Goal: Communication & Community: Share content

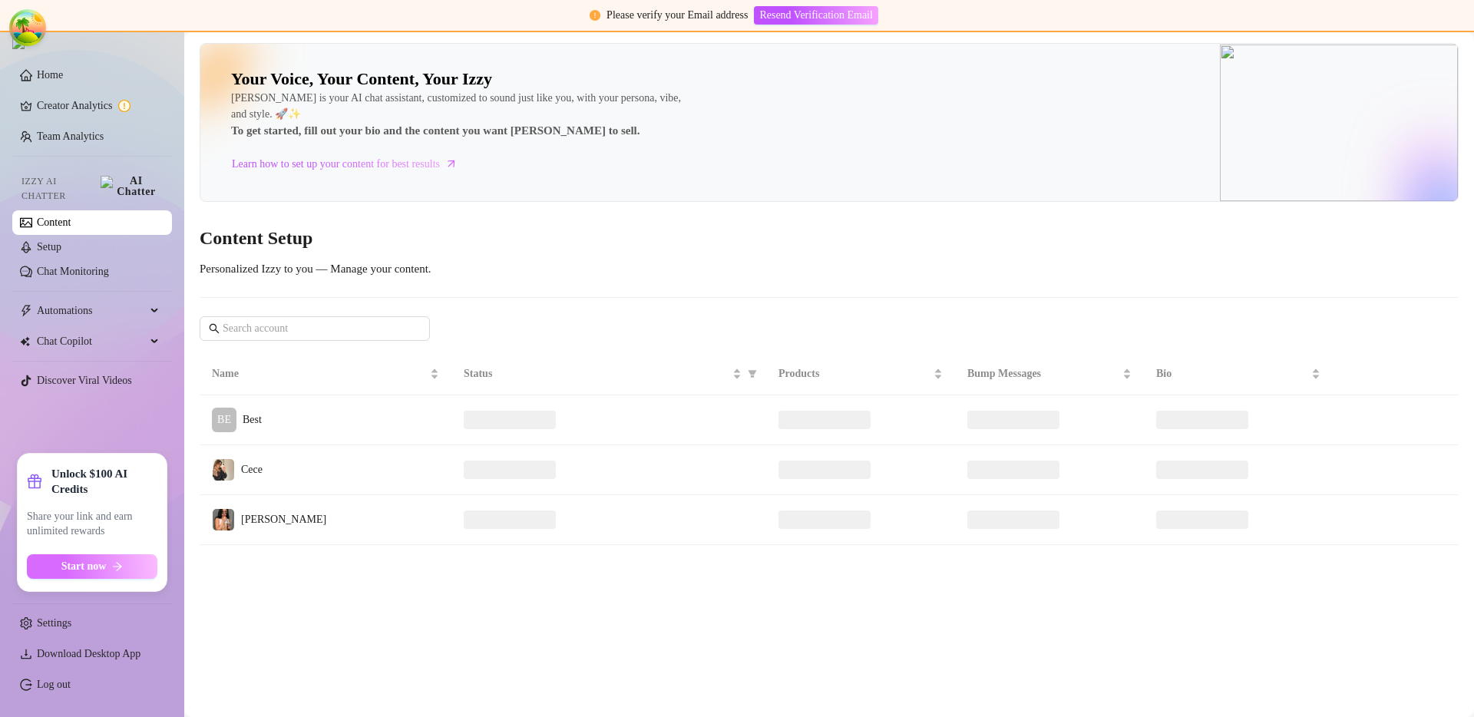
click at [81, 554] on button "Start now" at bounding box center [92, 566] width 130 height 25
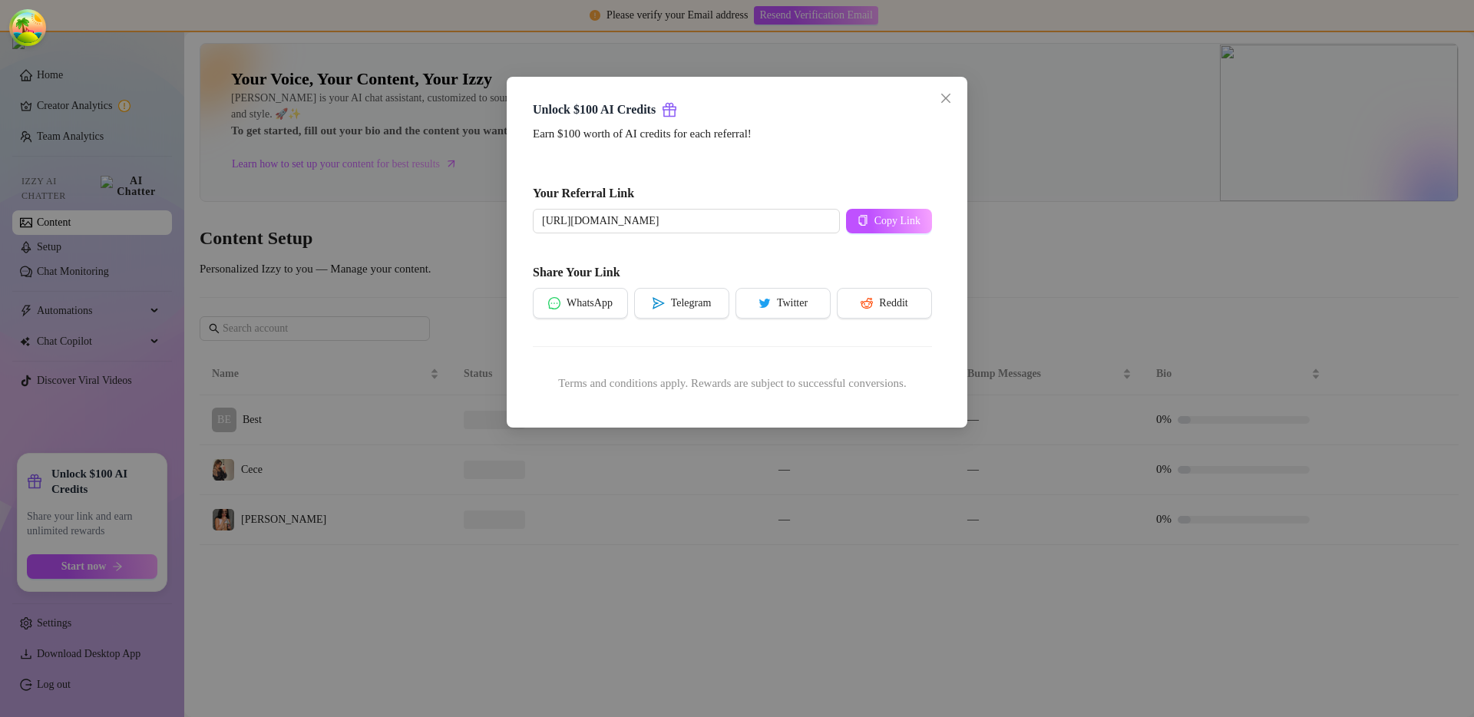
click at [987, 328] on div "Unlock $100 AI Credits Earn $100 worth of AI credits for each referral! Your Re…" at bounding box center [737, 358] width 1474 height 717
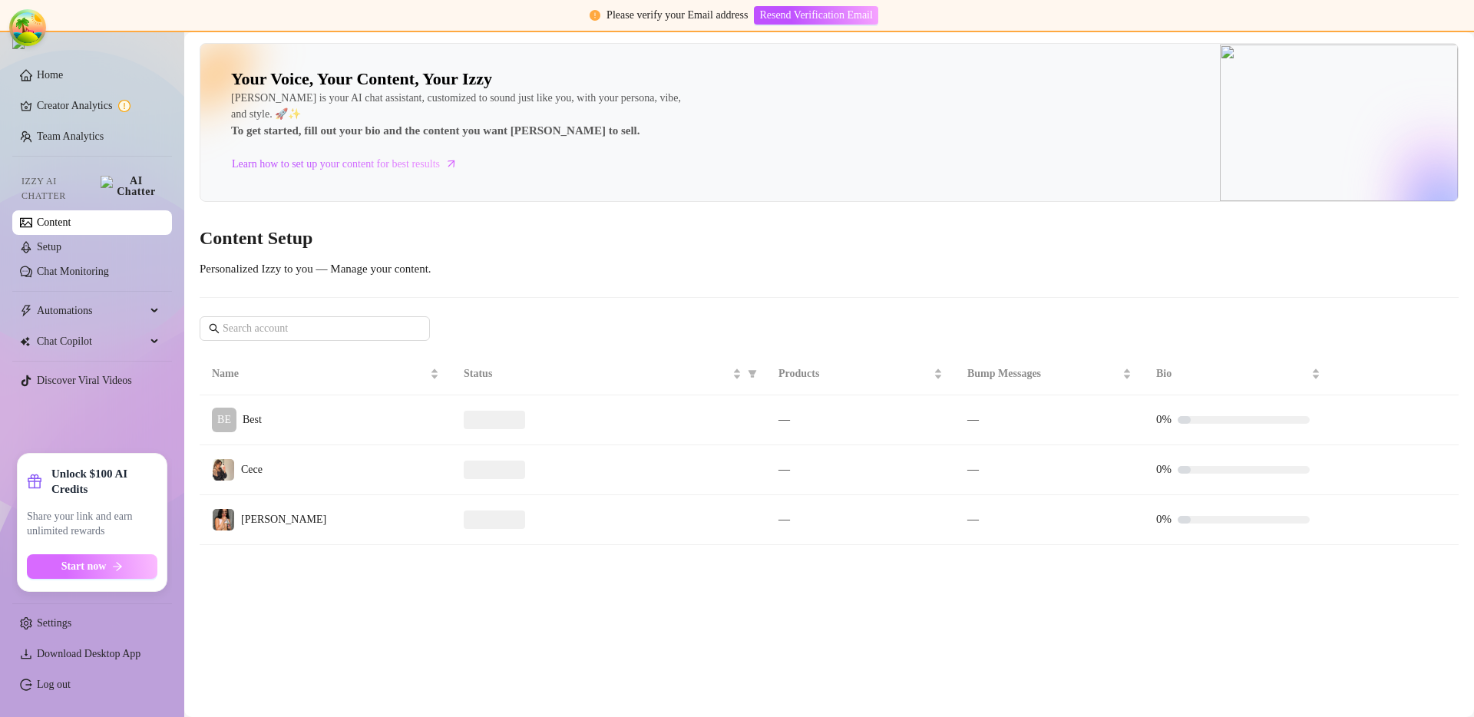
click at [144, 563] on button "Start now" at bounding box center [92, 566] width 130 height 25
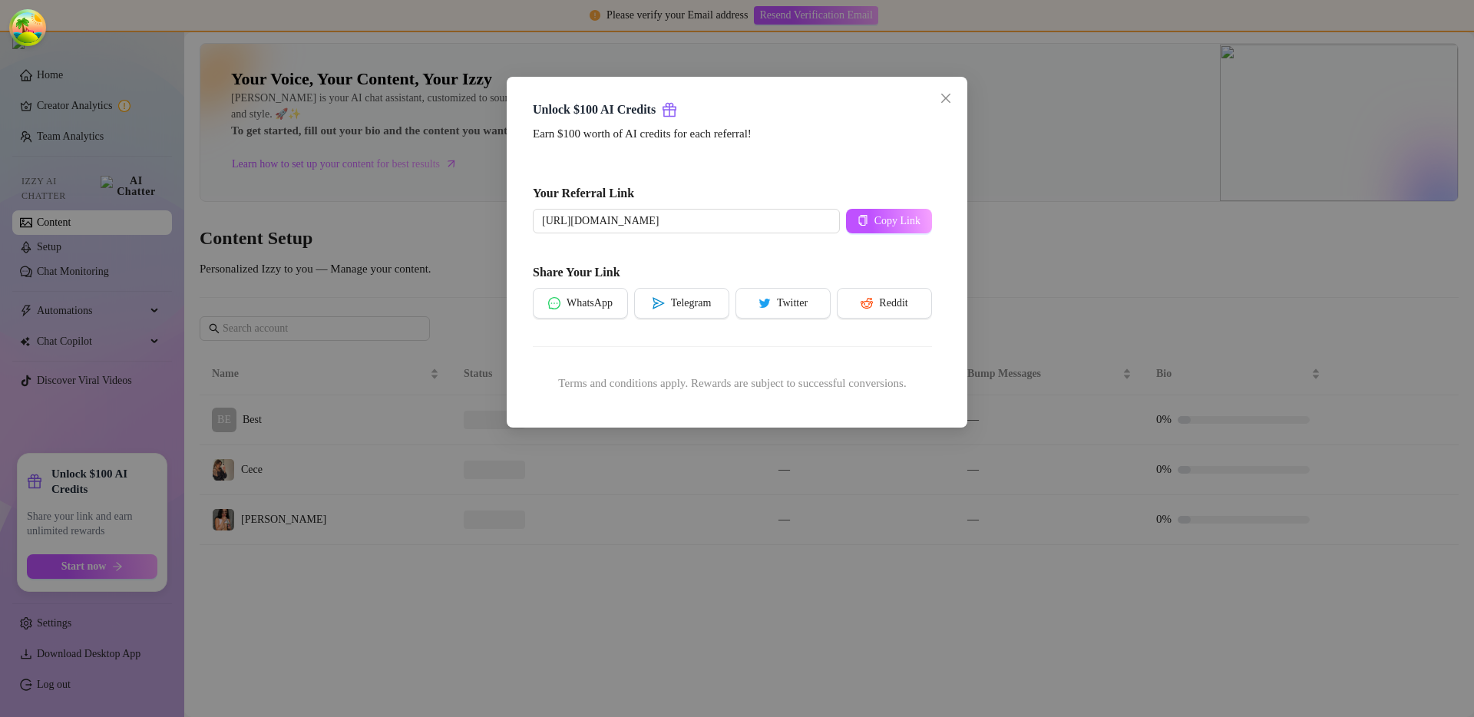
click at [1161, 233] on div "Unlock $100 AI Credits Earn $100 worth of AI credits for each referral! Your Re…" at bounding box center [737, 358] width 1474 height 717
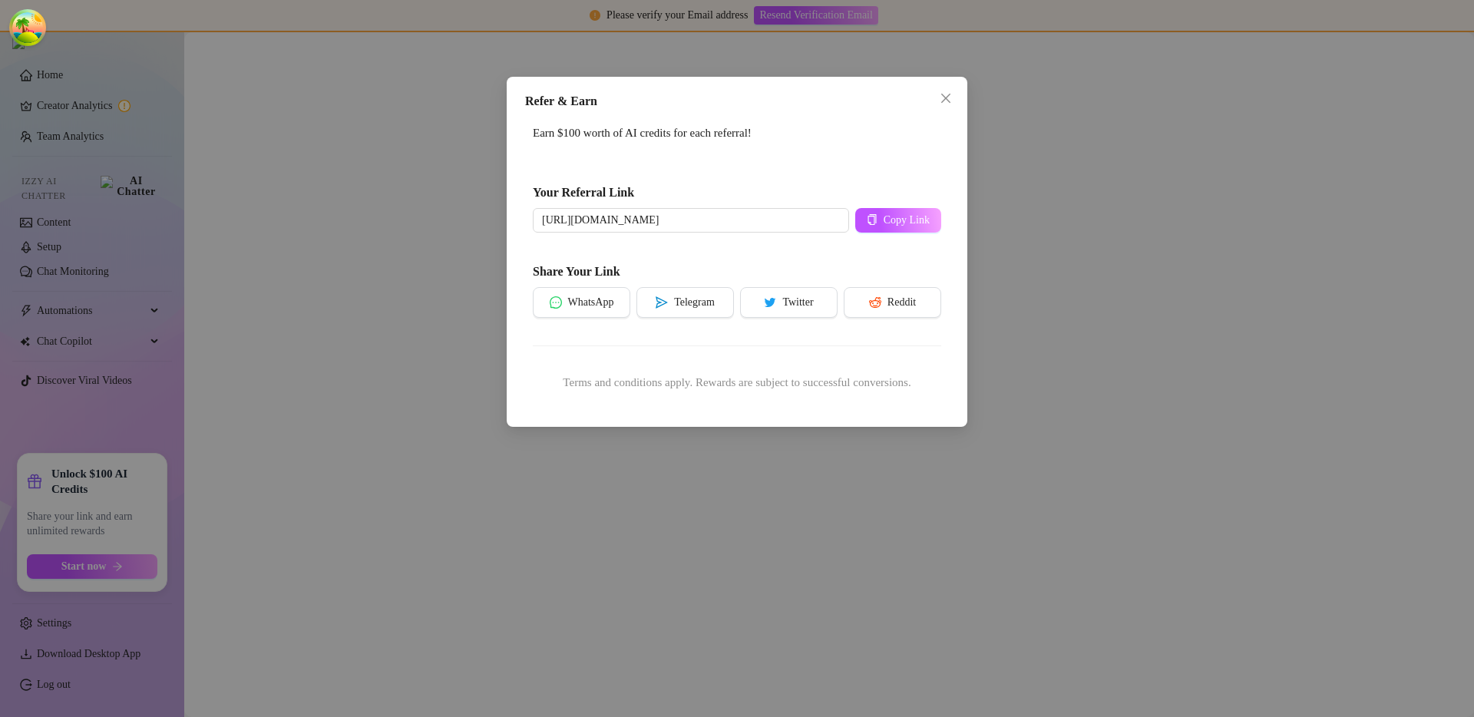
click at [209, 359] on div "Refer & Earn Earn $100 worth of AI credits for each referral! Your Referral Lin…" at bounding box center [737, 358] width 1474 height 717
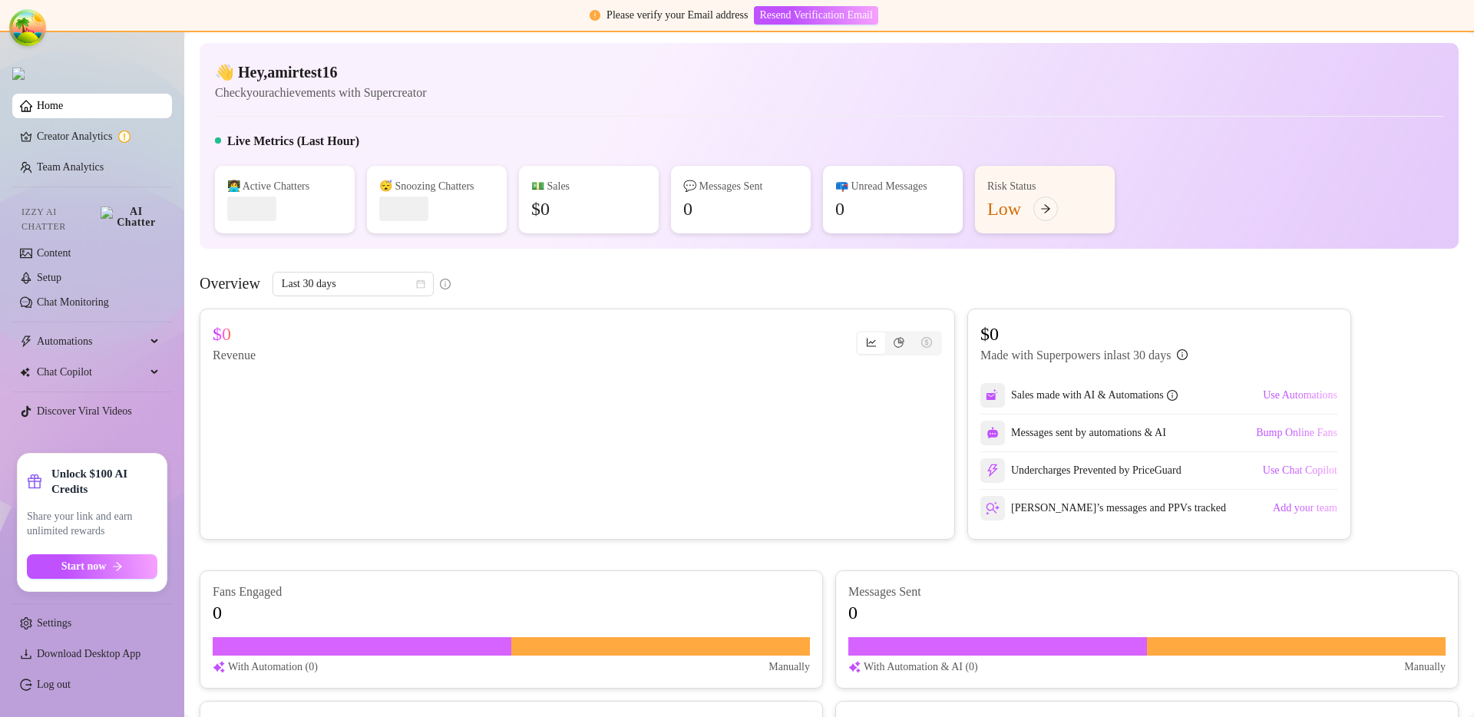
click at [132, 435] on ul "Home Creator Analytics Team Analytics Izzy AI Chatter Content Setup Chat Monito…" at bounding box center [92, 267] width 160 height 361
click at [106, 571] on span "Start now" at bounding box center [83, 566] width 45 height 12
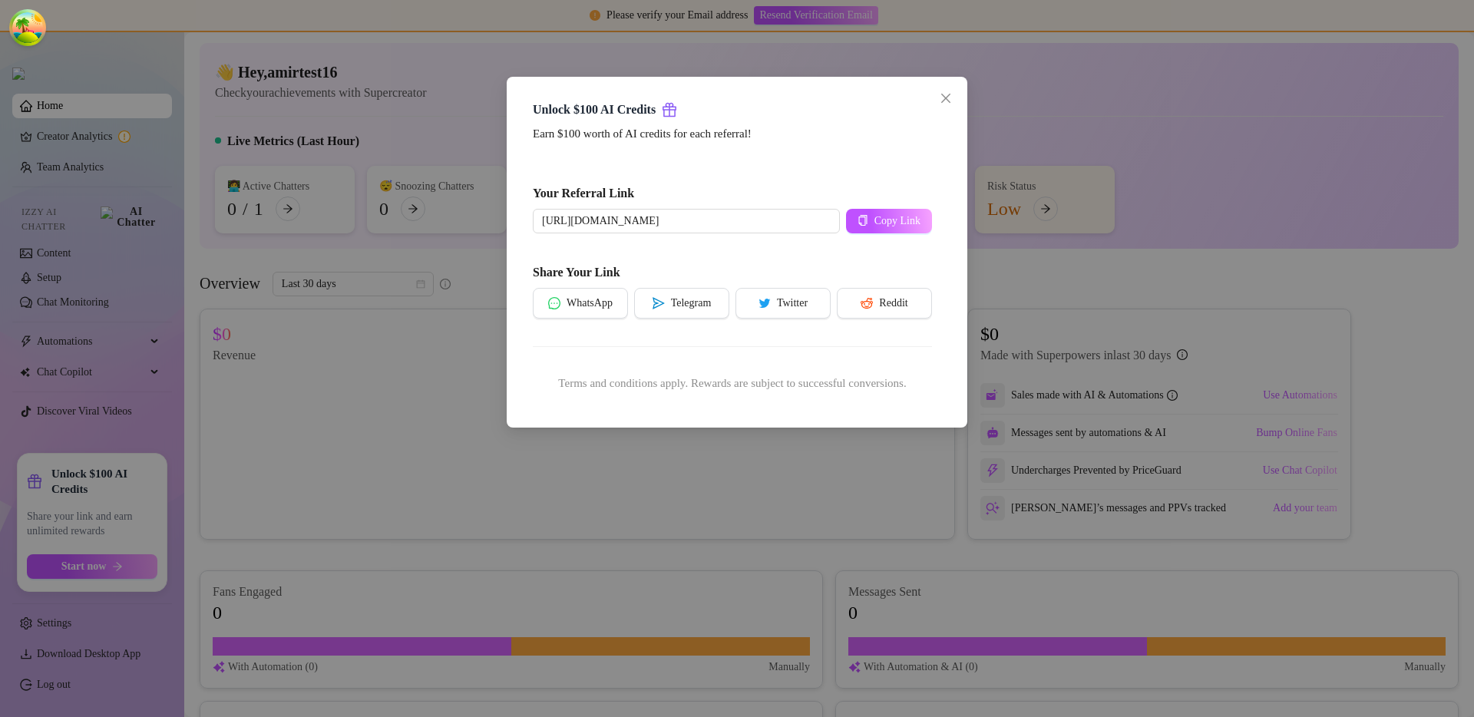
click at [562, 558] on div "Unlock $100 AI Credits Earn $100 worth of AI credits for each referral! Your Re…" at bounding box center [737, 358] width 1474 height 717
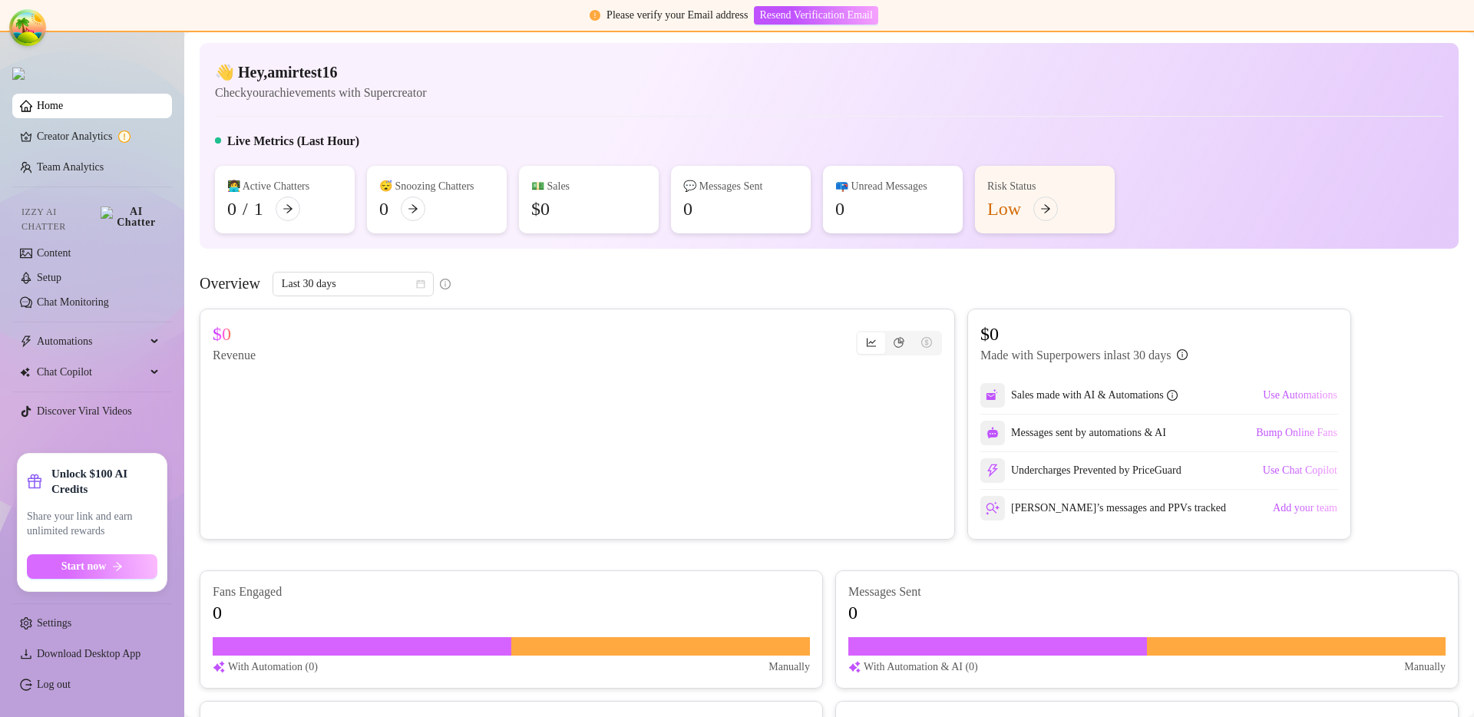
drag, startPoint x: 124, startPoint y: 552, endPoint x: 117, endPoint y: 561, distance: 12.0
click at [117, 561] on div "Unlock $100 AI Credits Share your link and earn unlimited rewards Start now" at bounding box center [92, 522] width 130 height 113
click at [116, 563] on icon "arrow-right" at bounding box center [117, 566] width 11 height 11
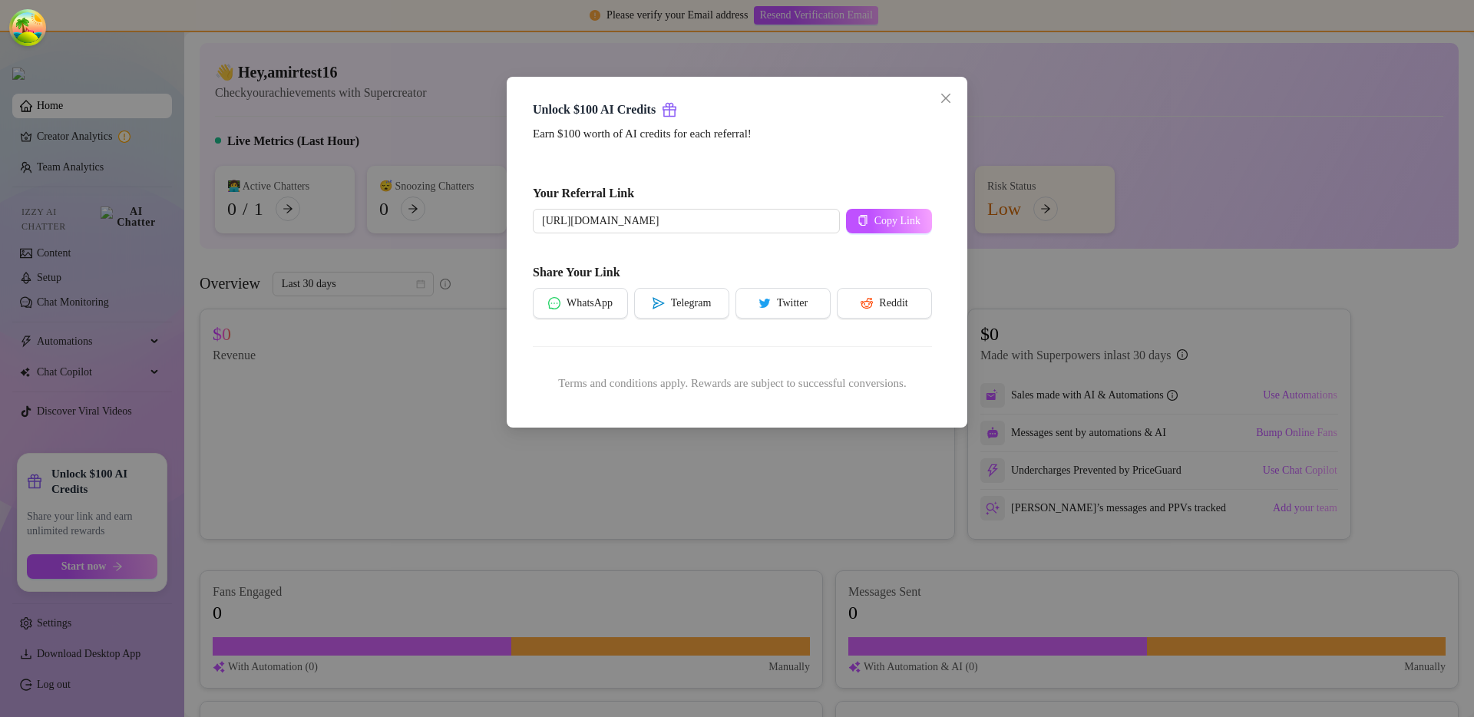
click at [959, 462] on div "Unlock $100 AI Credits Earn $100 worth of AI credits for each referral! Your Re…" at bounding box center [737, 358] width 1474 height 717
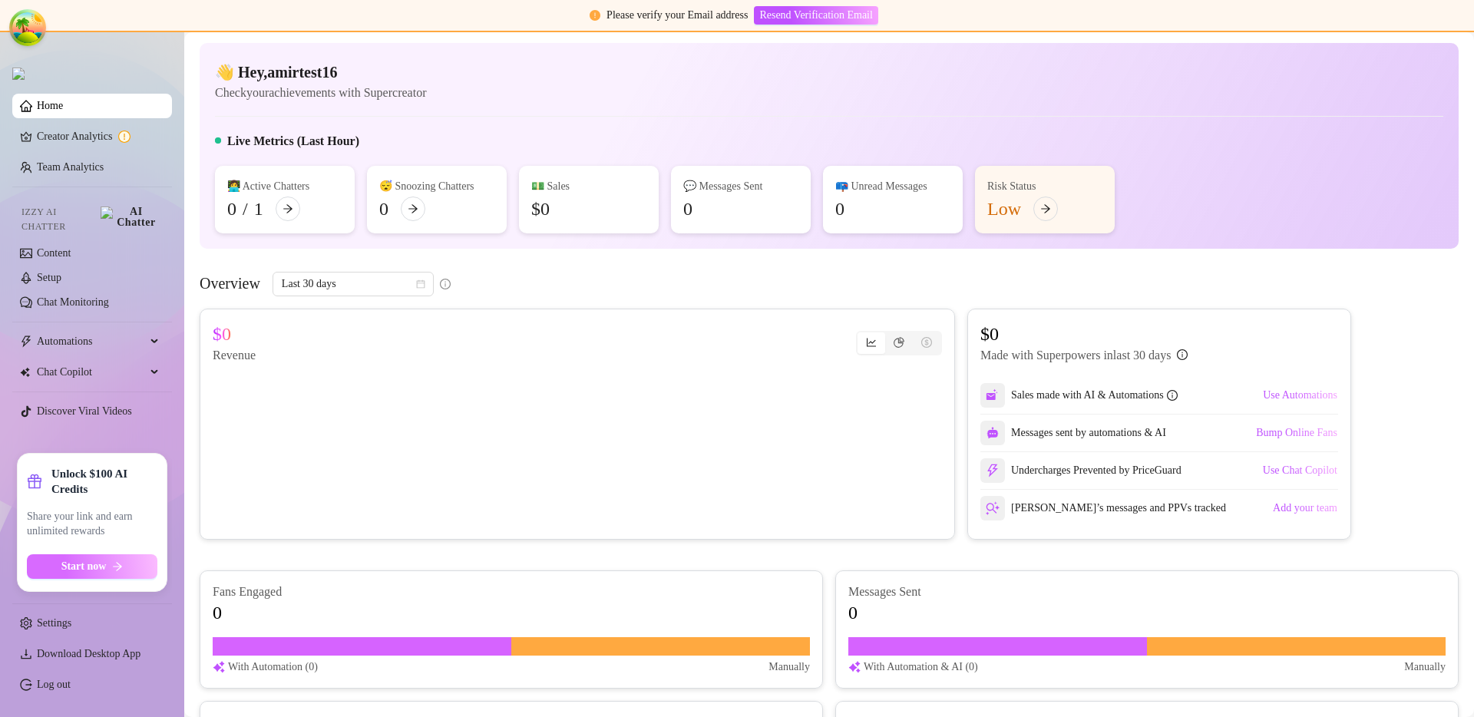
click at [142, 554] on button "Start now" at bounding box center [92, 566] width 130 height 25
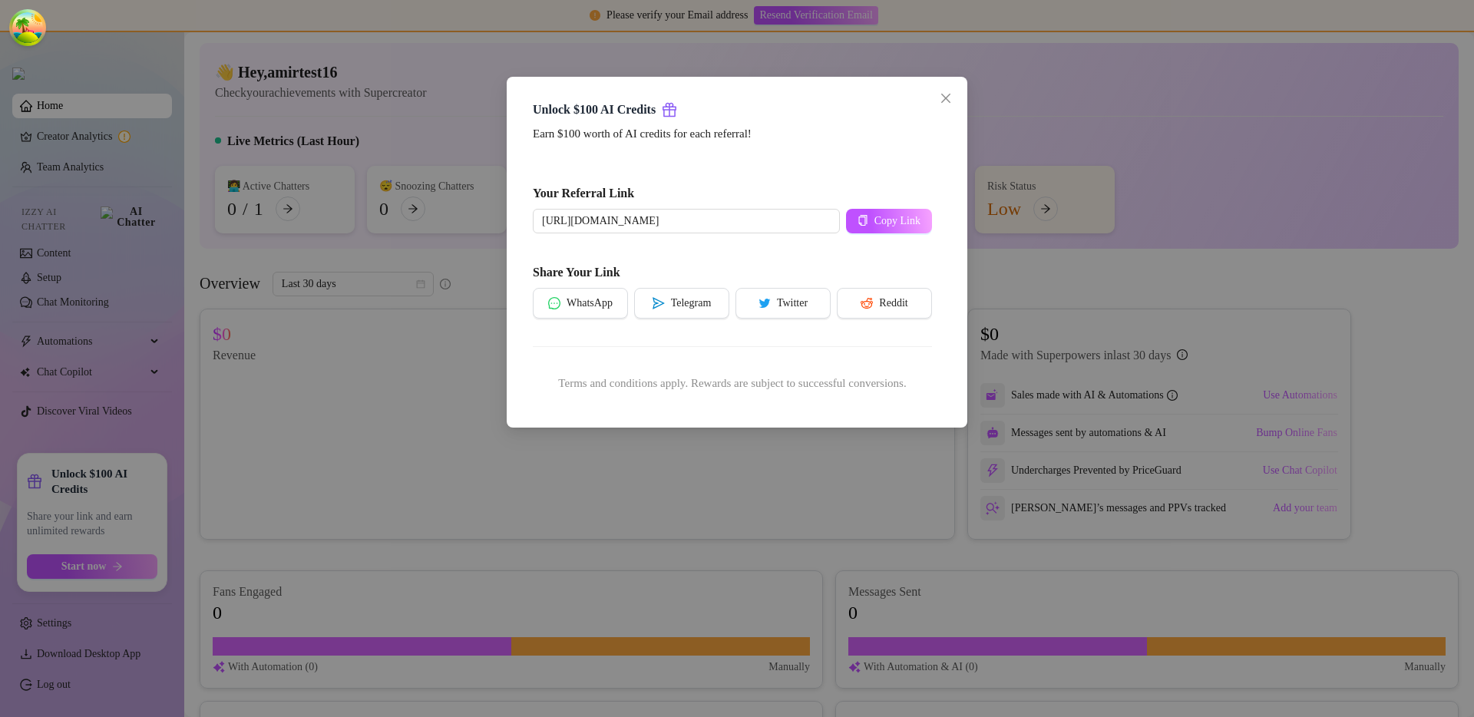
click at [572, 519] on div "Unlock $100 AI Credits Earn $100 worth of AI credits for each referral! Your Re…" at bounding box center [737, 358] width 1474 height 717
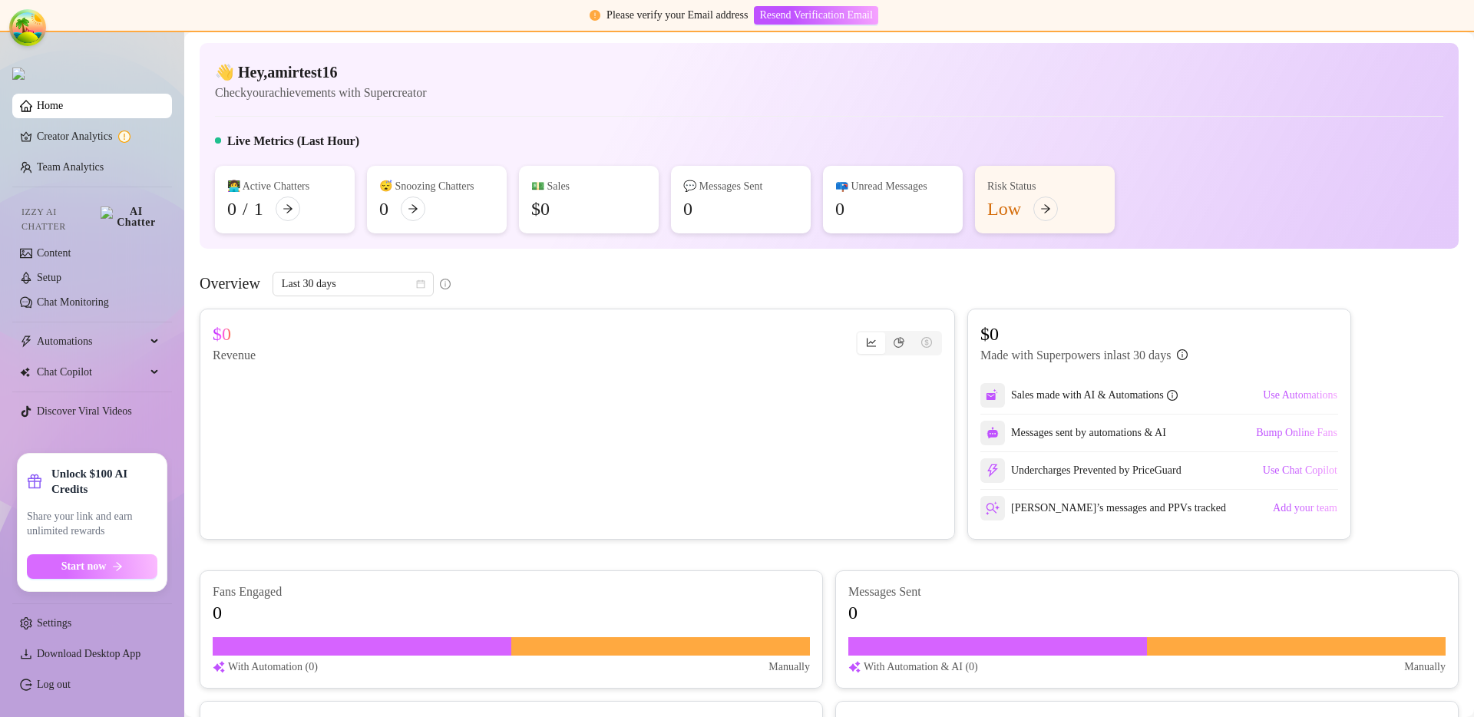
click at [124, 560] on button "Start now" at bounding box center [92, 566] width 130 height 25
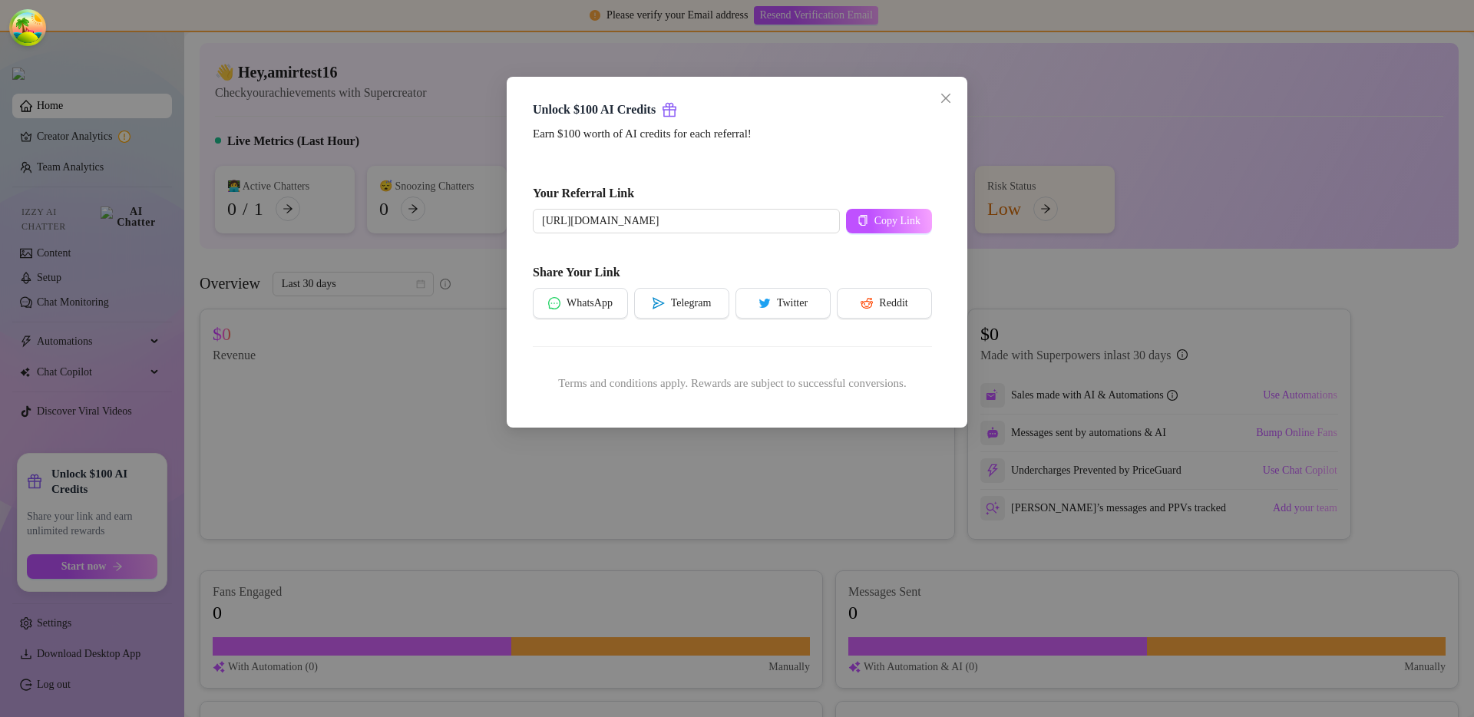
click at [437, 563] on div "Unlock $100 AI Credits Earn $100 worth of AI credits for each referral! Your Re…" at bounding box center [737, 358] width 1474 height 717
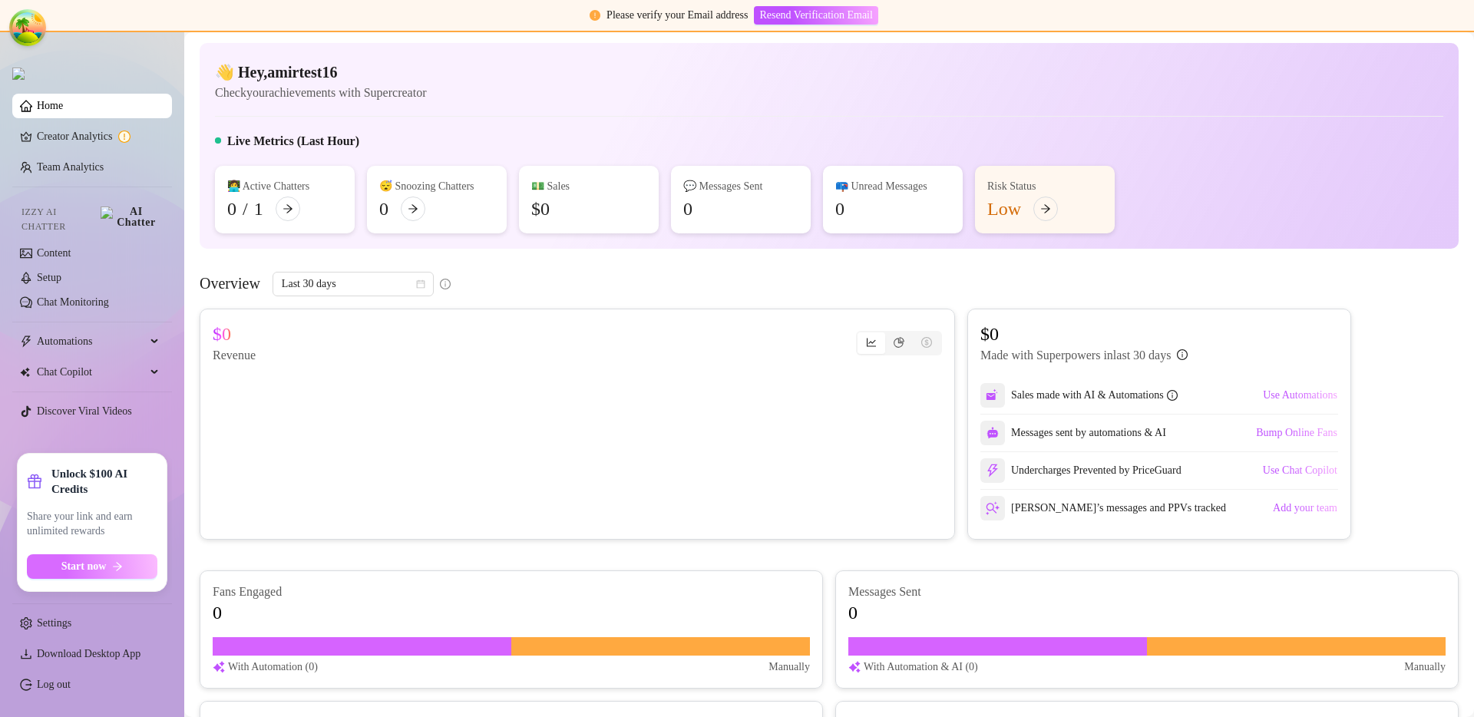
click at [87, 558] on button "Start now" at bounding box center [92, 566] width 130 height 25
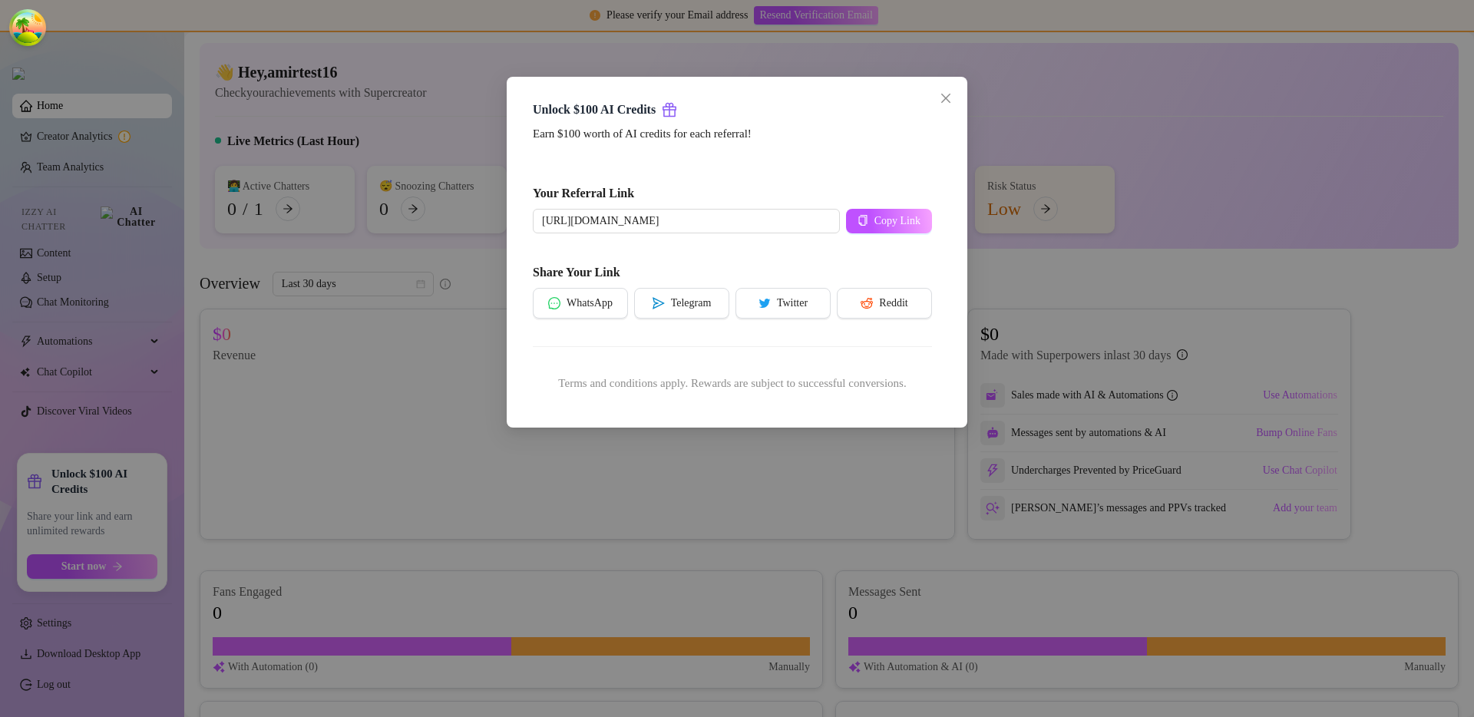
click at [352, 533] on div "Unlock $100 AI Credits Earn $100 worth of AI credits for each referral! Your Re…" at bounding box center [737, 358] width 1474 height 717
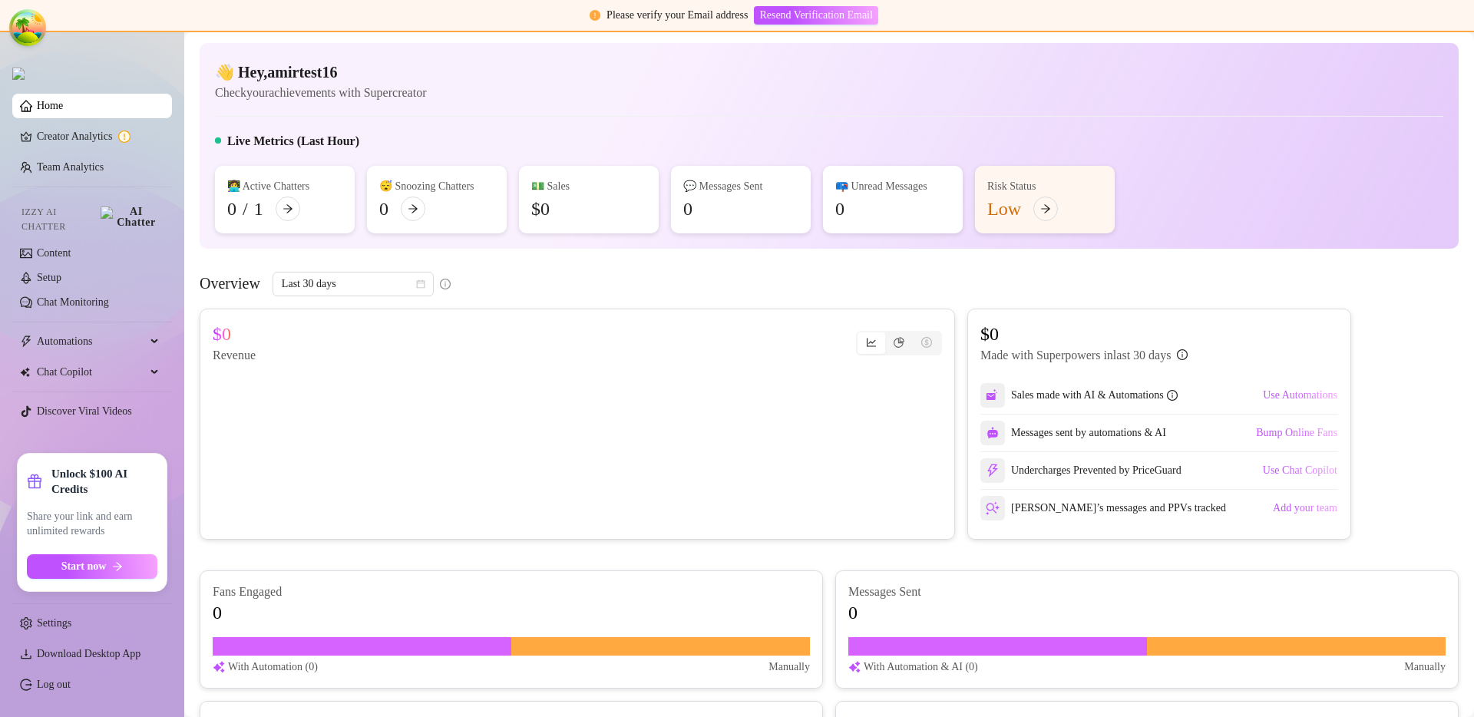
click at [527, 402] on canvas at bounding box center [574, 442] width 722 height 154
drag, startPoint x: 100, startPoint y: 497, endPoint x: 45, endPoint y: 465, distance: 63.6
click at [45, 466] on div "Unlock $100 AI Credits Share your link and earn unlimited rewards Start now" at bounding box center [92, 522] width 130 height 113
click at [45, 466] on div "Unlock $100 AI Credits" at bounding box center [92, 481] width 130 height 31
click at [130, 563] on button "Start now" at bounding box center [92, 566] width 130 height 25
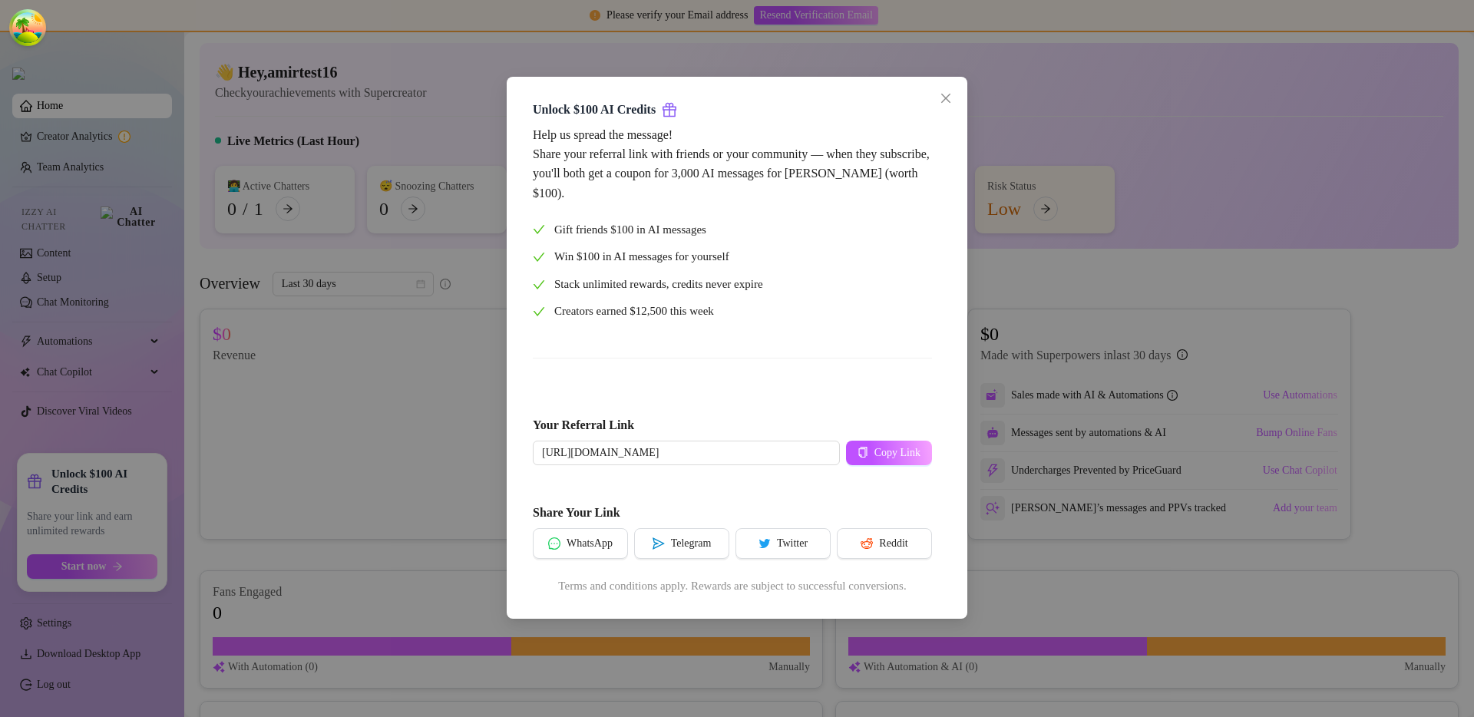
click at [1080, 263] on div "Unlock $100 AI Credits Help us spread the message! Share your referral link wit…" at bounding box center [737, 358] width 1474 height 717
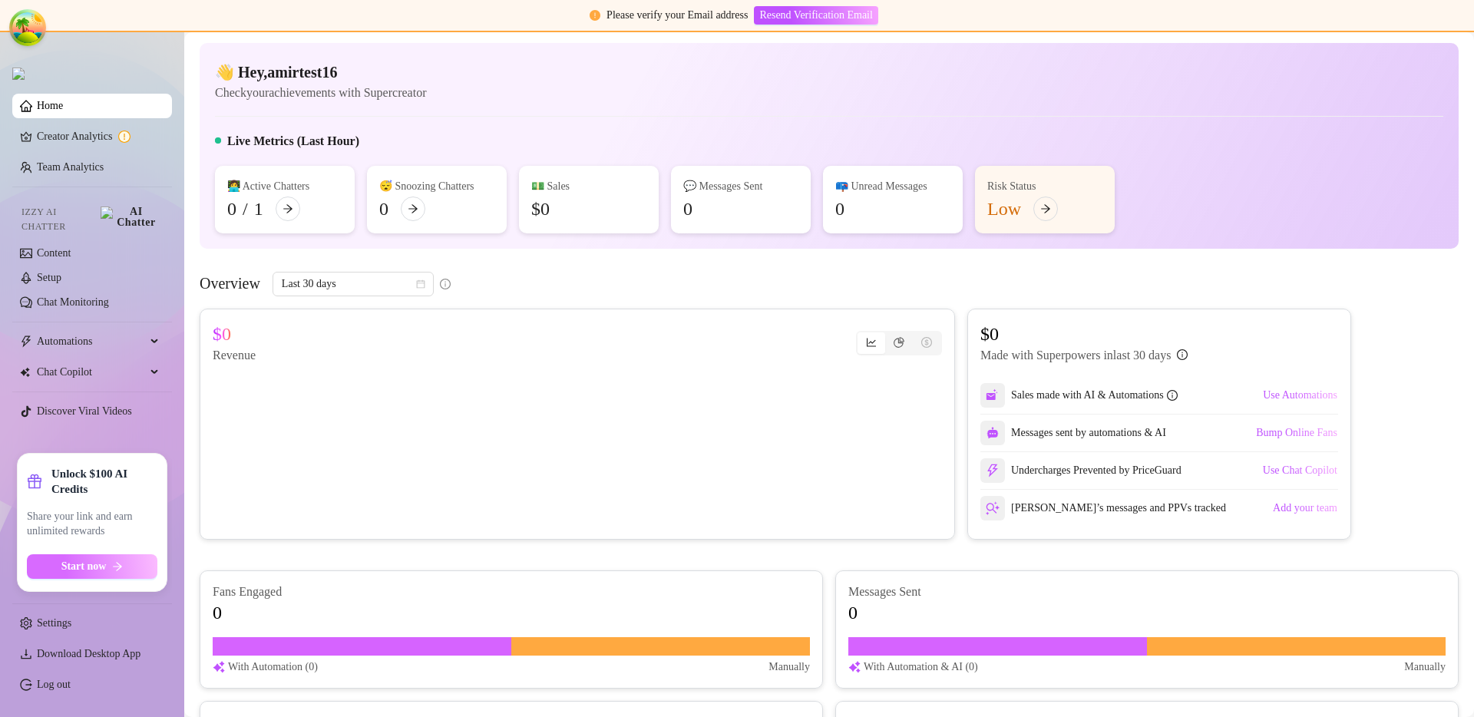
click at [81, 576] on button "Start now" at bounding box center [92, 566] width 130 height 25
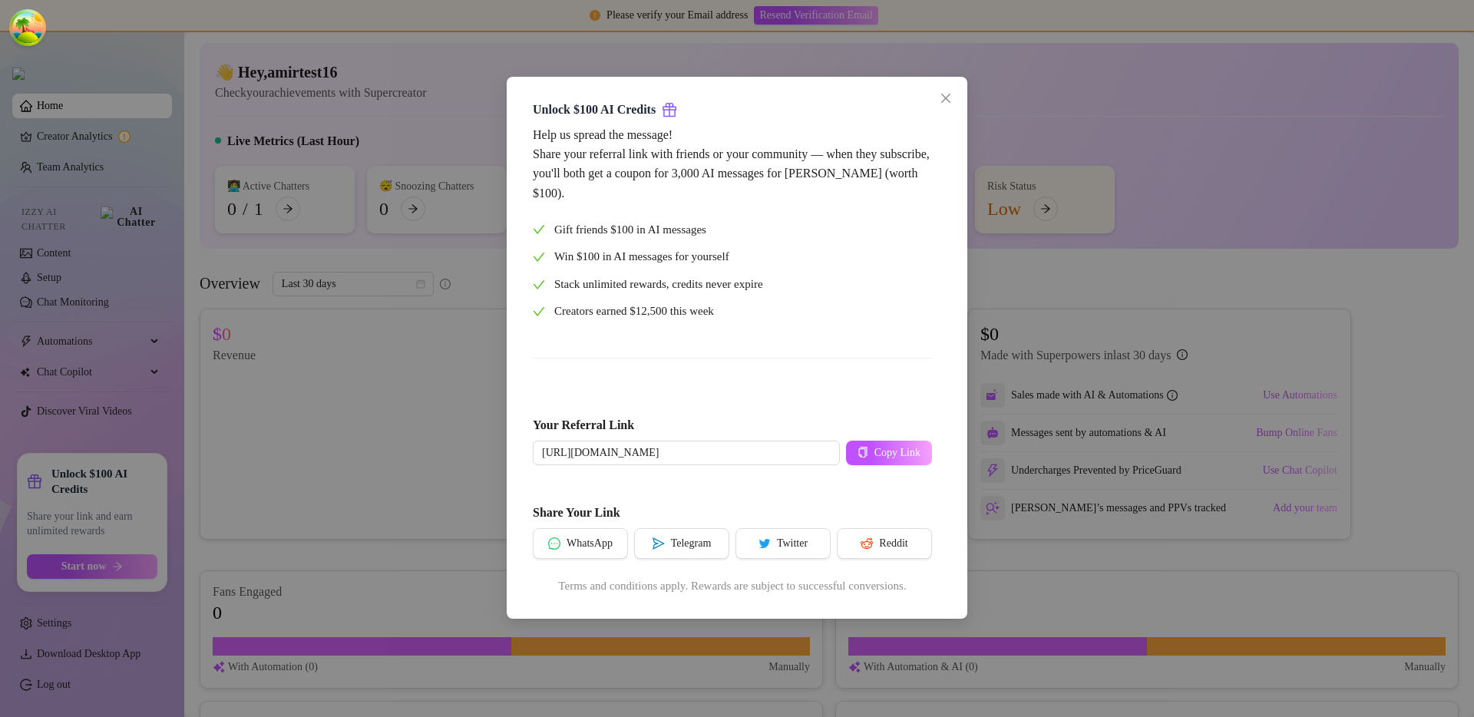
click at [320, 444] on div "Unlock $100 AI Credits Help us spread the message! Share your referral link wit…" at bounding box center [737, 358] width 1474 height 717
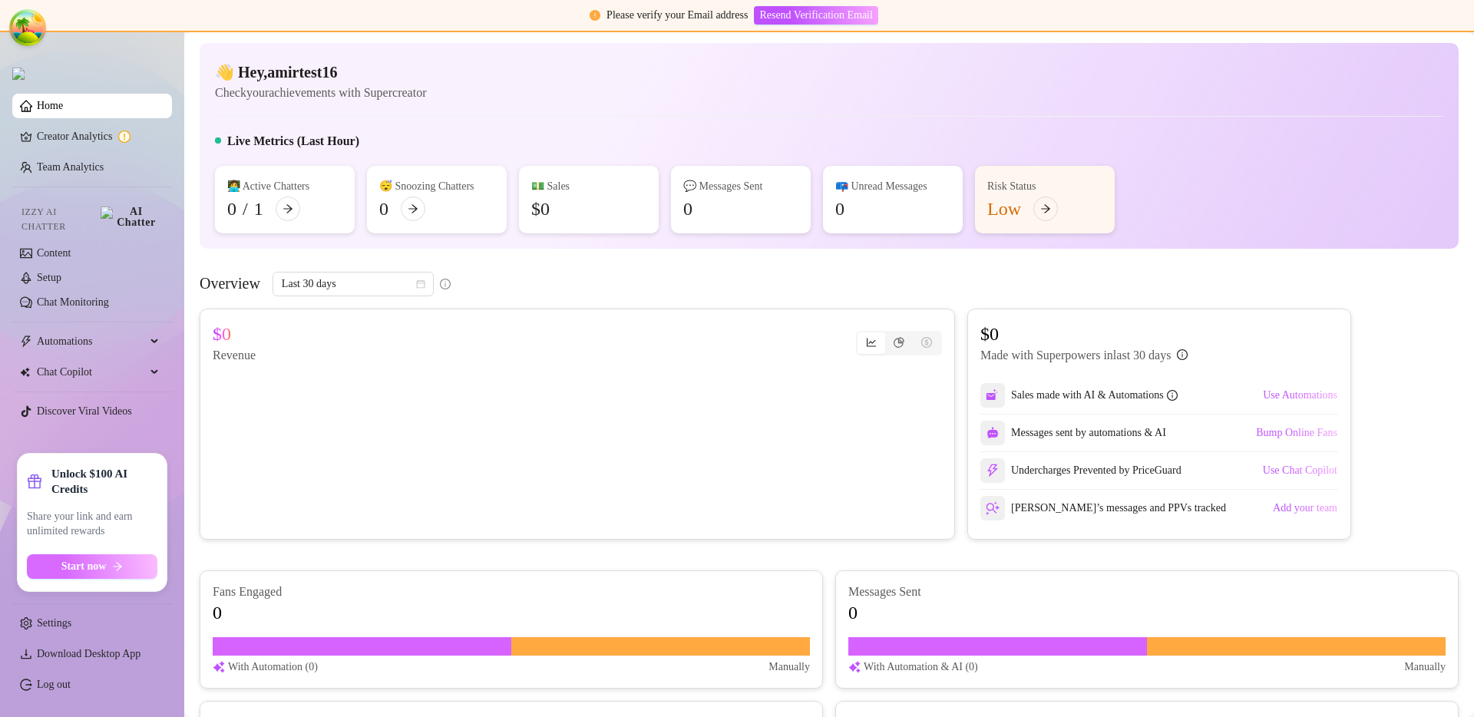
click at [54, 570] on button "Start now" at bounding box center [92, 566] width 130 height 25
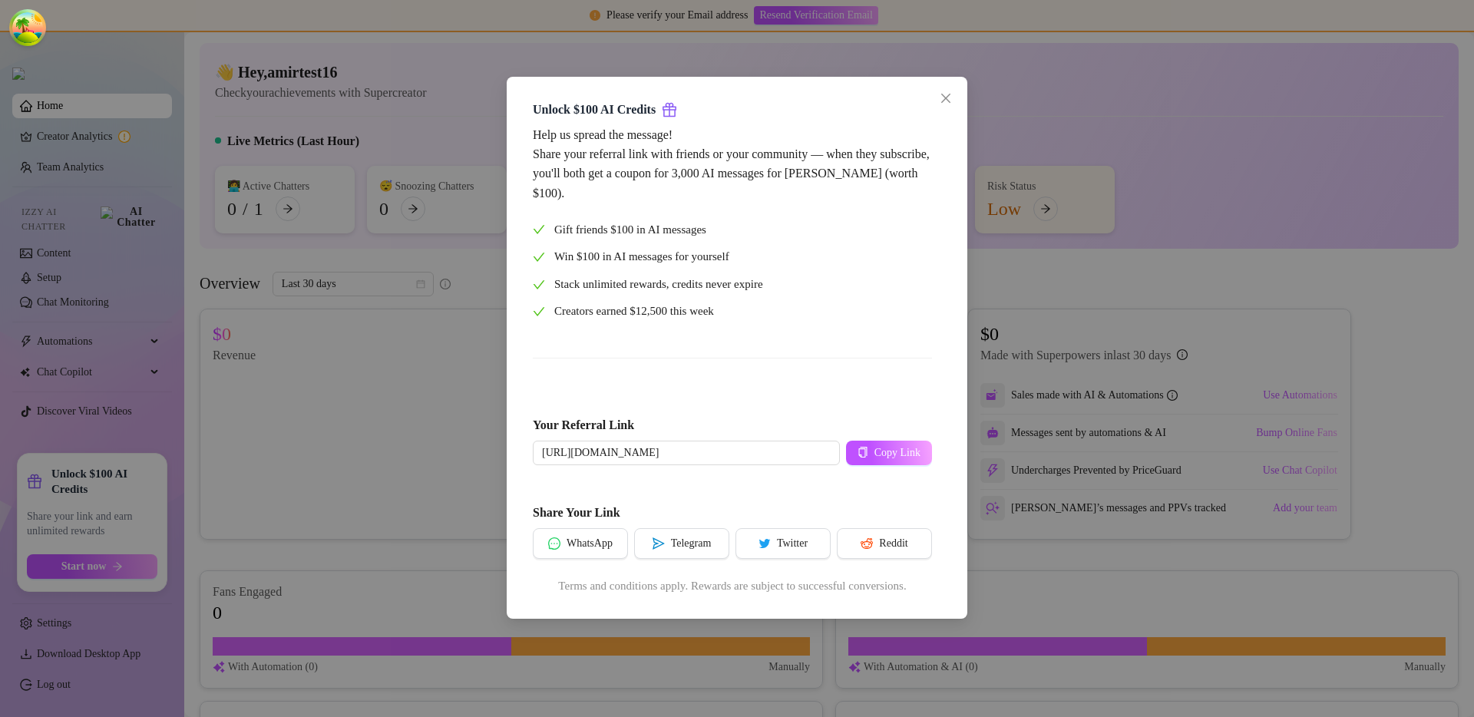
click at [430, 431] on div "Unlock $100 AI Credits Help us spread the message! Share your referral link wit…" at bounding box center [737, 358] width 1474 height 717
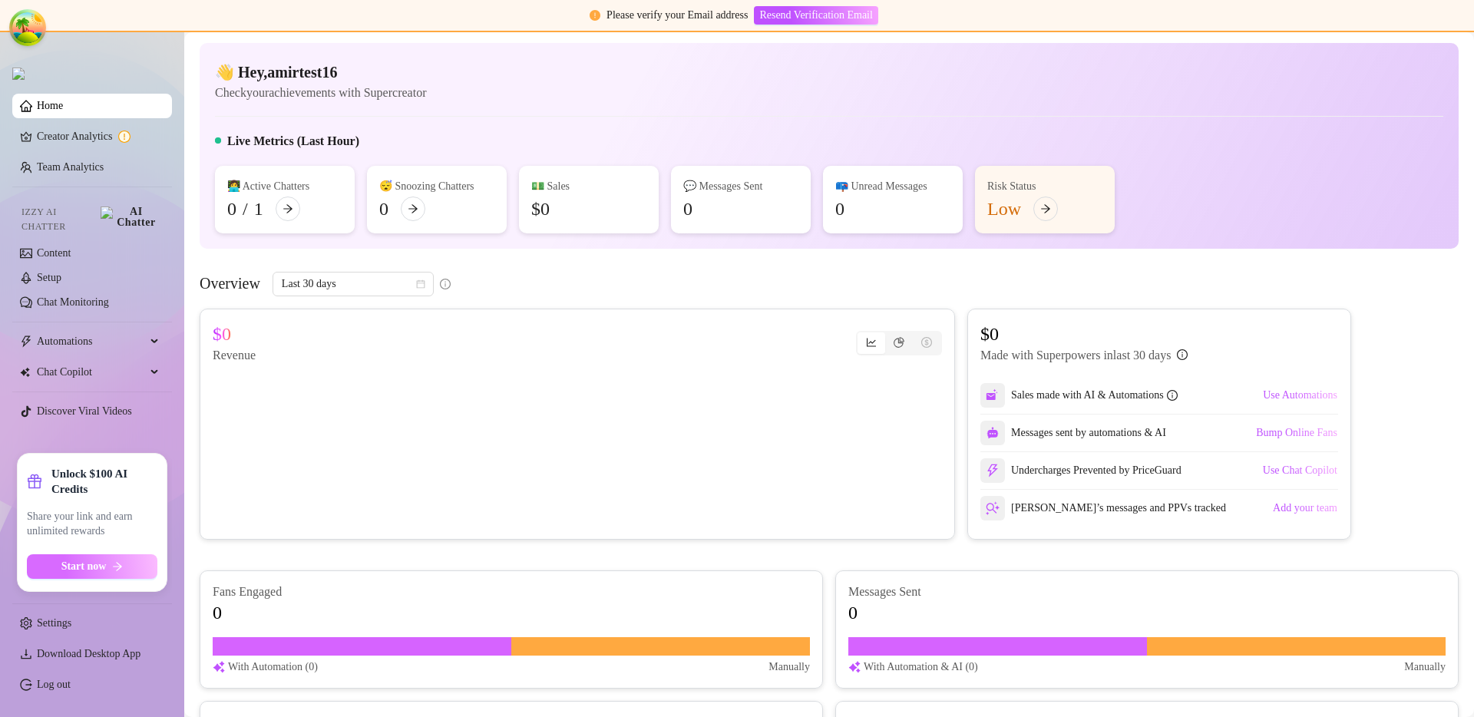
click at [126, 555] on button "Start now" at bounding box center [92, 566] width 130 height 25
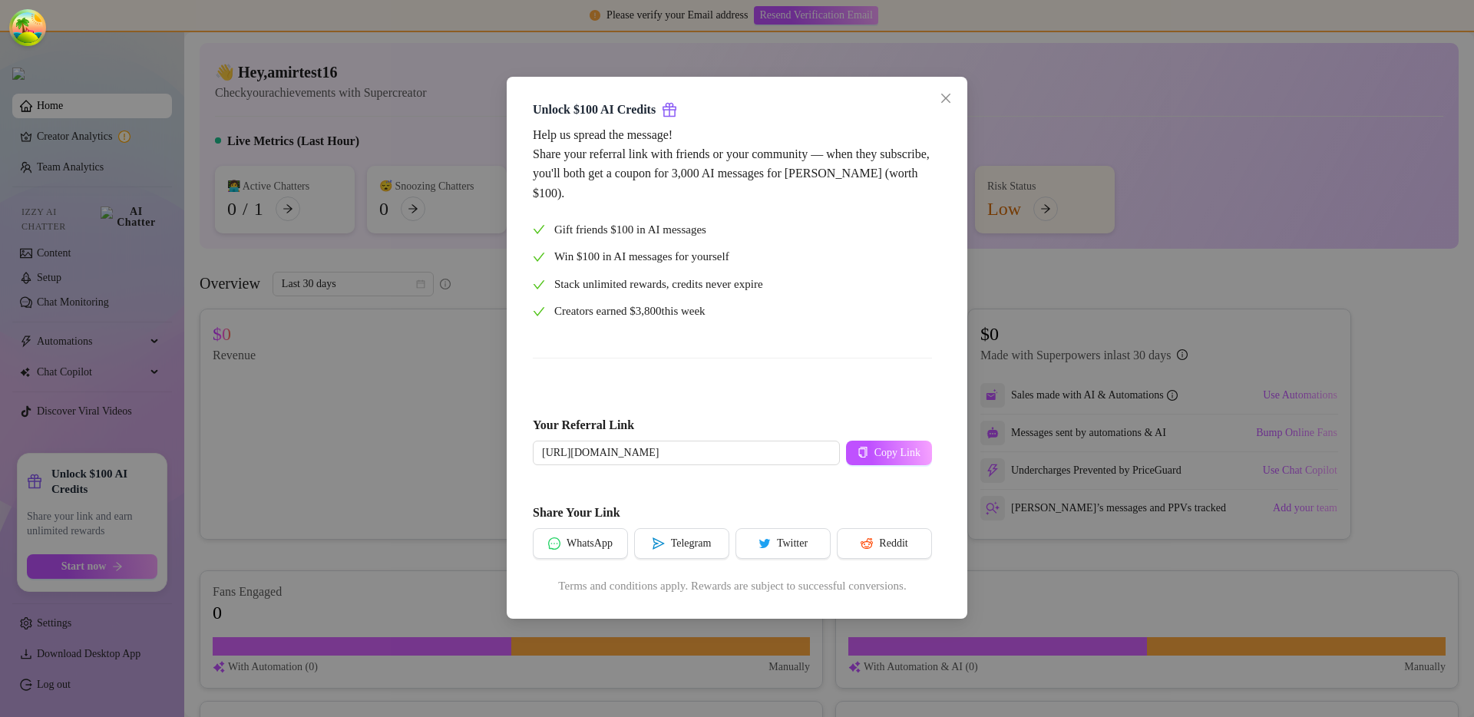
click at [1005, 315] on div "Unlock $100 AI Credits Help us spread the message! Share your referral link wit…" at bounding box center [737, 358] width 1474 height 717
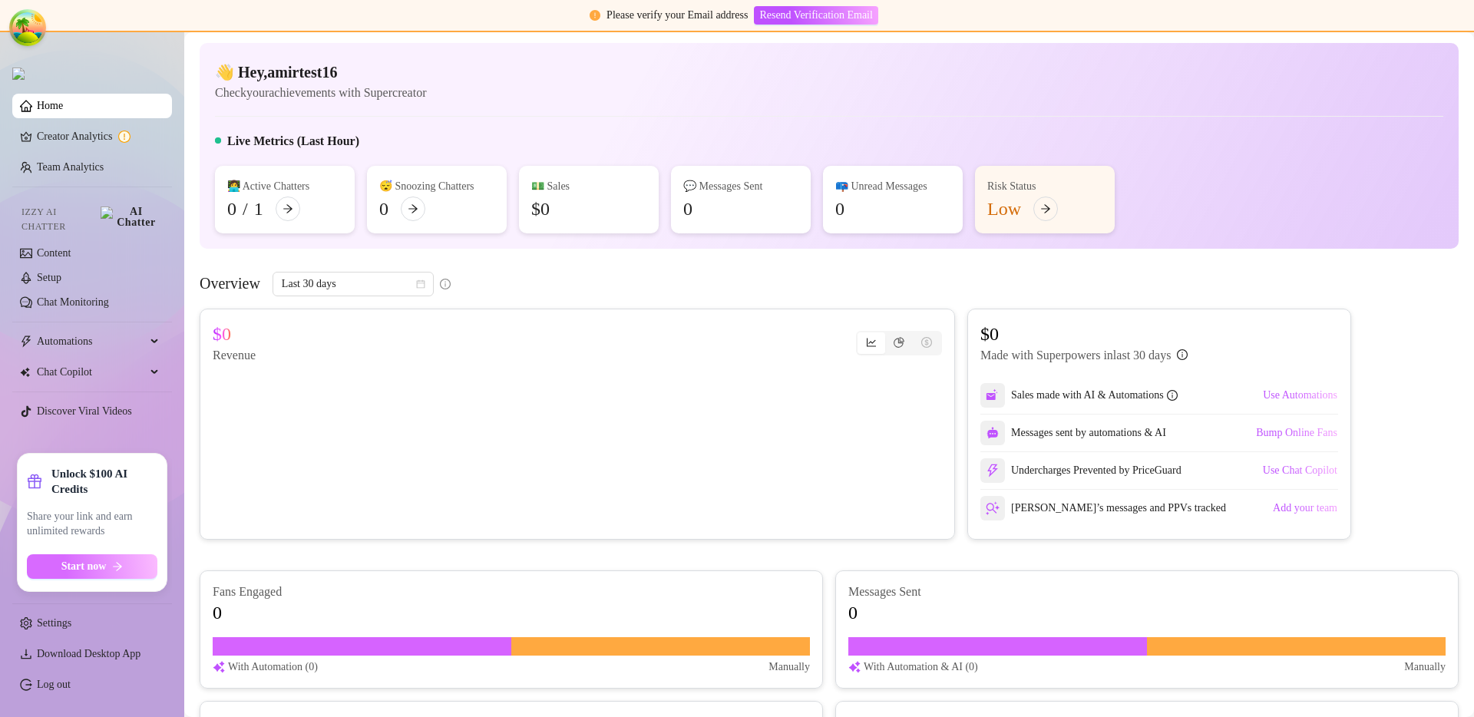
click at [126, 553] on div "Unlock $100 AI Credits Share your link and earn unlimited rewards Start now" at bounding box center [92, 522] width 130 height 113
click at [124, 570] on button "Start now" at bounding box center [92, 566] width 130 height 25
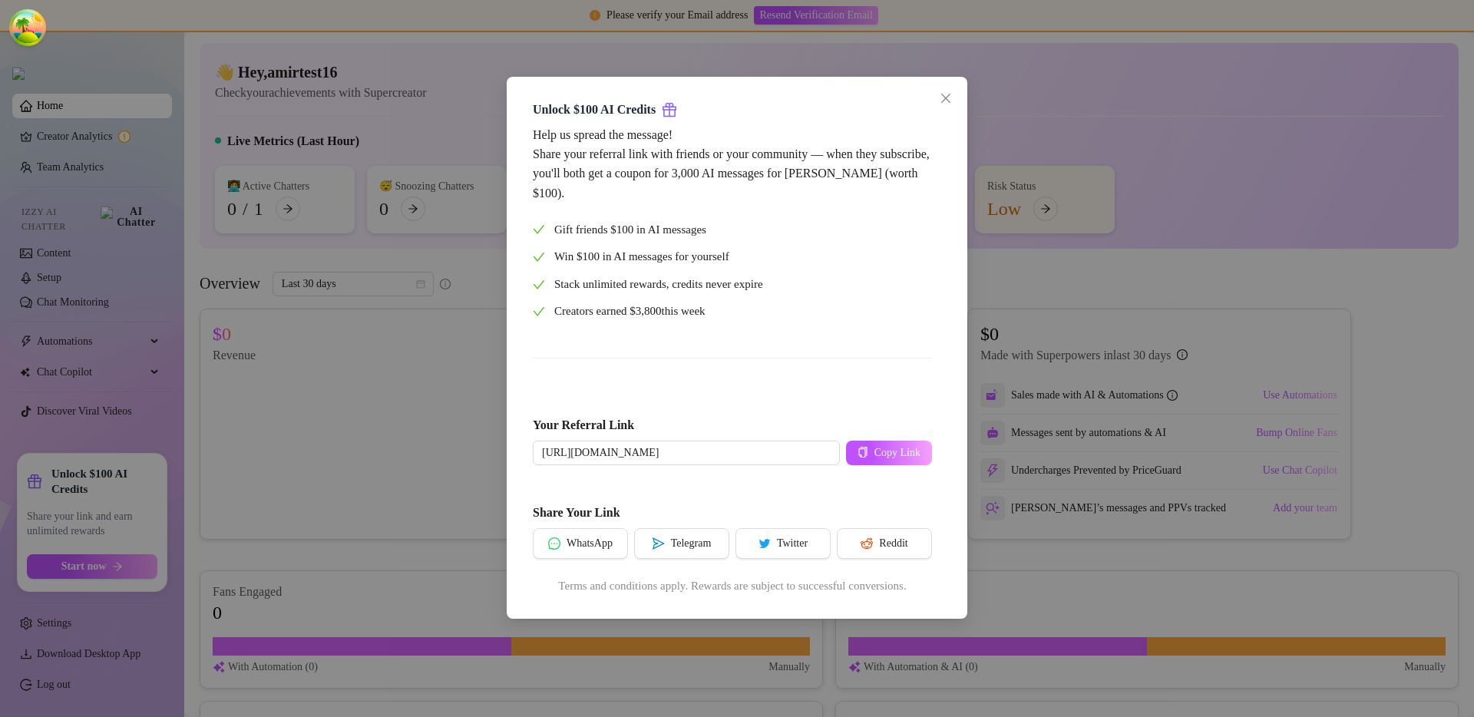
click at [289, 477] on div "Unlock $100 AI Credits Help us spread the message! Share your referral link wit…" at bounding box center [737, 358] width 1474 height 717
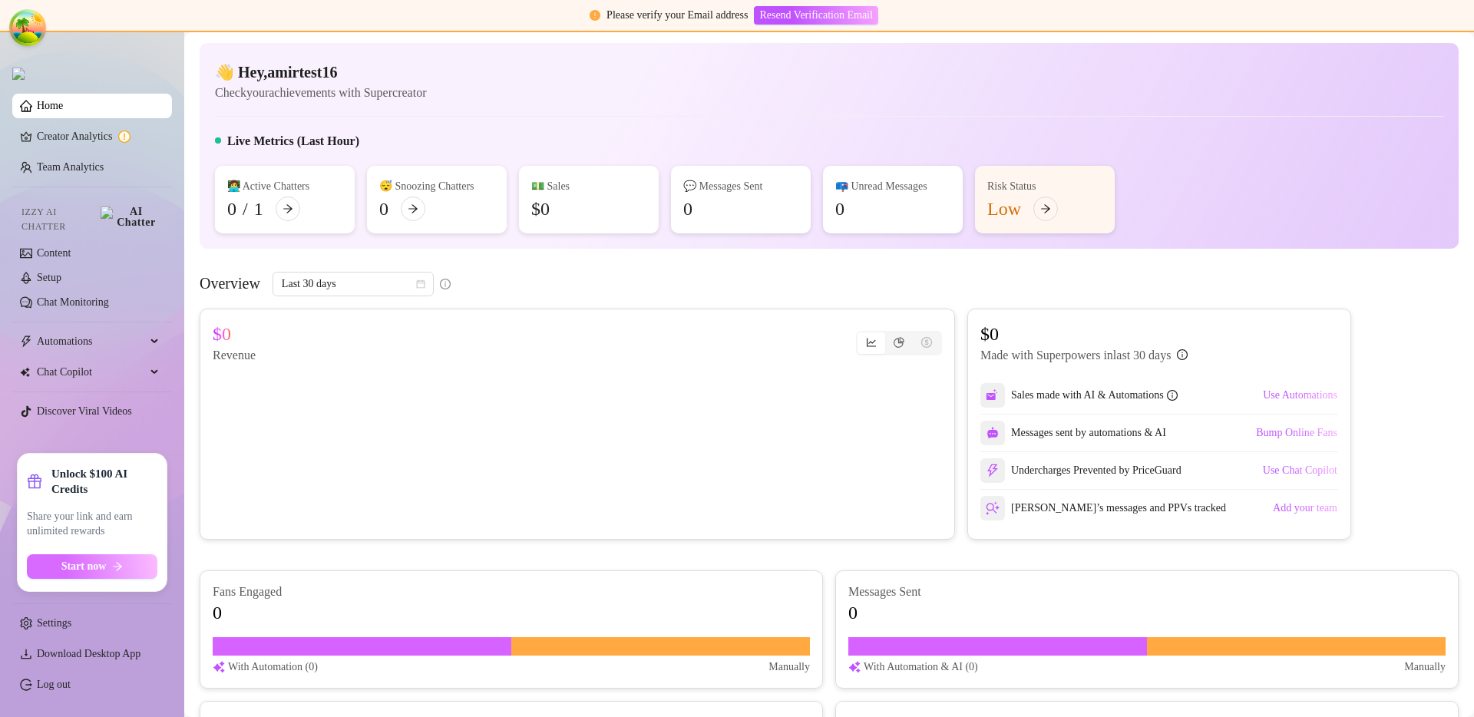
click at [67, 563] on span "Start now" at bounding box center [83, 566] width 45 height 12
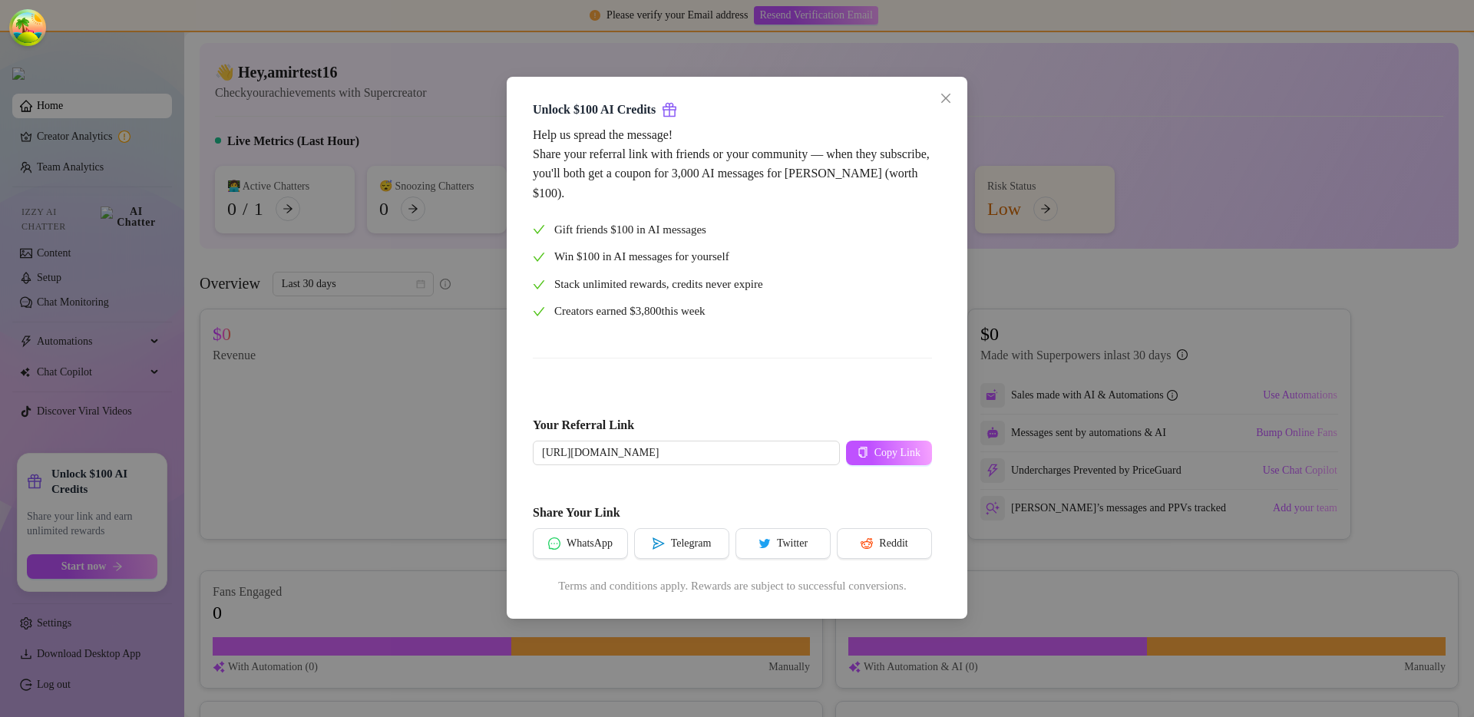
click at [338, 466] on div "Unlock $100 AI Credits Help us spread the message! Share your referral link wit…" at bounding box center [737, 358] width 1474 height 717
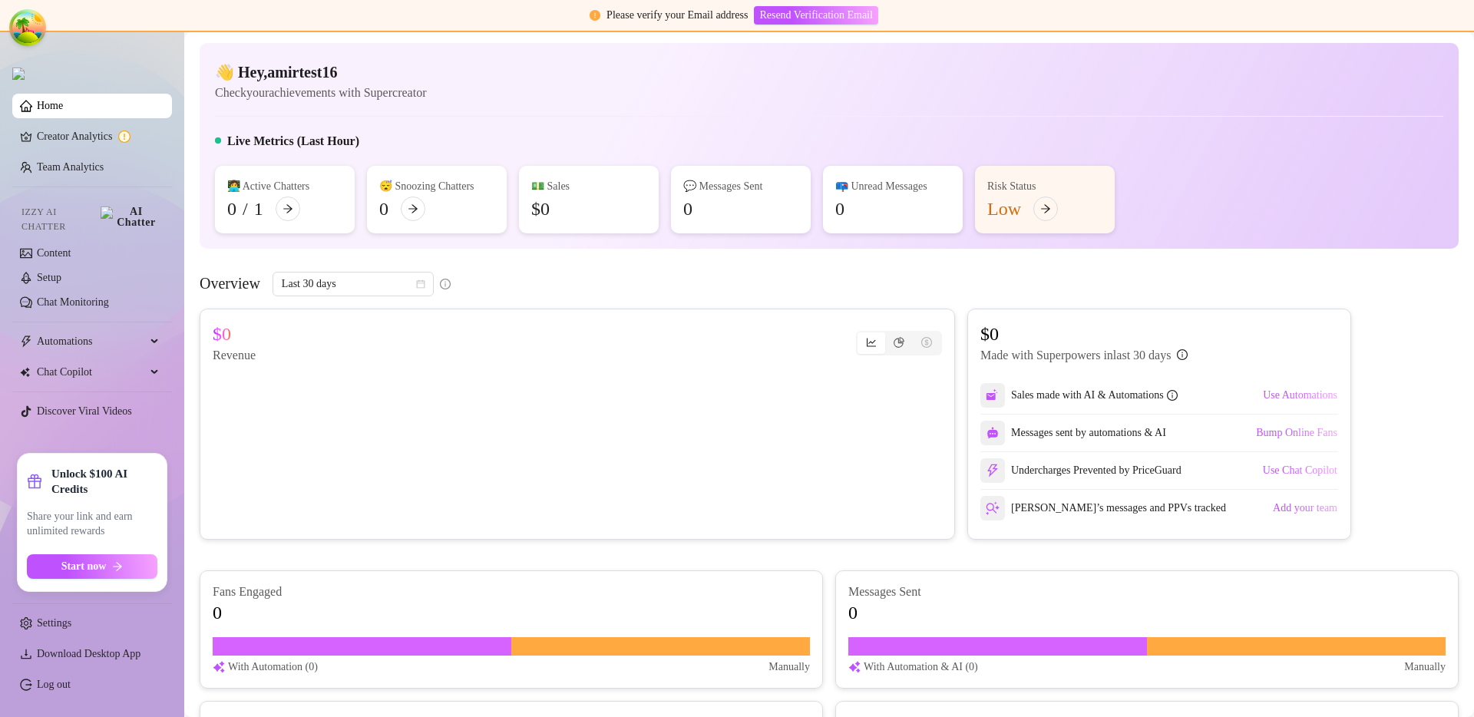
click at [85, 552] on div "Unlock $100 AI Credits Share your link and earn unlimited rewards Start now" at bounding box center [92, 522] width 130 height 113
click at [87, 556] on button "Start now" at bounding box center [92, 566] width 130 height 25
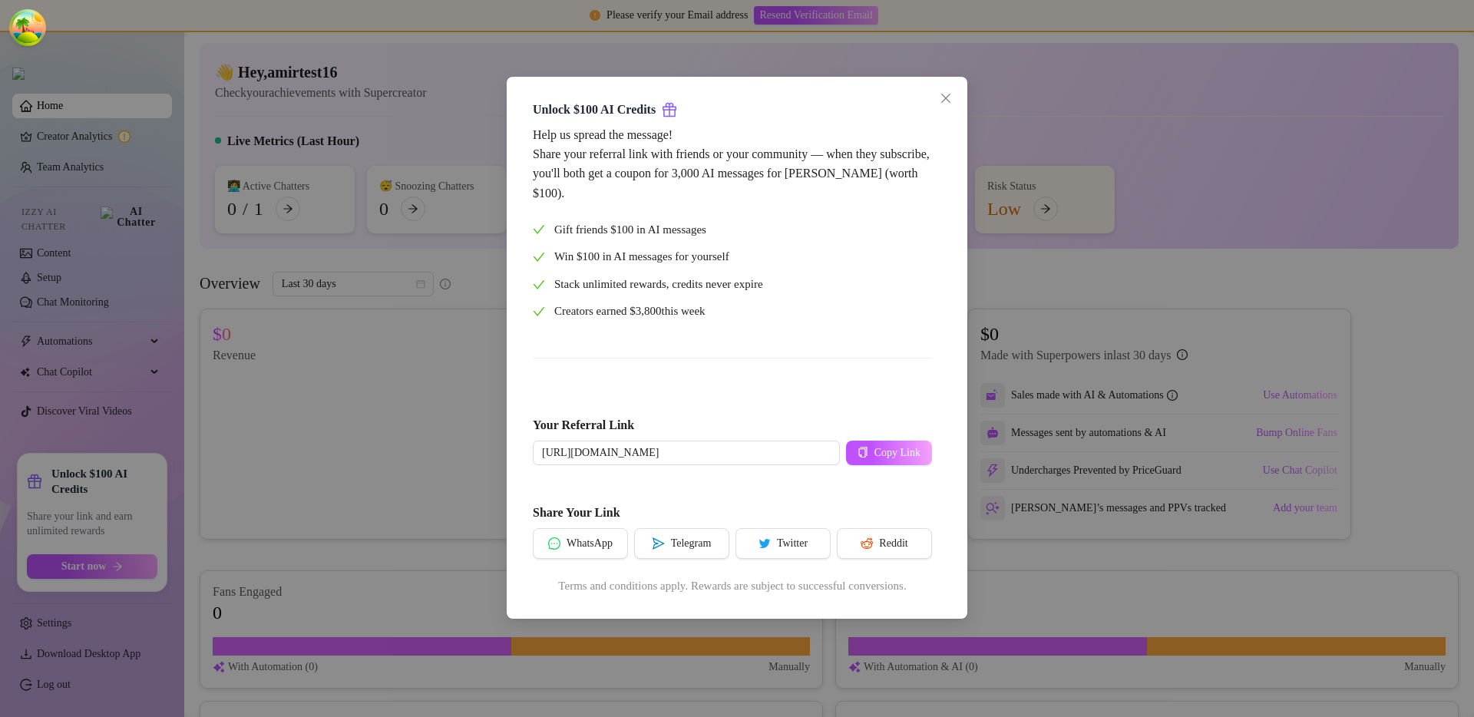
click at [398, 469] on div "Unlock $100 AI Credits Help us spread the message! Share your referral link wit…" at bounding box center [737, 358] width 1474 height 717
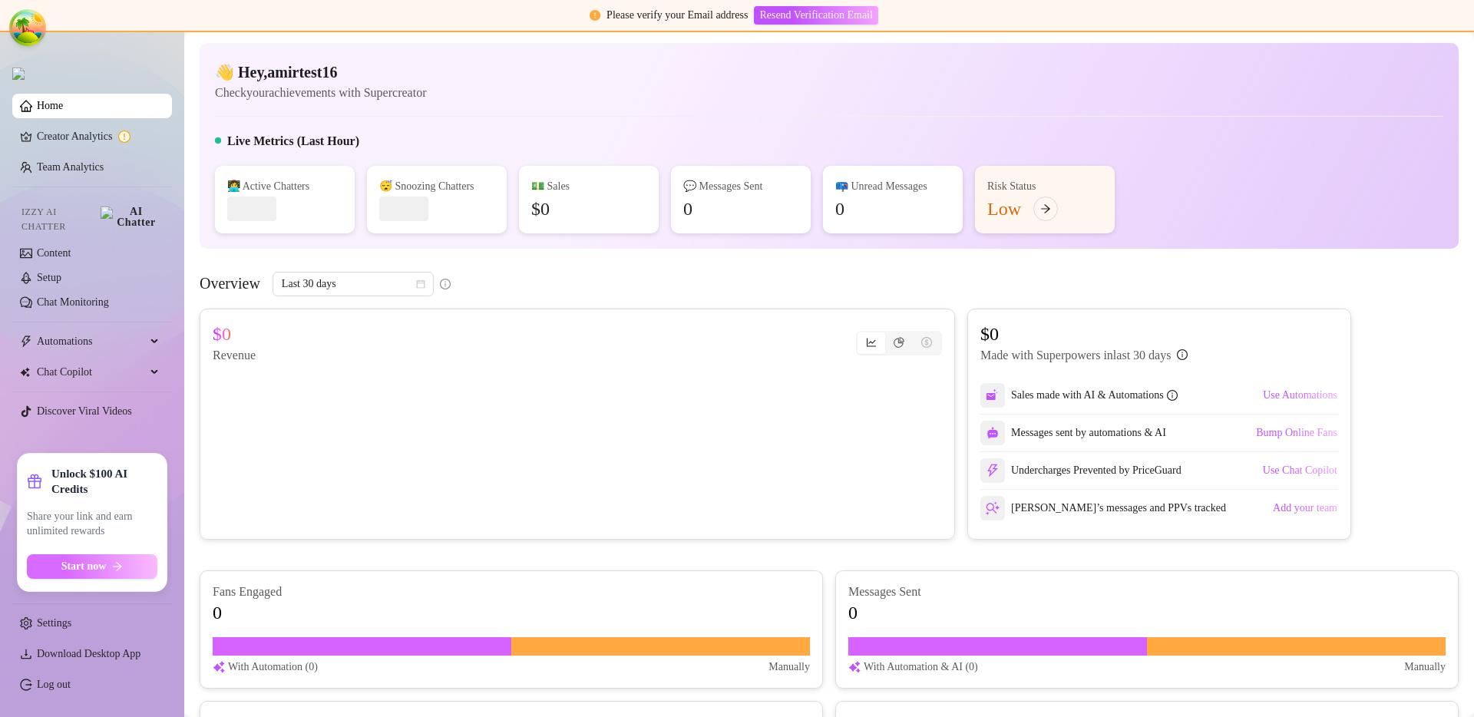
click at [157, 569] on button "Start now" at bounding box center [92, 566] width 130 height 25
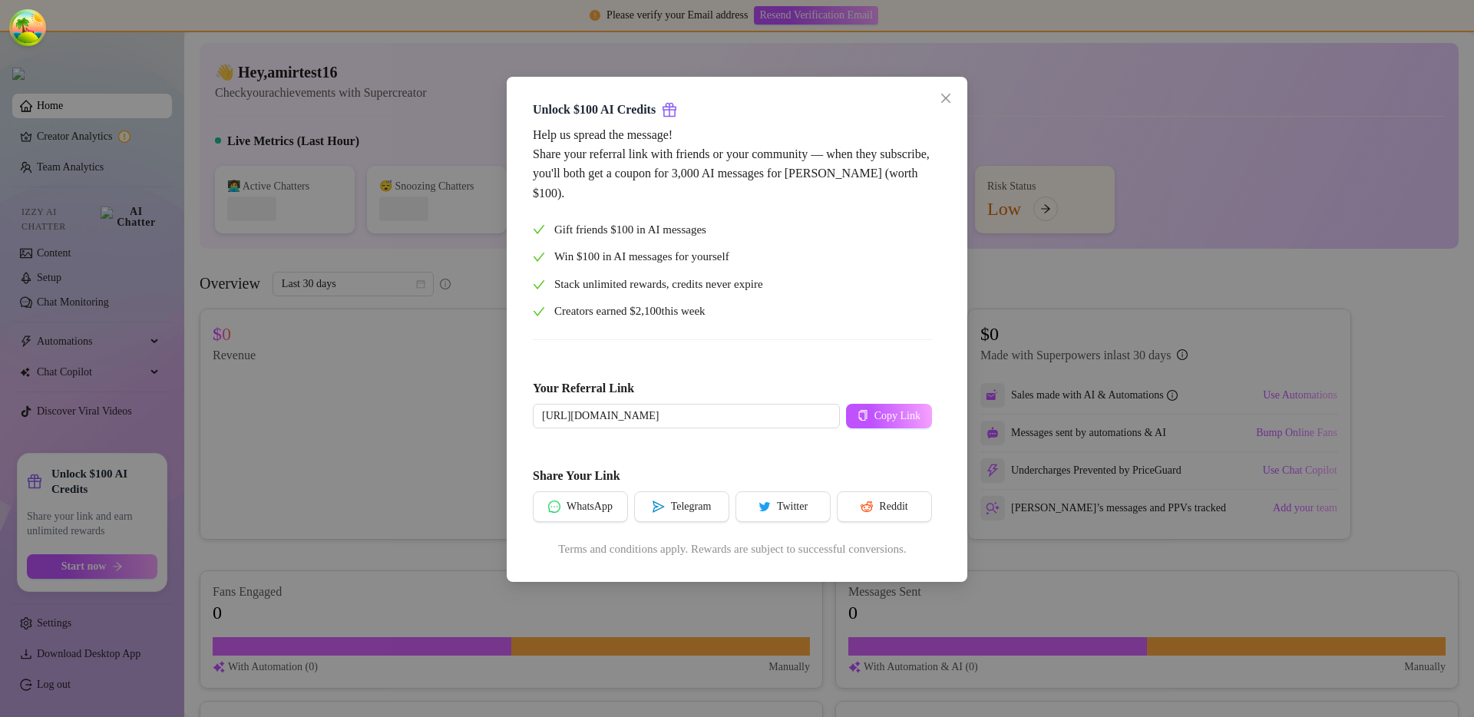
click at [377, 447] on div "Unlock $100 AI Credits Help us spread the message! Share your referral link wit…" at bounding box center [737, 358] width 1474 height 717
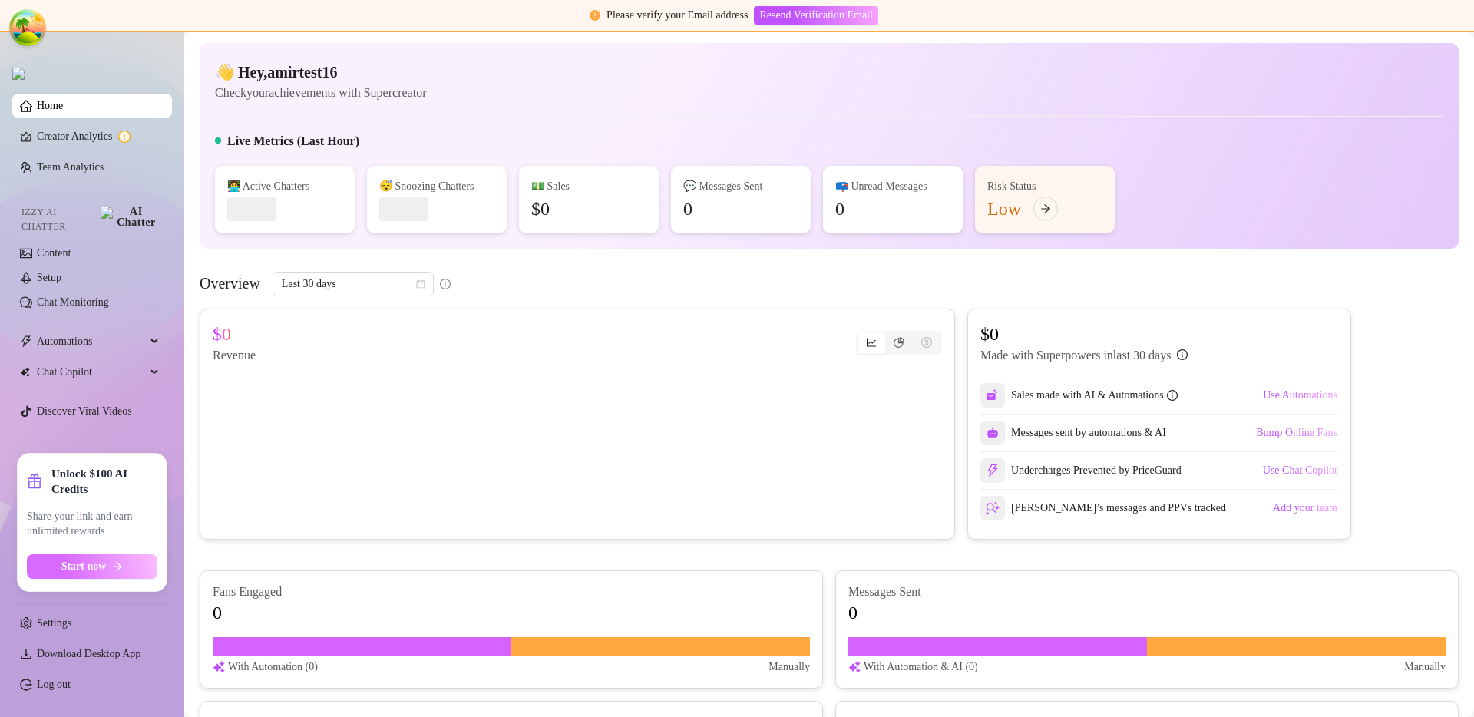
click at [107, 567] on button "Start now" at bounding box center [92, 566] width 130 height 25
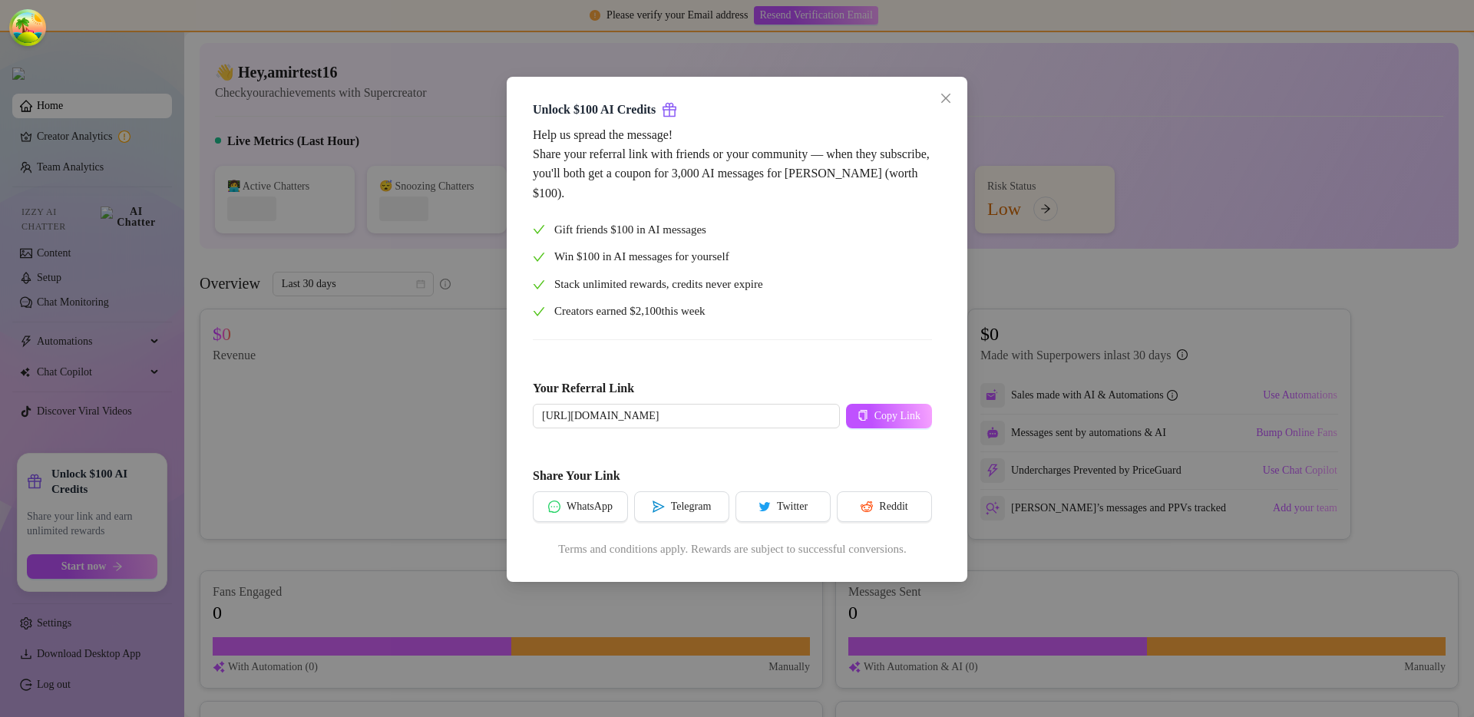
click at [242, 466] on div "Unlock $100 AI Credits Help us spread the message! Share your referral link wit…" at bounding box center [737, 358] width 1474 height 717
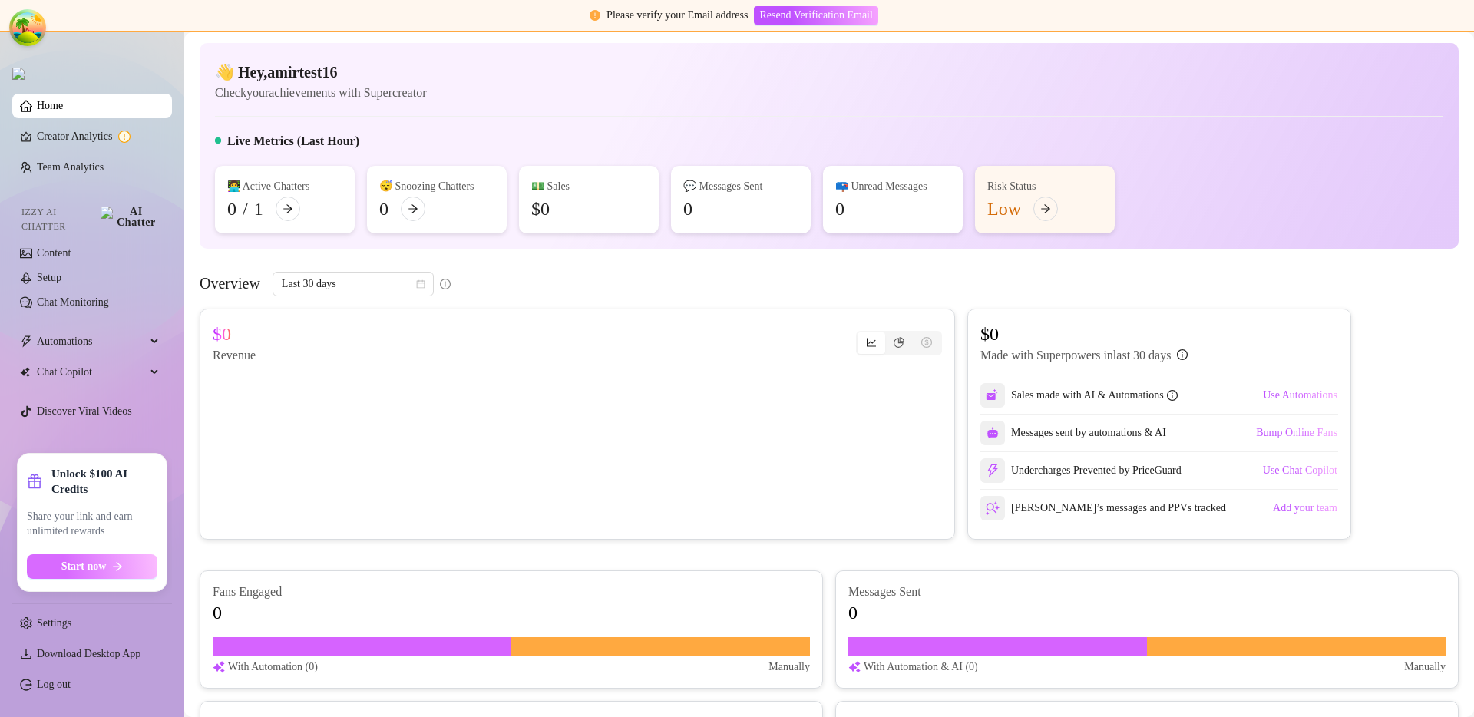
click at [50, 566] on button "Start now" at bounding box center [92, 566] width 130 height 25
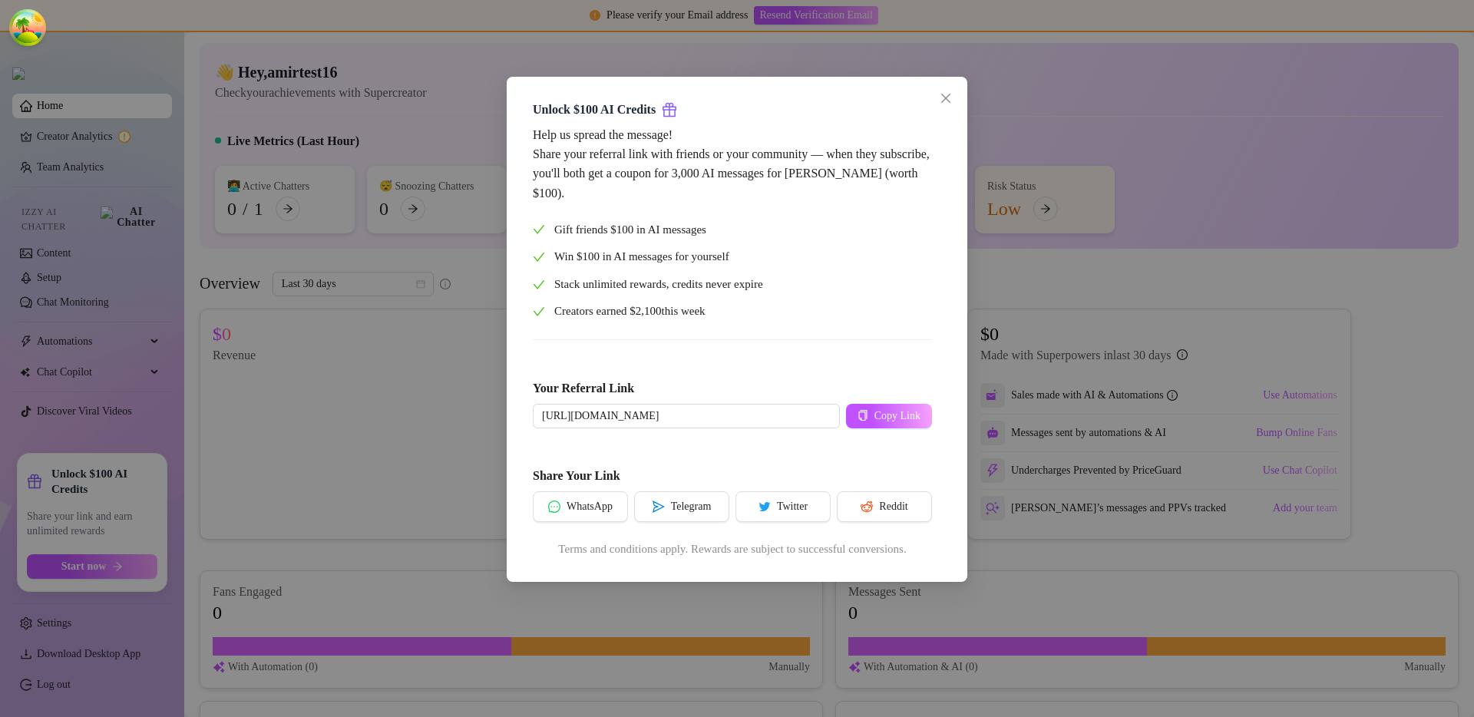
click at [334, 487] on div "Unlock $100 AI Credits Help us spread the message! Share your referral link wit…" at bounding box center [737, 358] width 1474 height 717
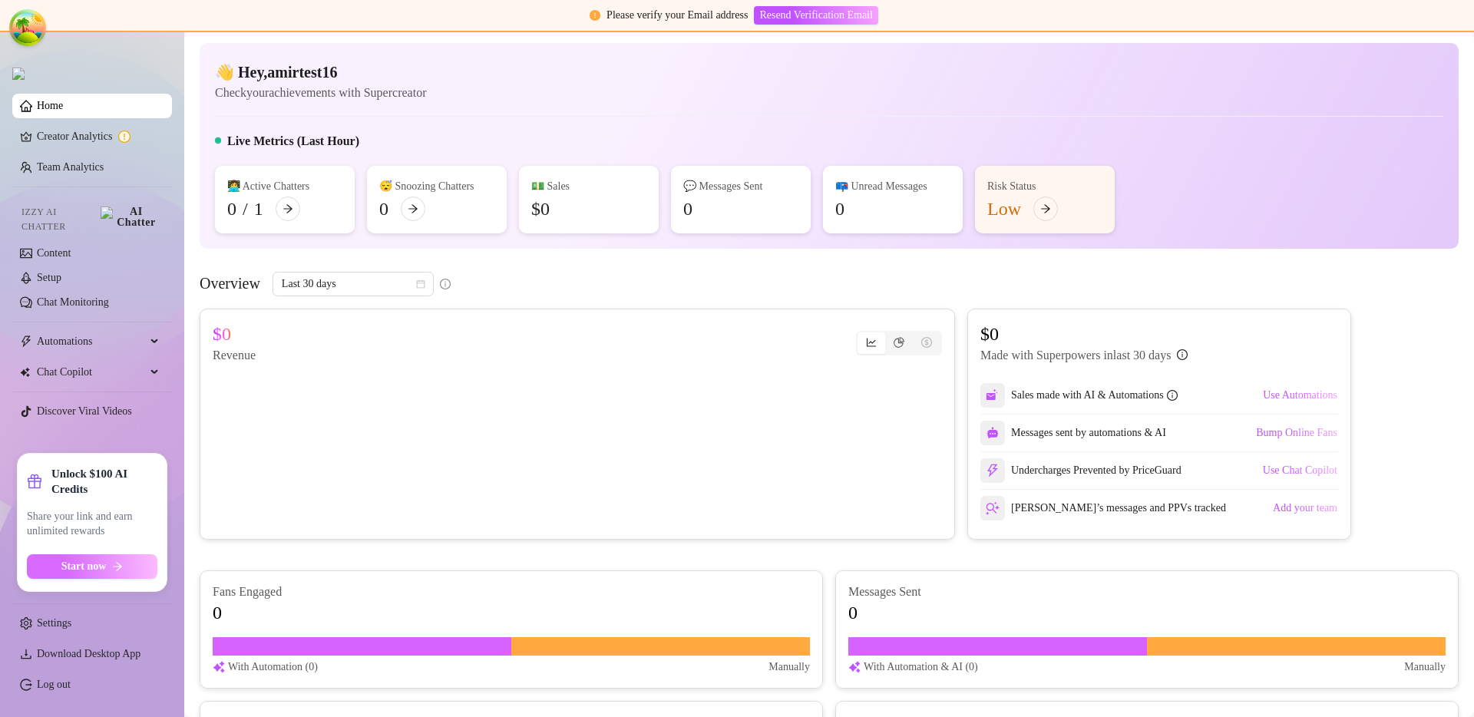
click at [105, 564] on span "Start now" at bounding box center [83, 566] width 45 height 12
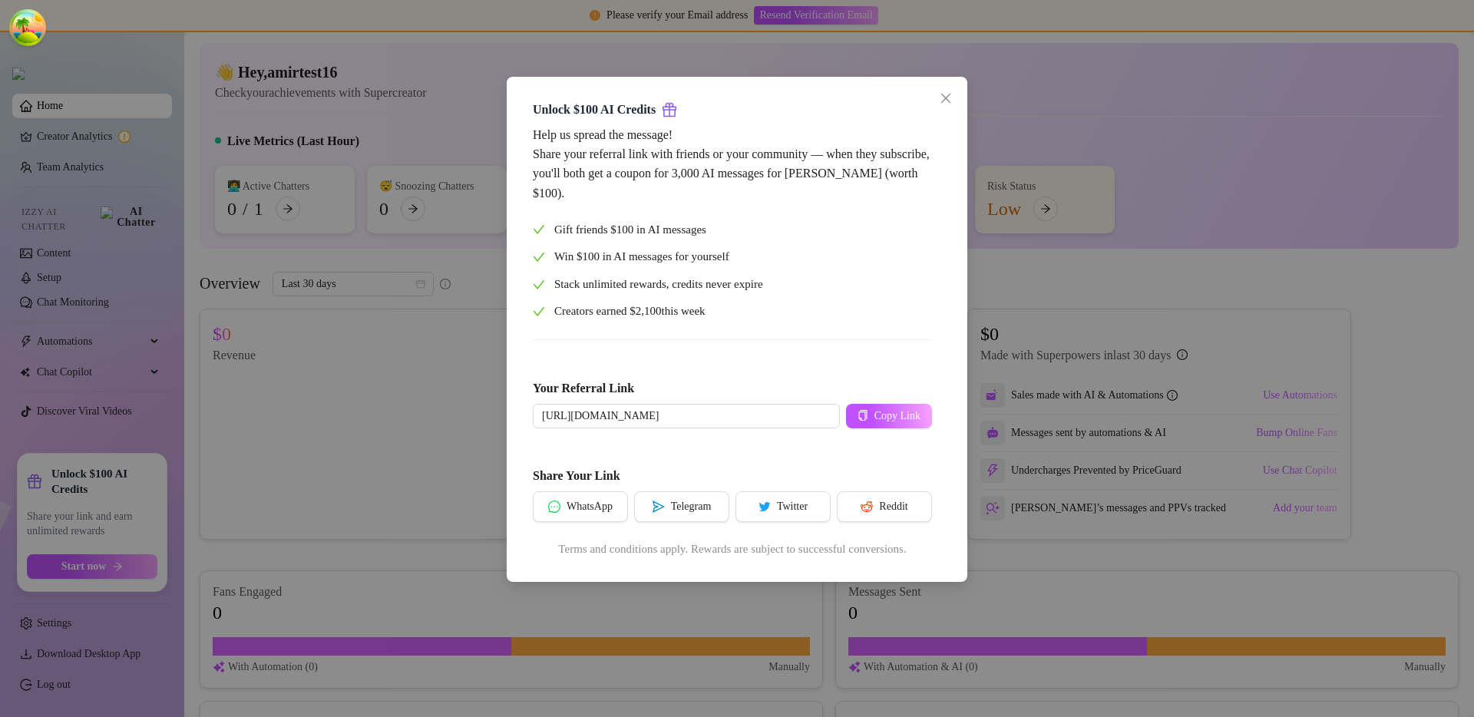
click at [405, 510] on div "Unlock $100 AI Credits Help us spread the message! Share your referral link wit…" at bounding box center [737, 358] width 1474 height 717
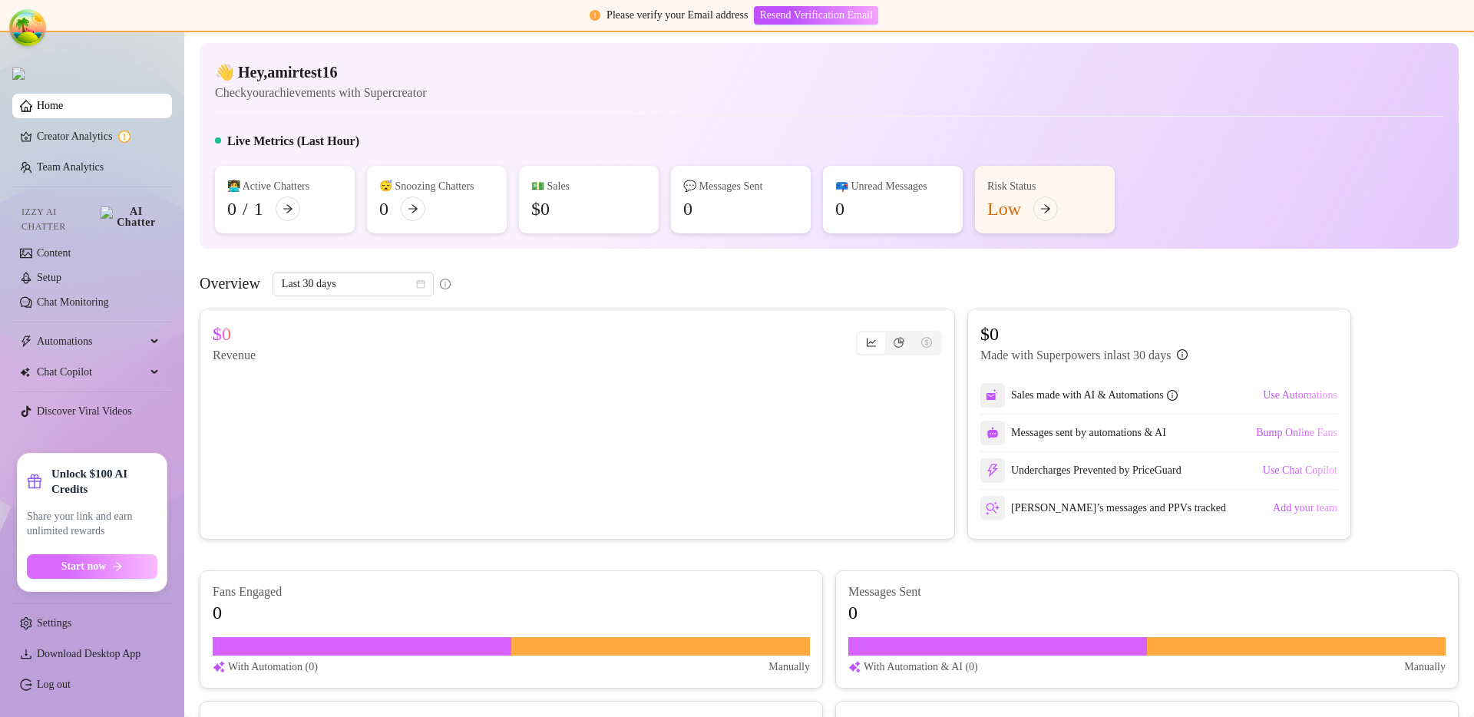
click at [90, 573] on button "Start now" at bounding box center [92, 566] width 130 height 25
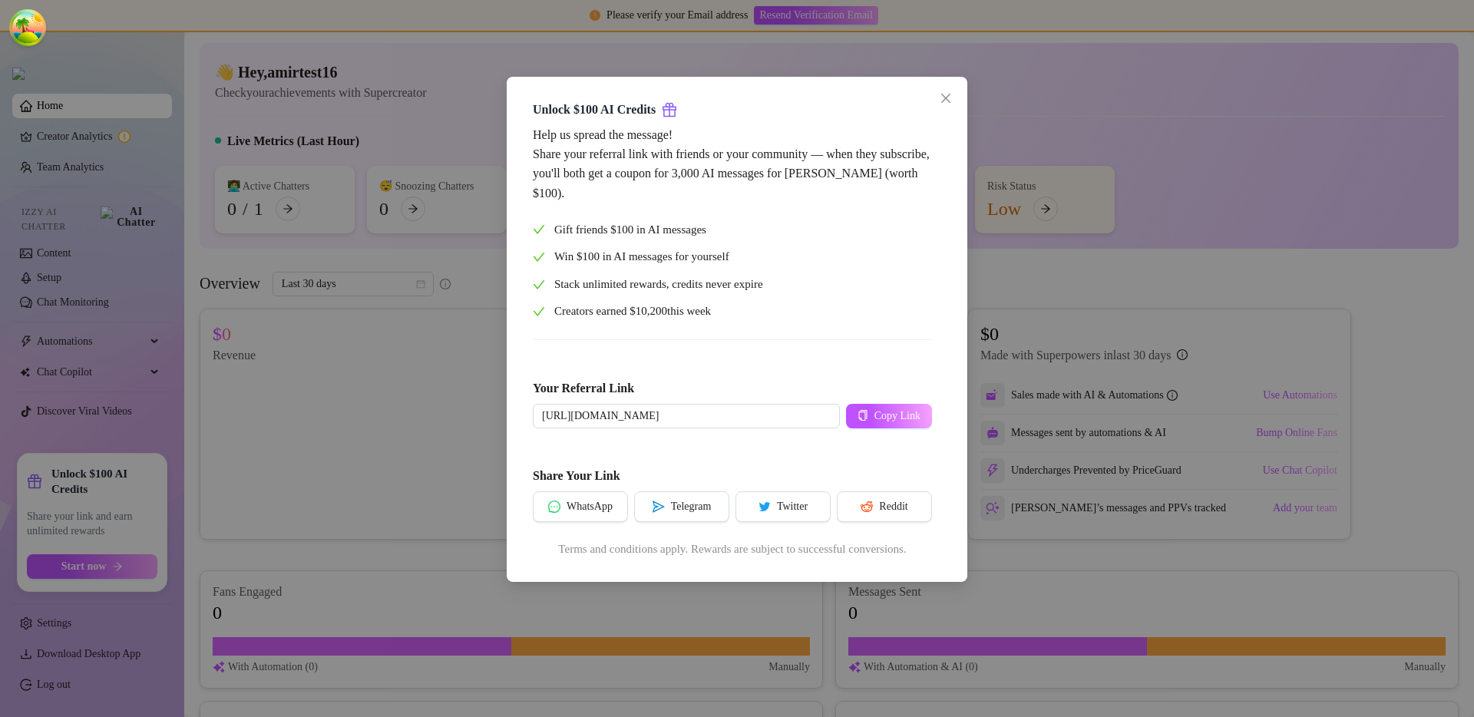
click at [461, 477] on div "Unlock $100 AI Credits Help us spread the message! Share your referral link wit…" at bounding box center [737, 358] width 1474 height 717
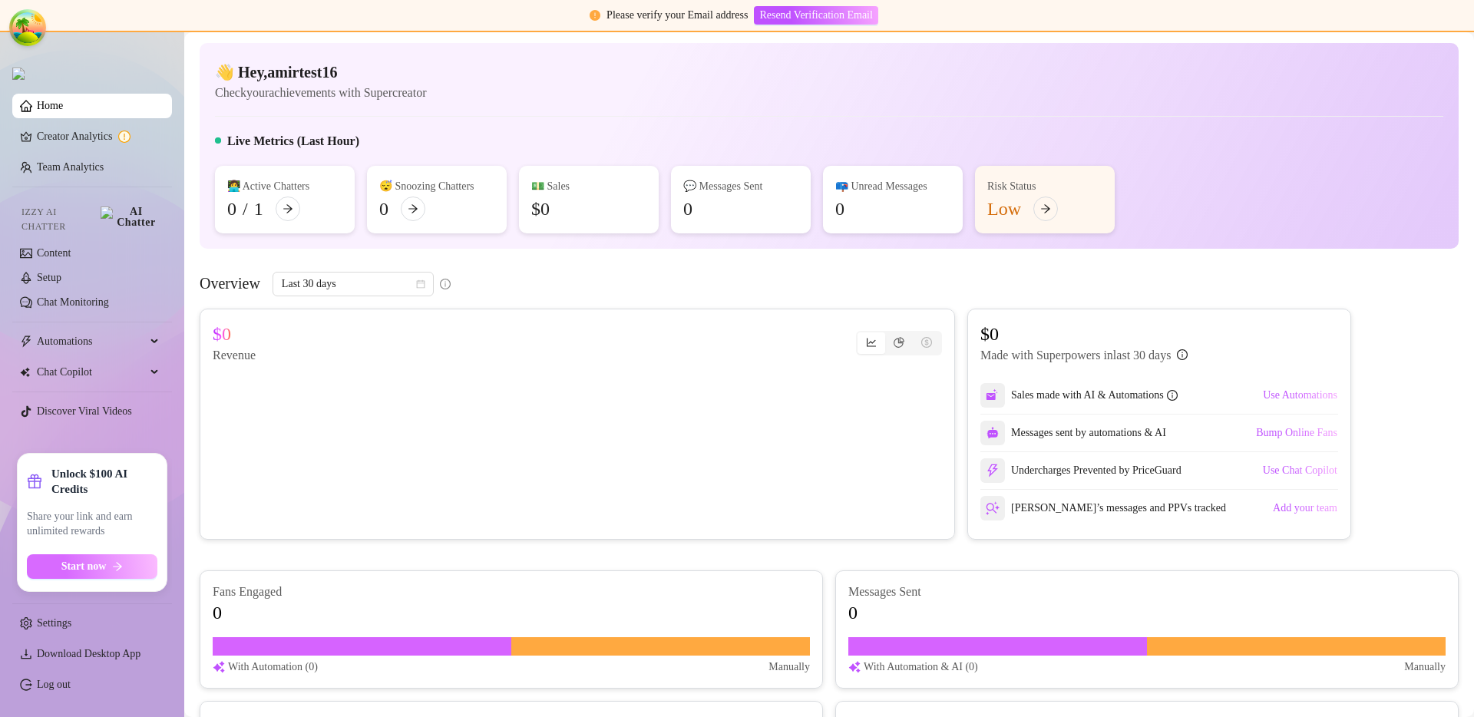
click at [134, 567] on button "Start now" at bounding box center [92, 566] width 130 height 25
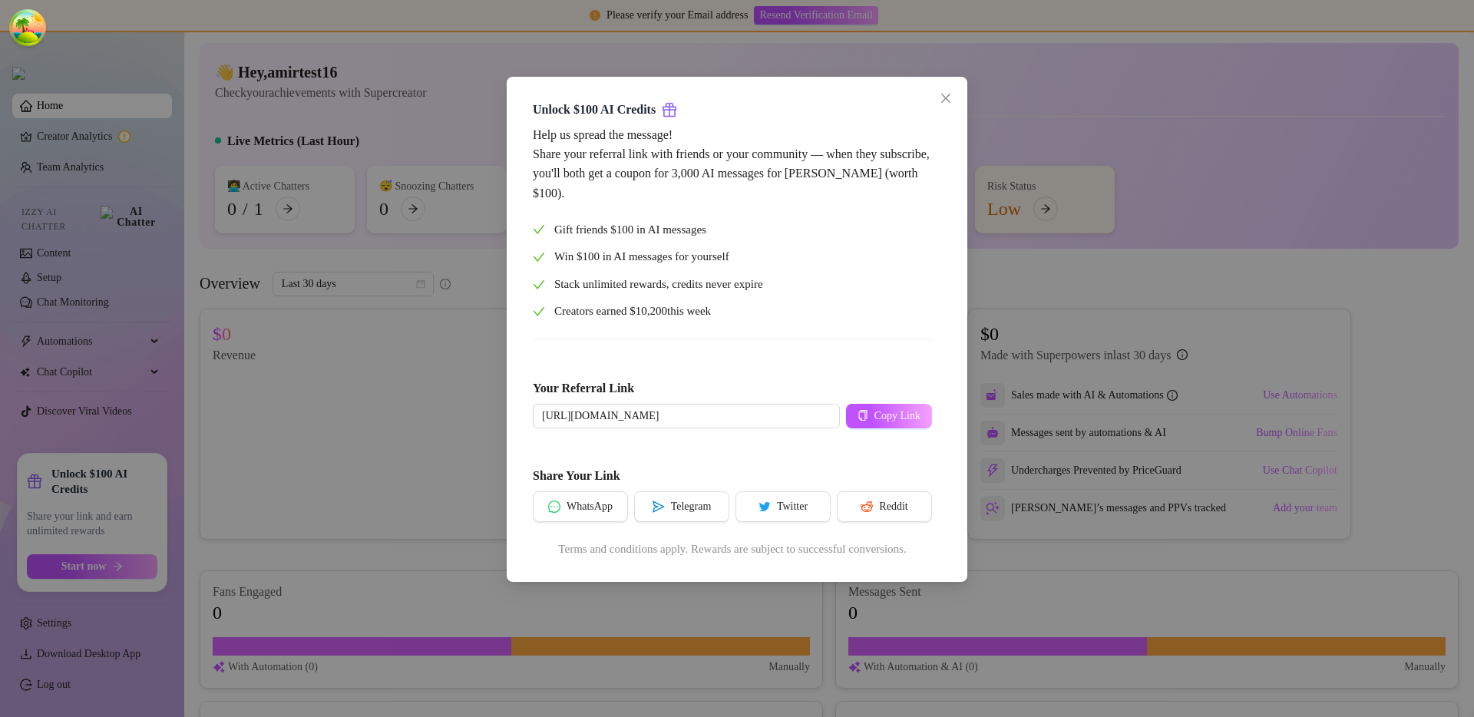
click at [391, 444] on div "Unlock $100 AI Credits Help us spread the message! Share your referral link wit…" at bounding box center [737, 358] width 1474 height 717
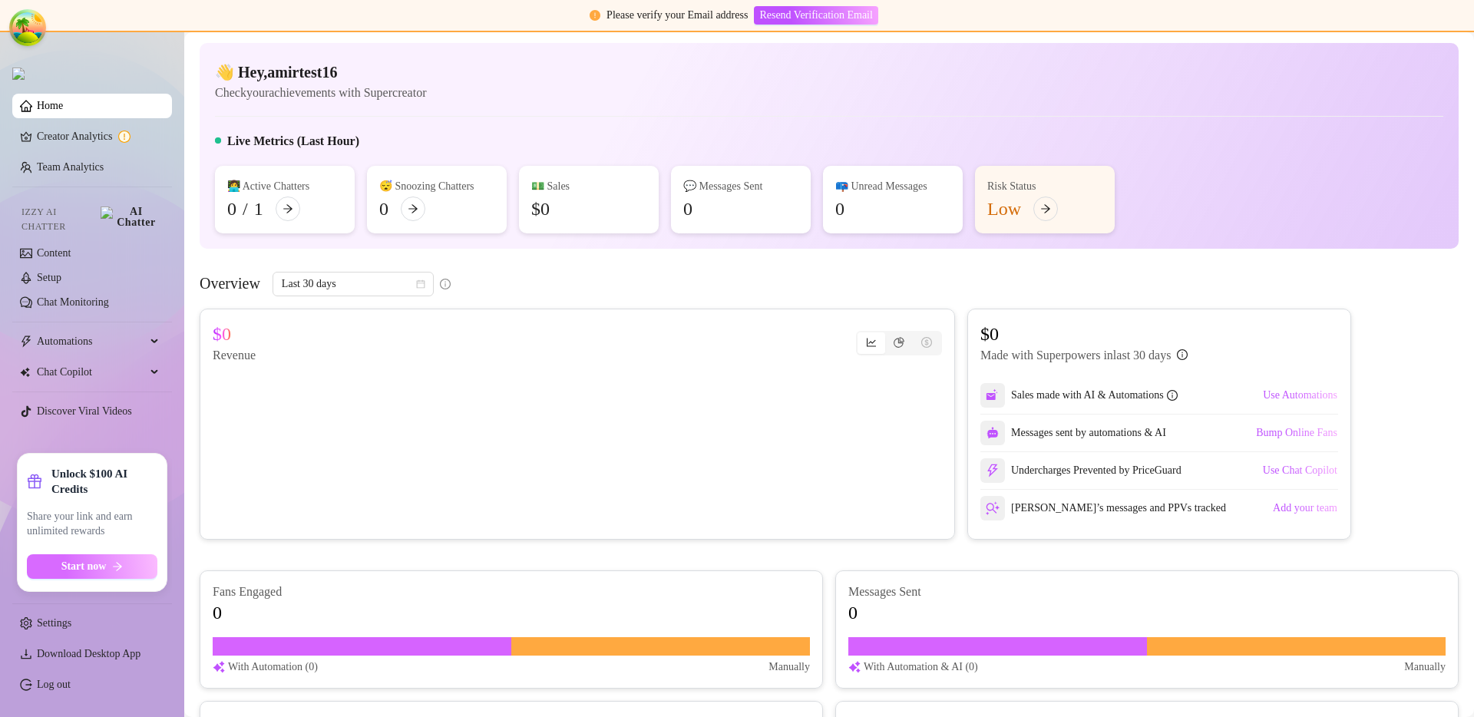
click at [122, 565] on icon "arrow-right" at bounding box center [117, 566] width 11 height 11
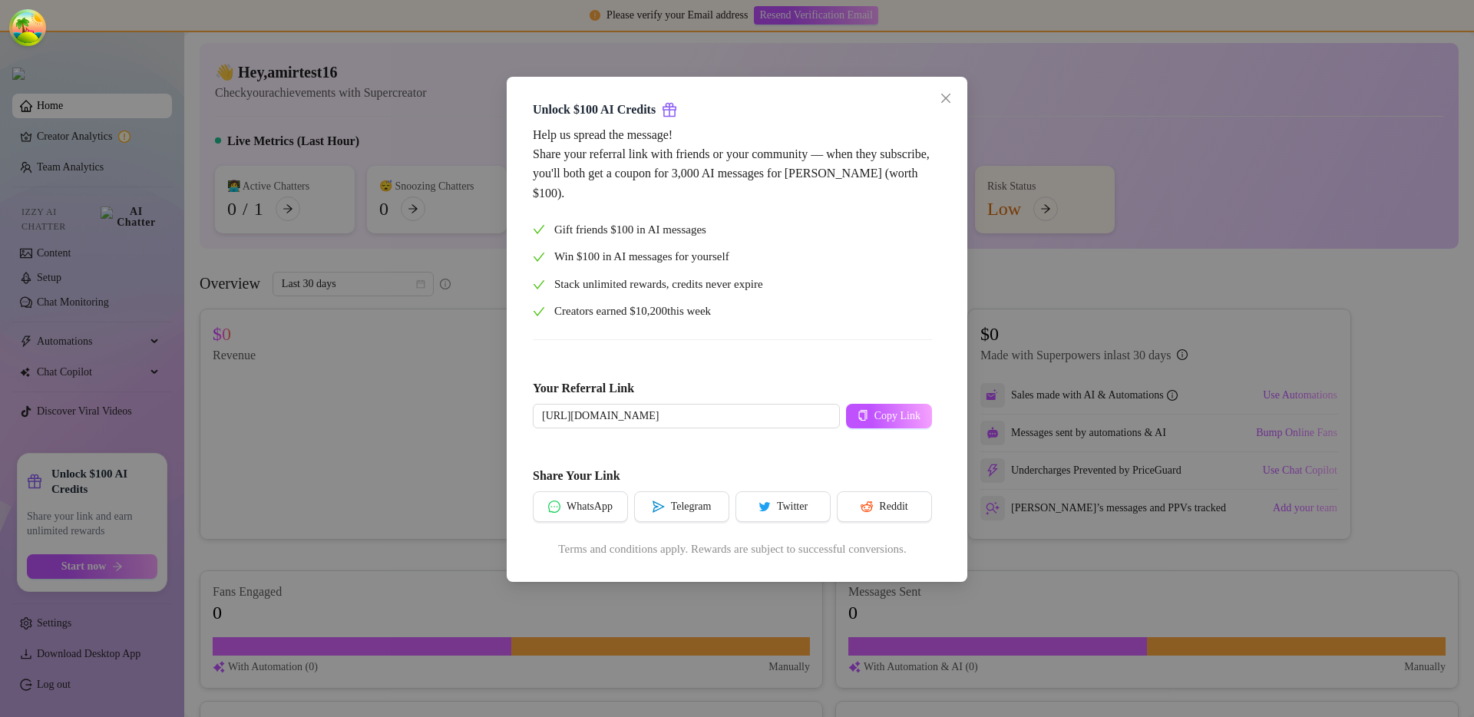
click at [394, 431] on div "Unlock $100 AI Credits Help us spread the message! Share your referral link wit…" at bounding box center [737, 358] width 1474 height 717
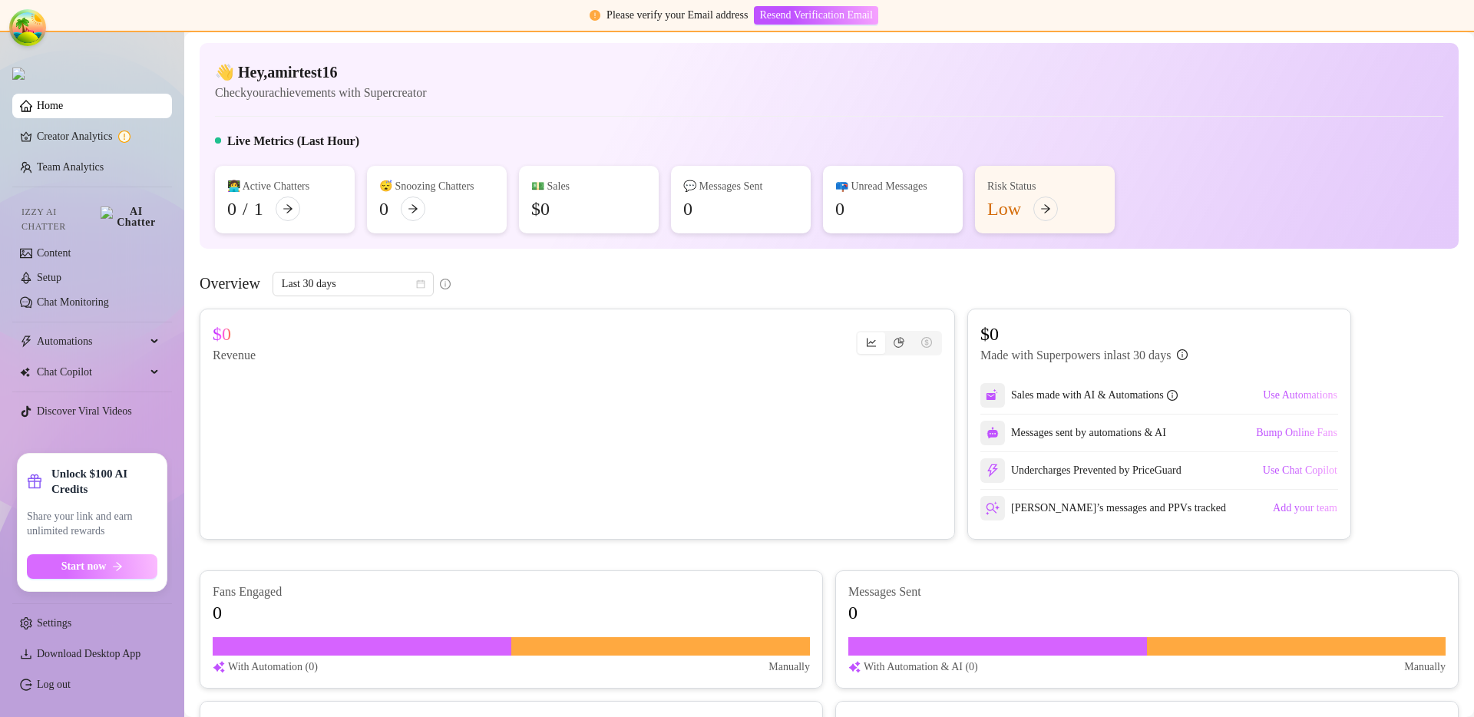
click at [103, 561] on span "Start now" at bounding box center [83, 566] width 45 height 12
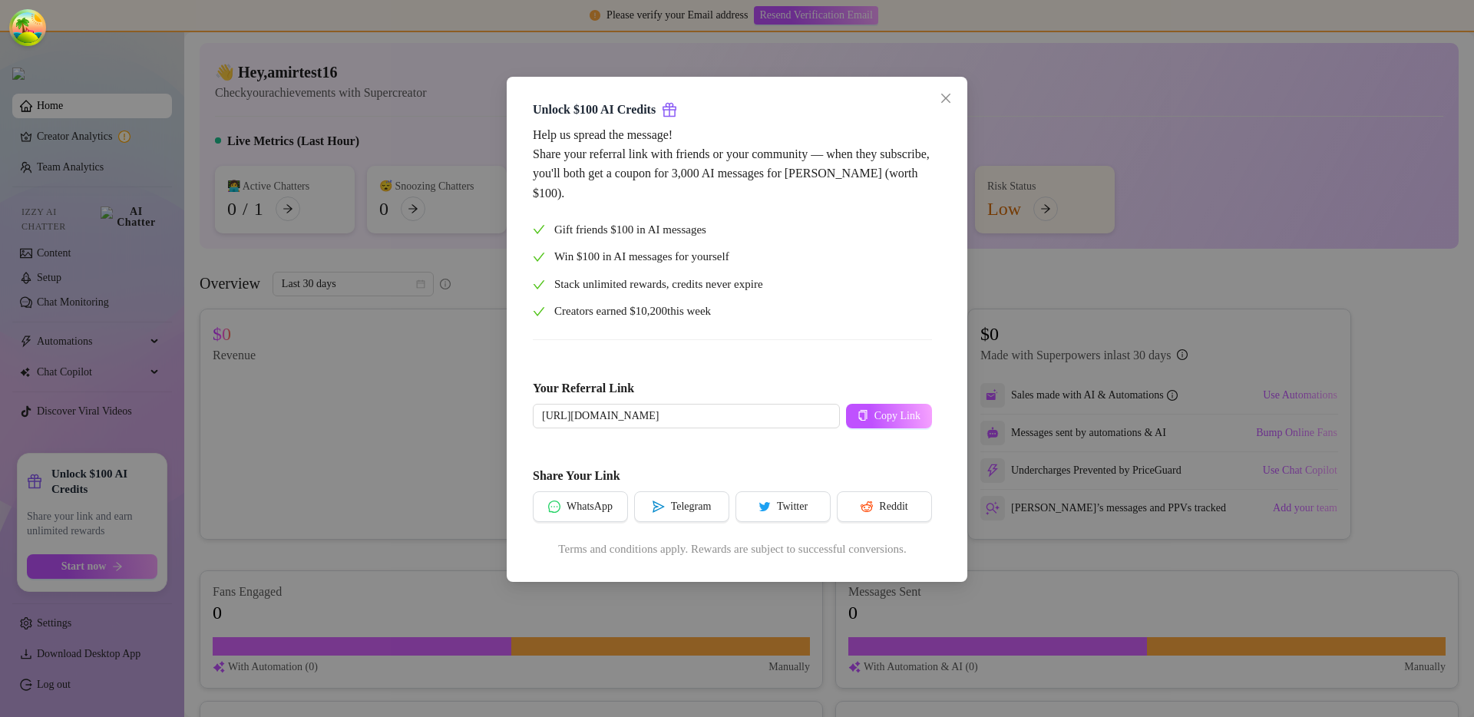
click at [849, 322] on div "Help us spread the message! Share your referral link with friends or your commu…" at bounding box center [732, 342] width 399 height 434
click at [844, 299] on div "Gift friends $100 in AI messages Win $100 in AI messages for yourself Stack unl…" at bounding box center [732, 271] width 399 height 100
click at [1075, 305] on div "Unlock $100 AI Credits Help us spread the message! Share your referral link wit…" at bounding box center [737, 358] width 1474 height 717
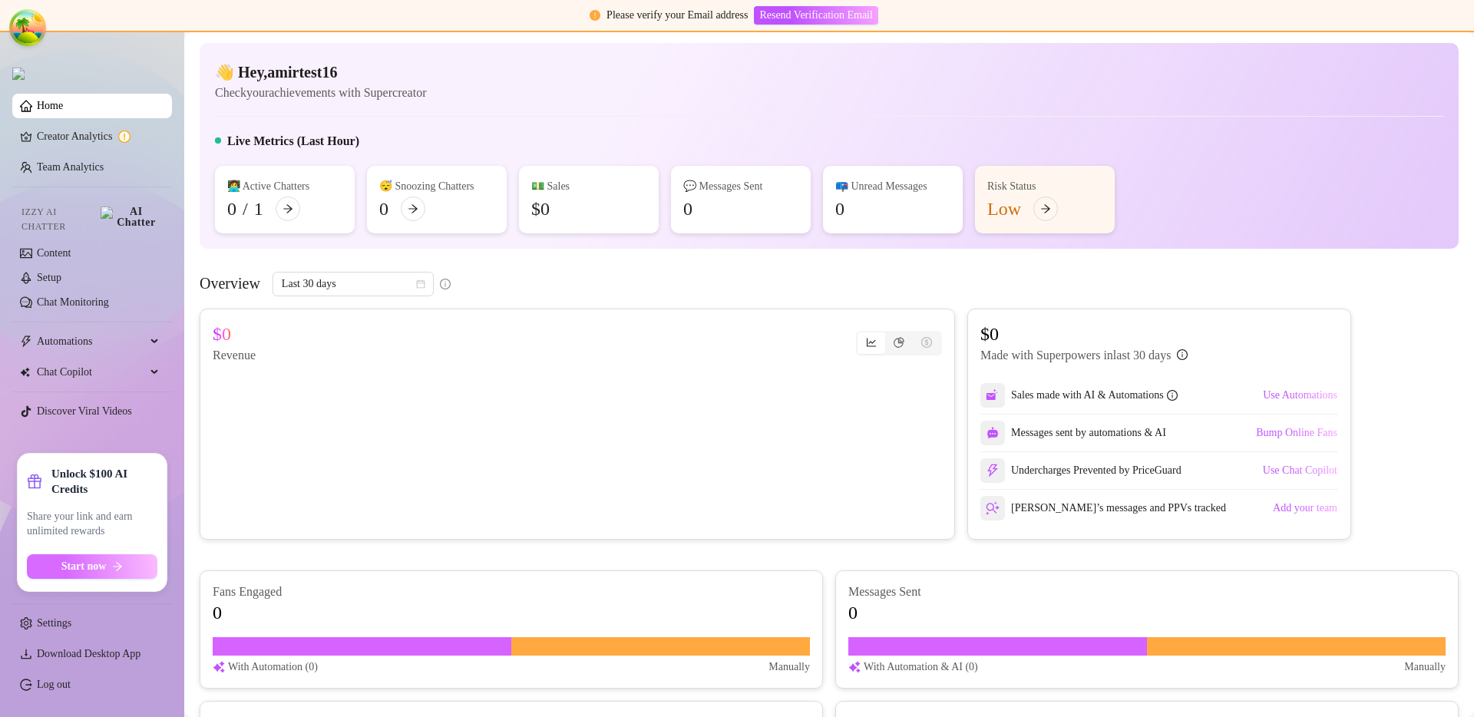
click at [112, 572] on button "Start now" at bounding box center [92, 566] width 130 height 25
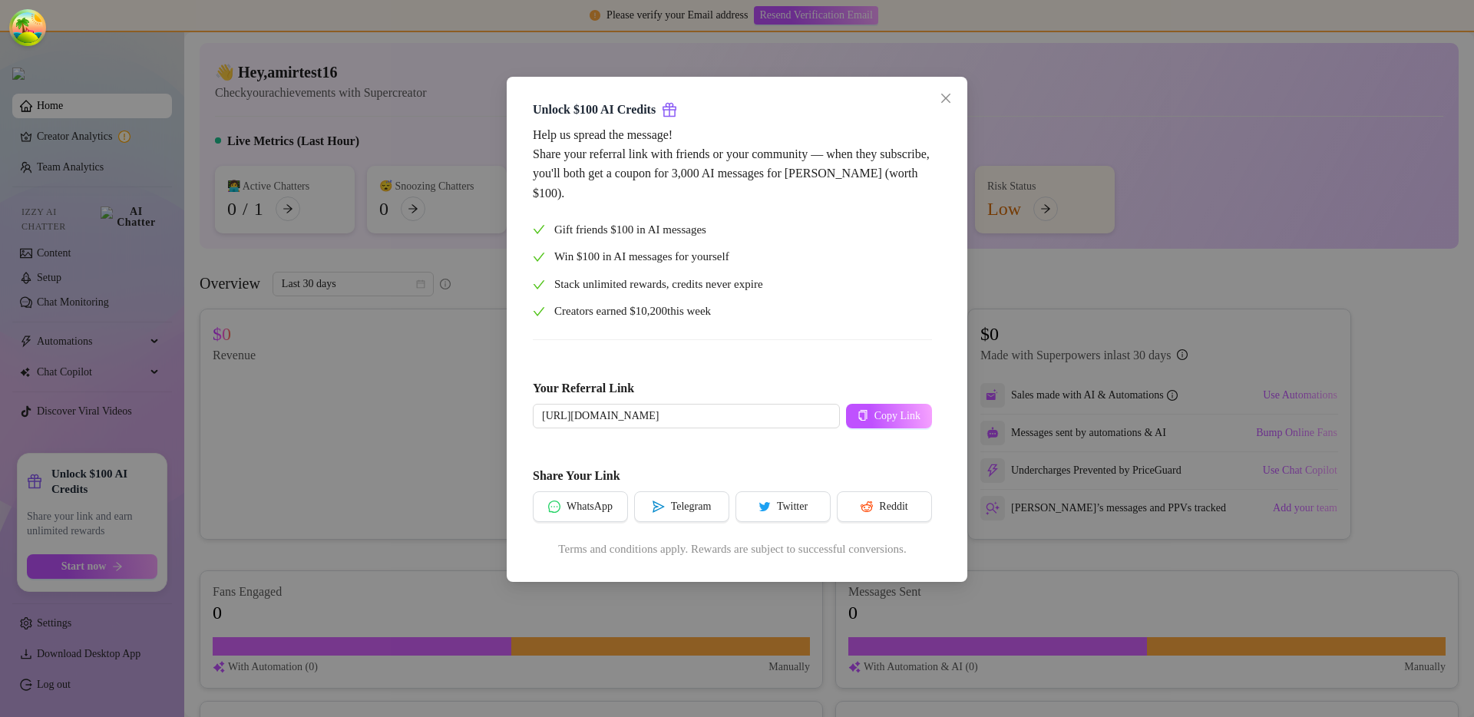
click at [675, 312] on span "Creators earned $ 10,200 this week" at bounding box center [632, 311] width 157 height 18
click at [711, 309] on span "Creators earned $ 10,200 this week" at bounding box center [632, 311] width 157 height 18
click at [734, 309] on div "Creators earned $ 10,200 this week" at bounding box center [732, 311] width 399 height 18
click at [649, 311] on span "Creators earned $ 10,200 this week" at bounding box center [632, 311] width 157 height 18
drag, startPoint x: 638, startPoint y: 309, endPoint x: 675, endPoint y: 309, distance: 37.6
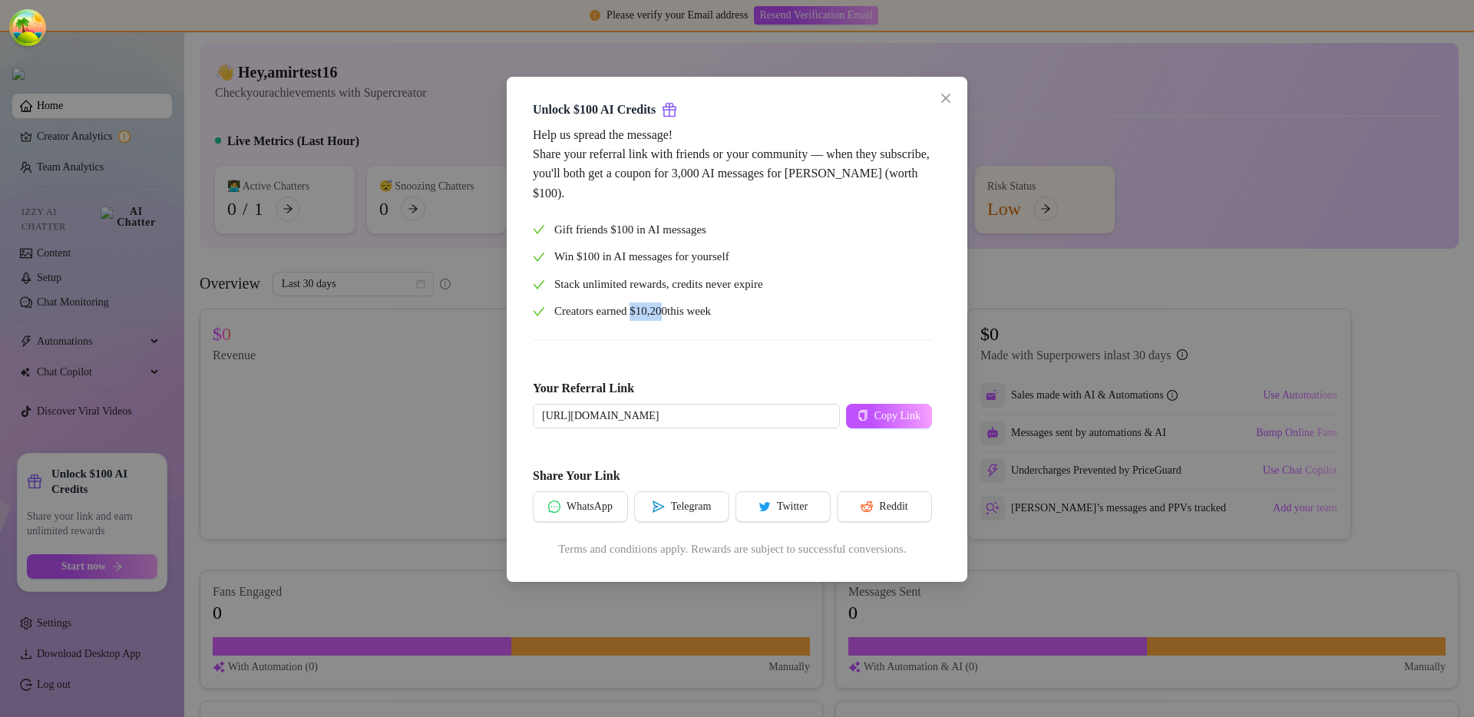
click at [675, 309] on span "Creators earned $ 10,200 this week" at bounding box center [632, 311] width 157 height 18
drag, startPoint x: 678, startPoint y: 312, endPoint x: 645, endPoint y: 311, distance: 33.0
click at [645, 311] on span "Creators earned $ 10,200 this week" at bounding box center [632, 311] width 157 height 18
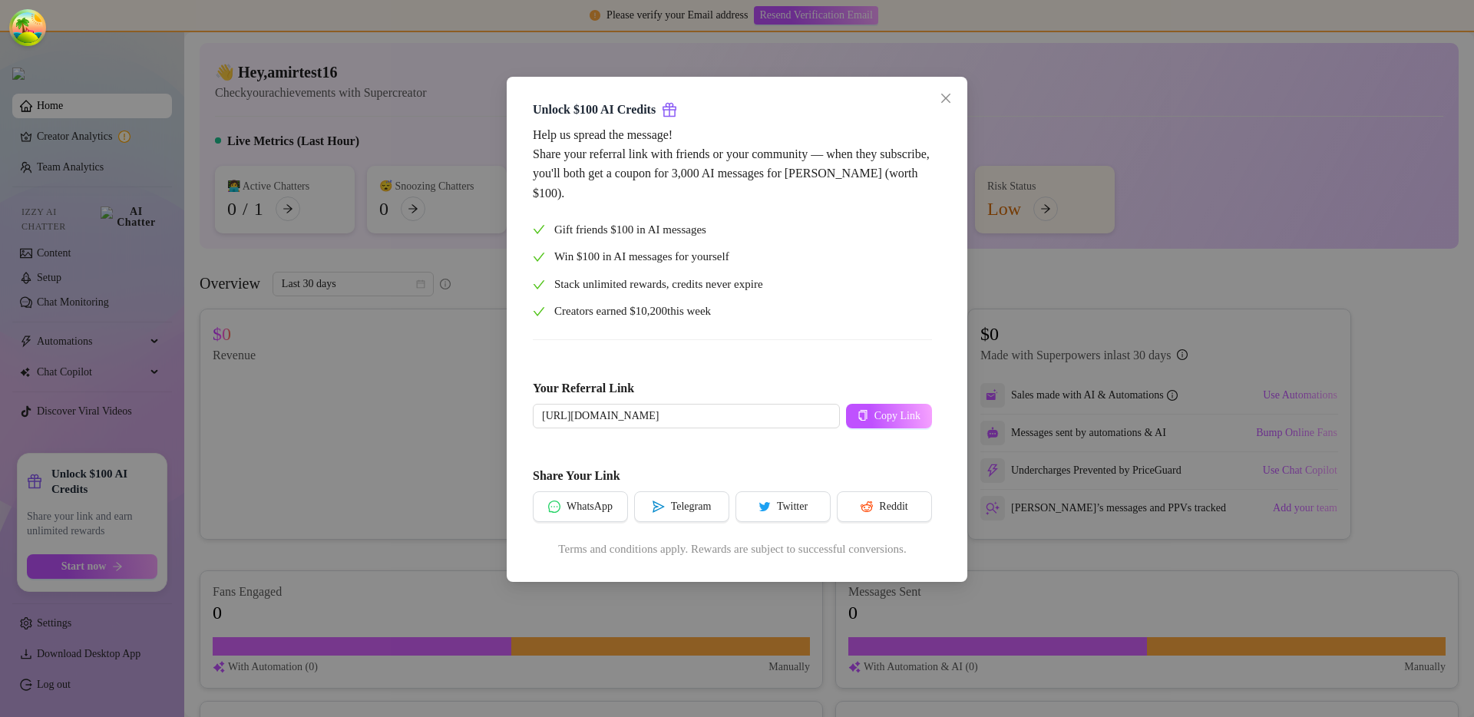
click at [659, 183] on div "Help us spread the message! Share your referral link with friends or your commu…" at bounding box center [732, 164] width 399 height 78
click at [753, 322] on div "Help us spread the message! Share your referral link with friends or your commu…" at bounding box center [732, 342] width 399 height 434
click at [1078, 251] on div "Unlock $100 AI Credits Help us spread the message! Share your referral link wit…" at bounding box center [737, 358] width 1474 height 717
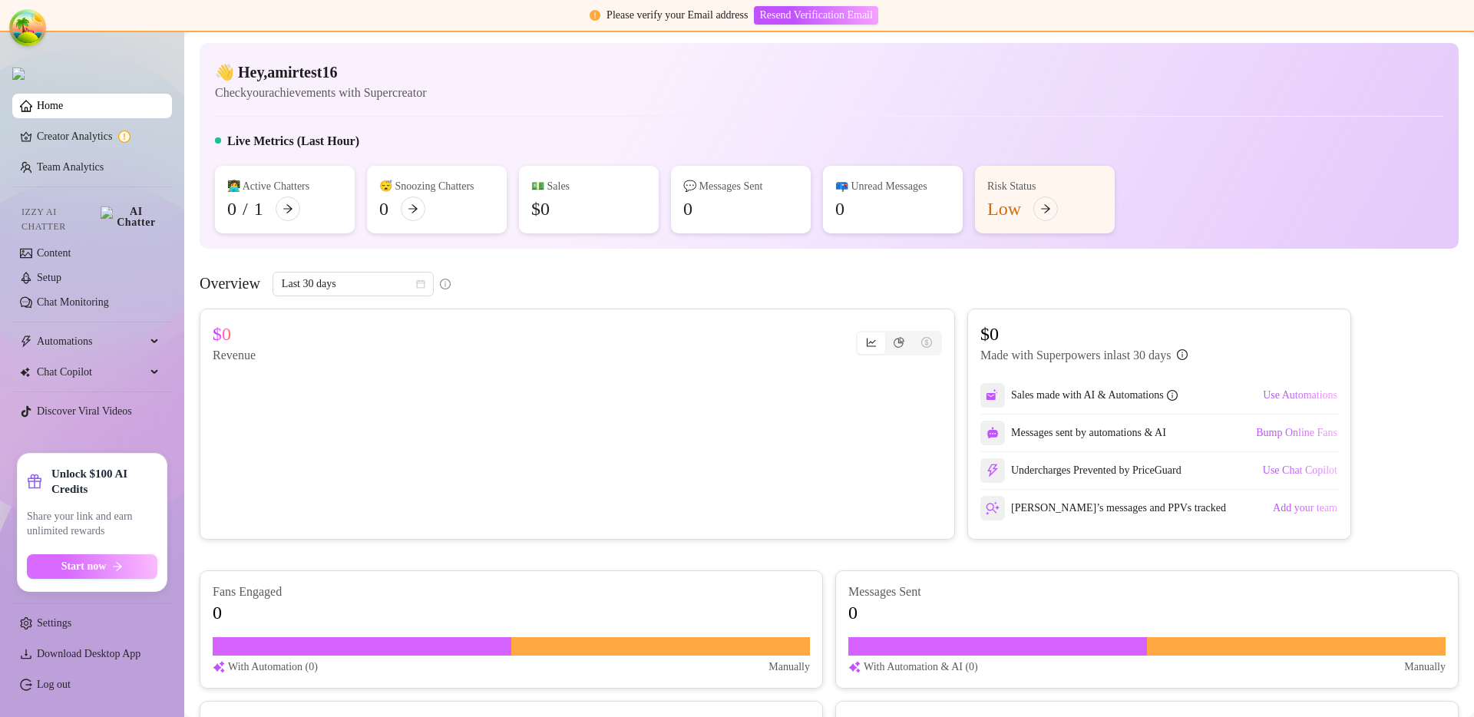
click at [104, 567] on span "Start now" at bounding box center [83, 566] width 45 height 12
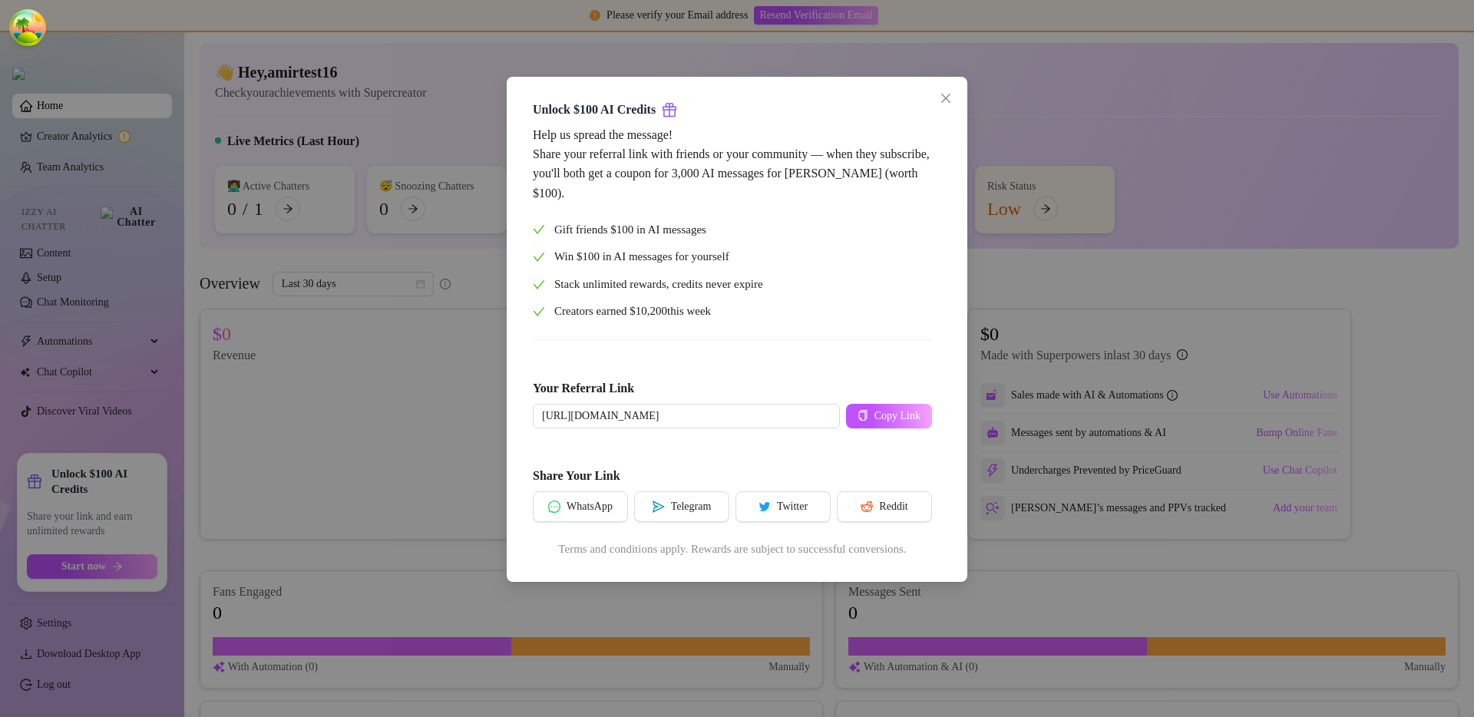
click at [421, 399] on div "Unlock $100 AI Credits Help us spread the message! Share your referral link wit…" at bounding box center [737, 358] width 1474 height 717
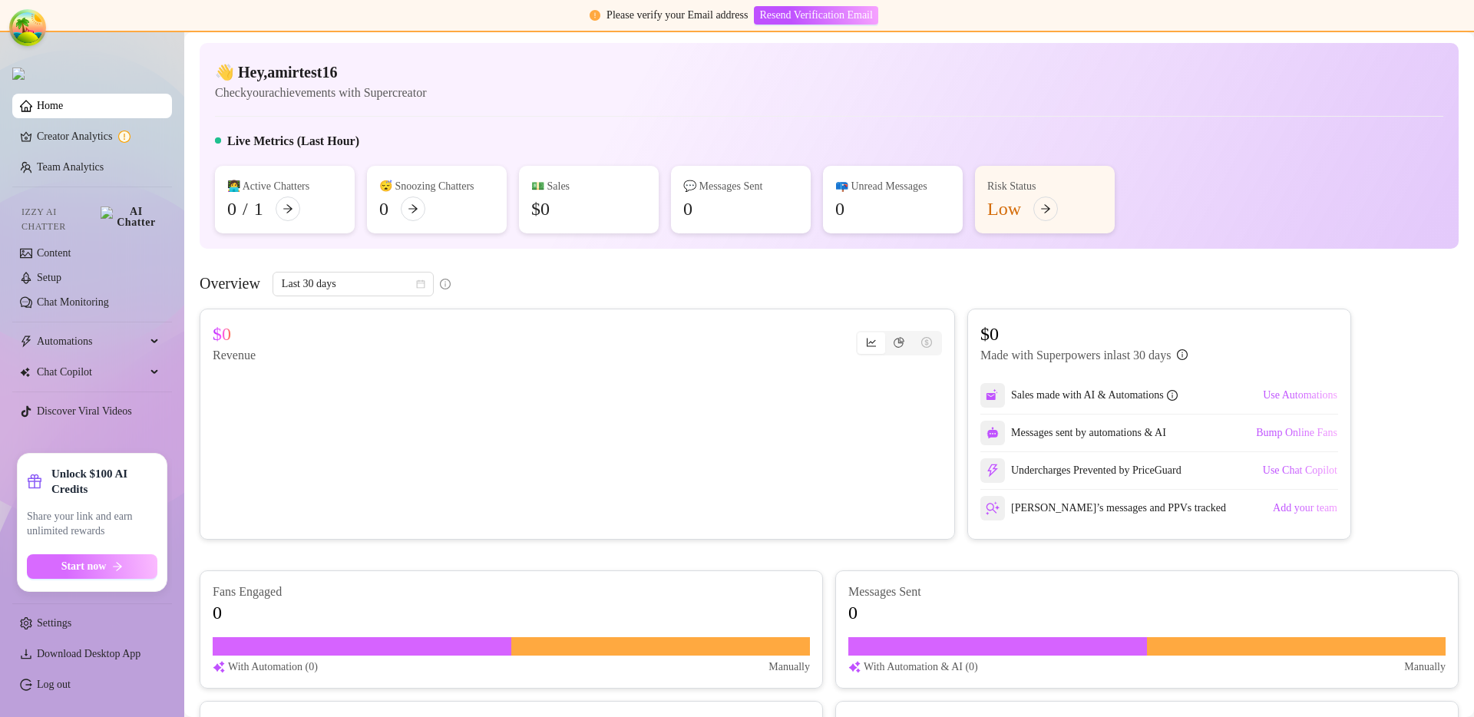
click at [83, 566] on span "Start now" at bounding box center [83, 566] width 45 height 12
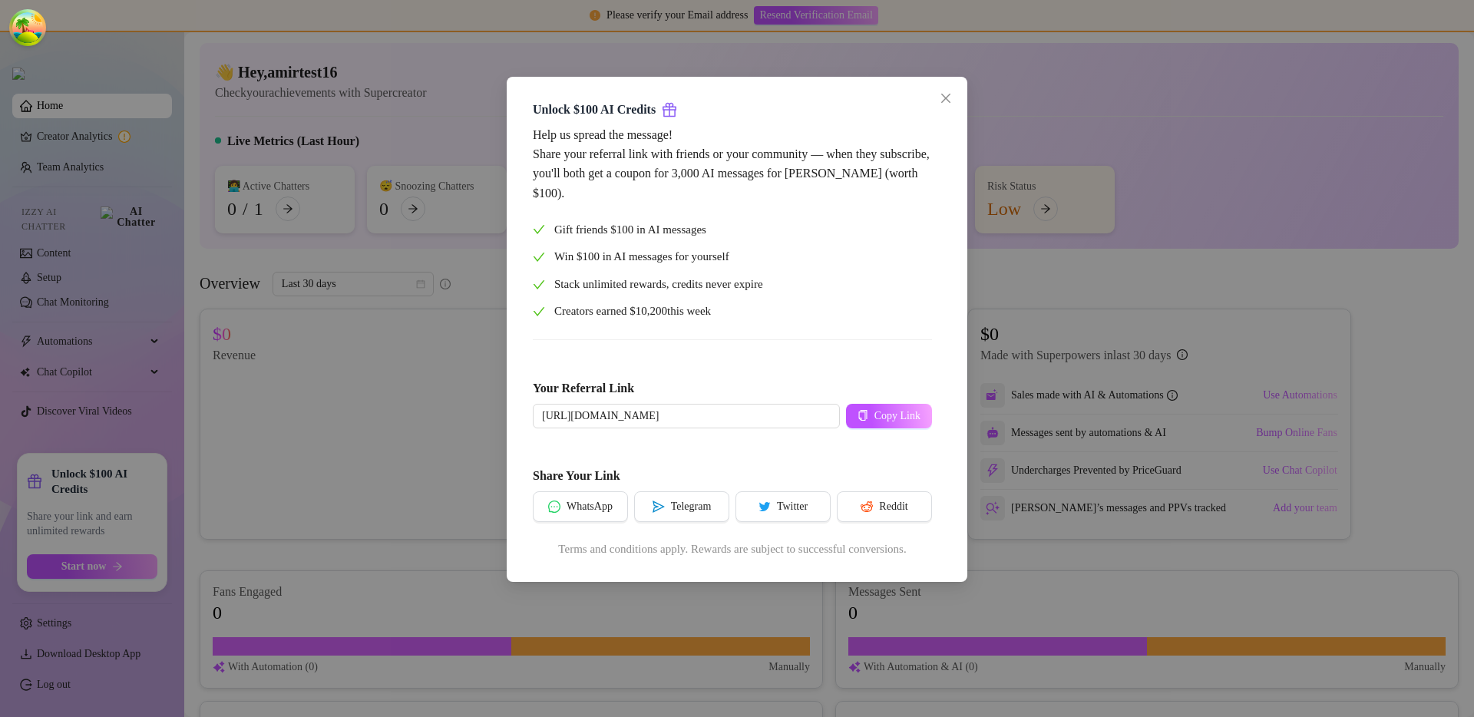
click at [483, 454] on div "Unlock $100 AI Credits Help us spread the message! Share your referral link wit…" at bounding box center [737, 358] width 1474 height 717
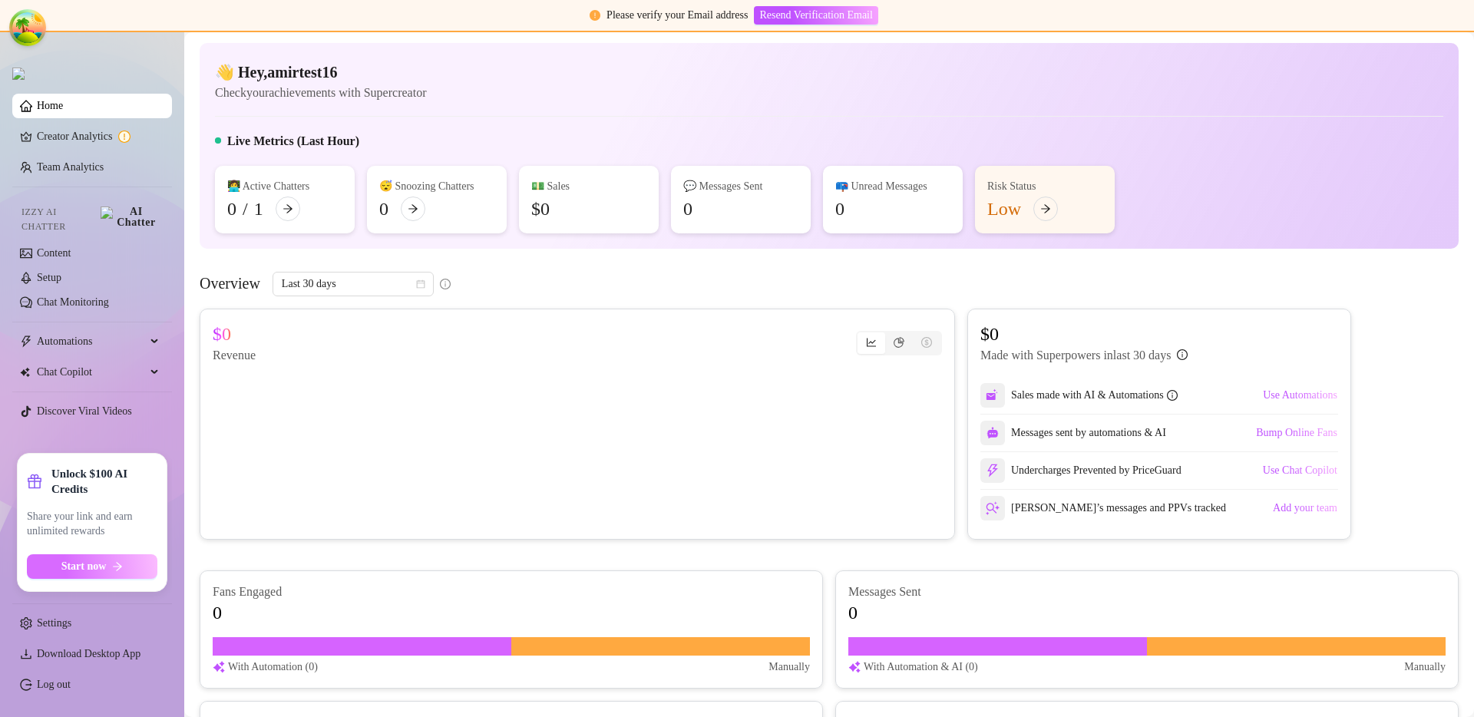
click at [123, 573] on button "Start now" at bounding box center [92, 566] width 130 height 25
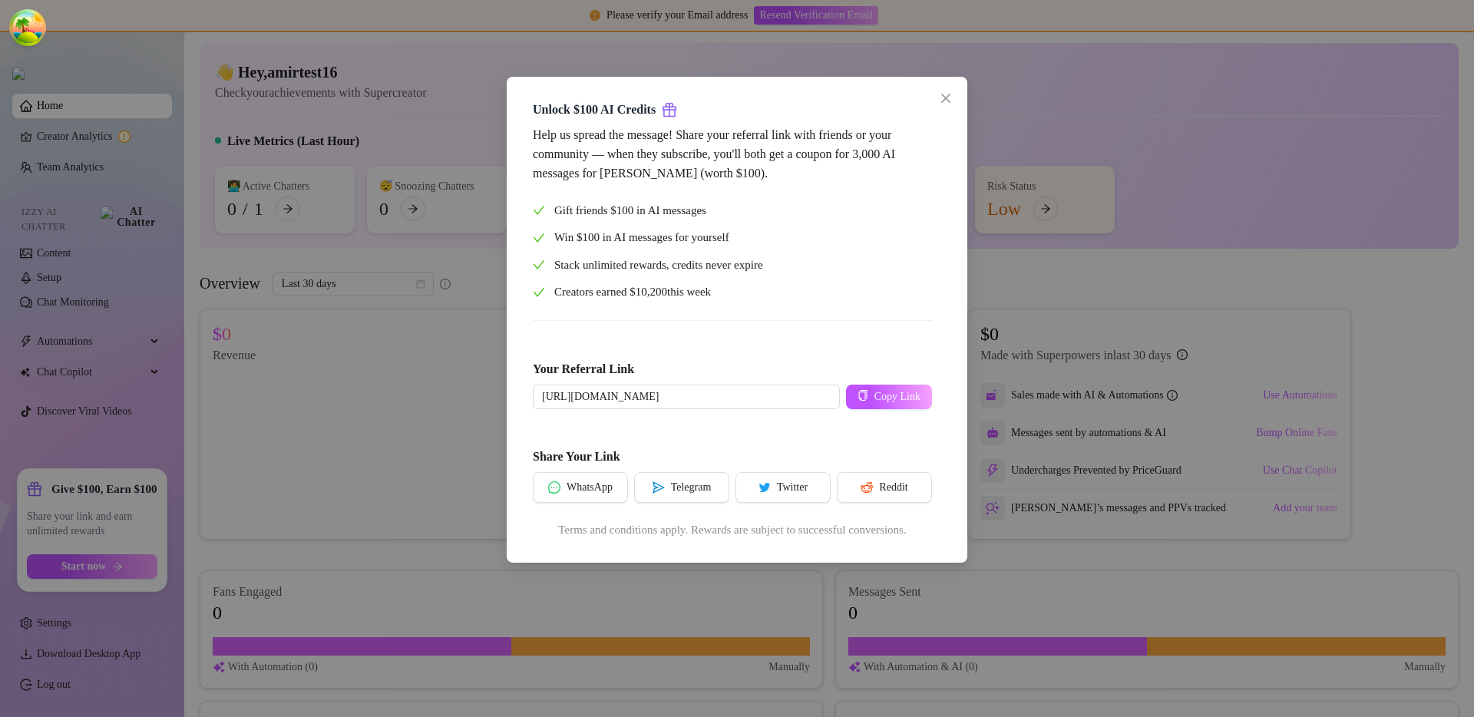
click at [657, 237] on span "Win $100 in AI messages for yourself" at bounding box center [641, 238] width 175 height 18
click at [928, 94] on div "Unlock $100 AI Credits Help us spread the message! Share your referral link wit…" at bounding box center [737, 319] width 424 height 455
click at [946, 93] on icon "close" at bounding box center [945, 98] width 12 height 12
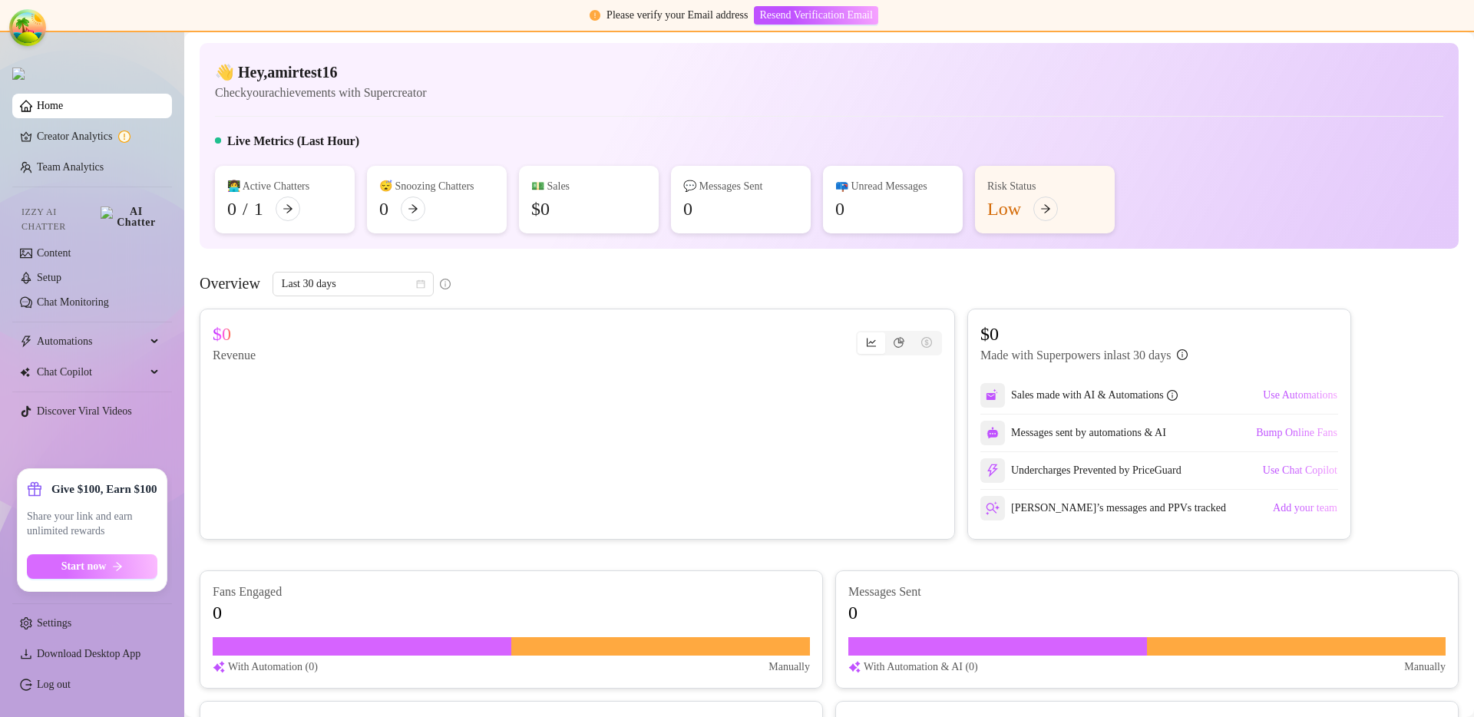
click at [123, 566] on icon "arrow-right" at bounding box center [117, 566] width 11 height 11
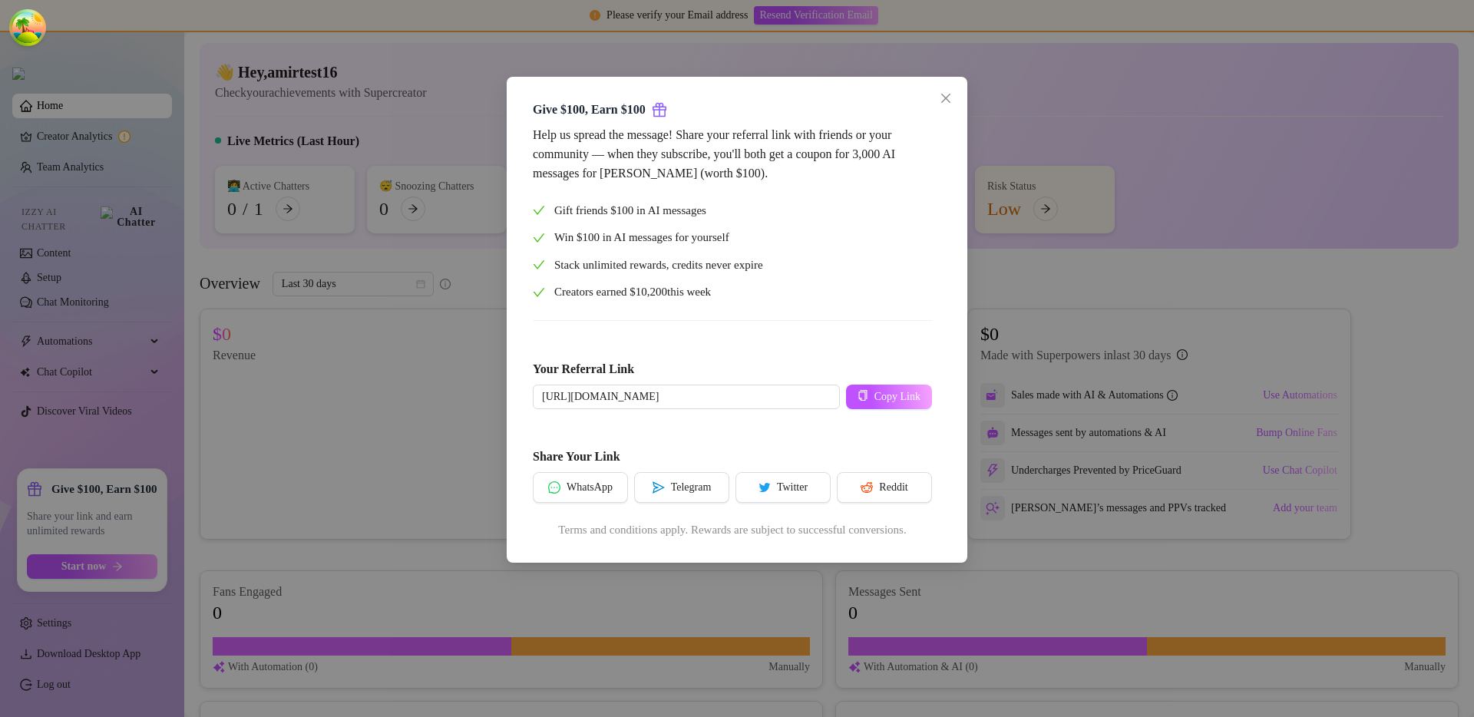
click at [817, 346] on div "Your Referral Link https://supercreator.app/?scref=SCl6T0FiZT Copy Link" at bounding box center [732, 374] width 399 height 70
click at [585, 482] on span "WhatsApp" at bounding box center [589, 487] width 46 height 12
click at [721, 316] on div "Help us spread the message! Share your referral link with friends or your commu…" at bounding box center [732, 332] width 399 height 414
click at [766, 422] on div "Help us spread the message! Share your referral link with friends or your commu…" at bounding box center [732, 332] width 399 height 414
click at [728, 231] on span "Win $100 in AI messages for yourself" at bounding box center [641, 238] width 175 height 18
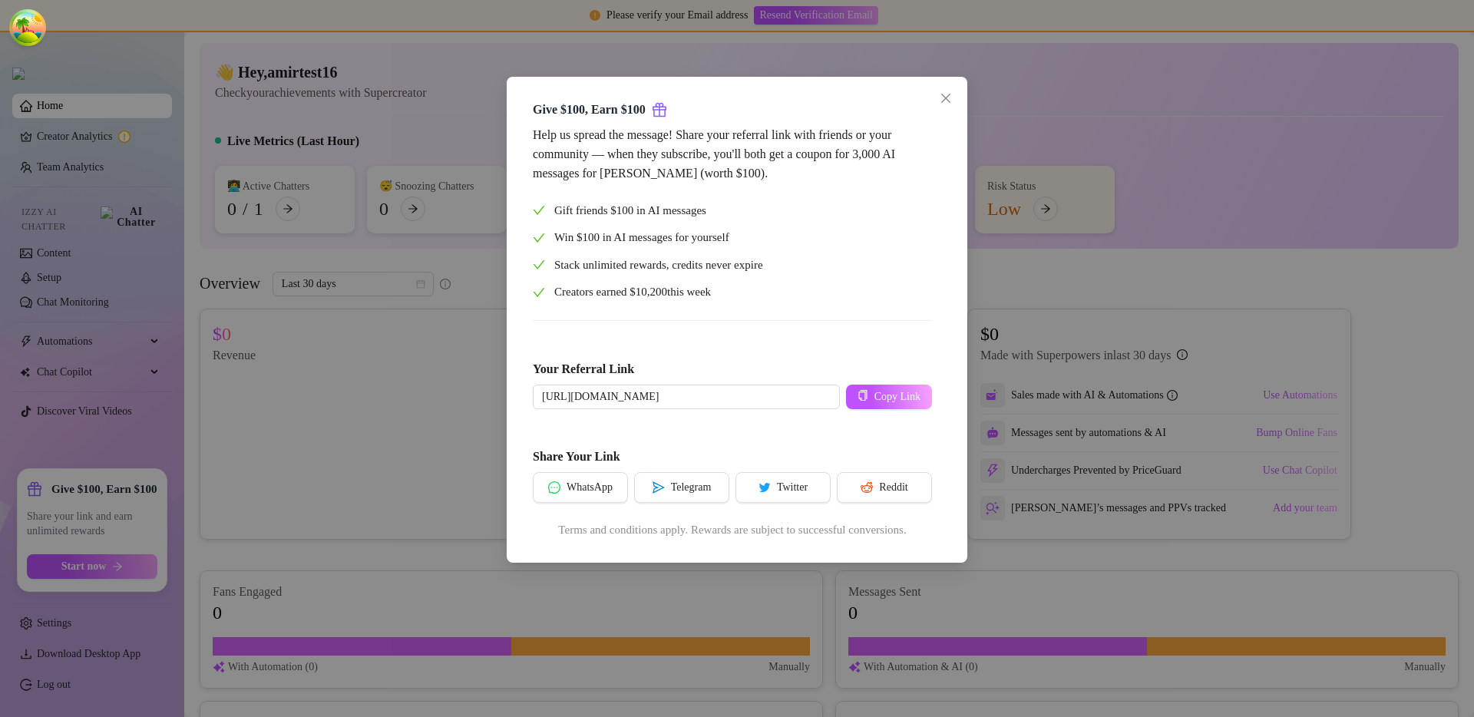
click at [683, 434] on div "Share Your Link WhatsApp Telegram Twitter Reddit" at bounding box center [732, 466] width 399 height 76
click at [710, 439] on div "Share Your Link WhatsApp Telegram Twitter Reddit" at bounding box center [732, 466] width 399 height 76
click at [1058, 165] on div "Give $100, Earn $100 Help us spread the message! Share your referral link with …" at bounding box center [737, 358] width 1474 height 717
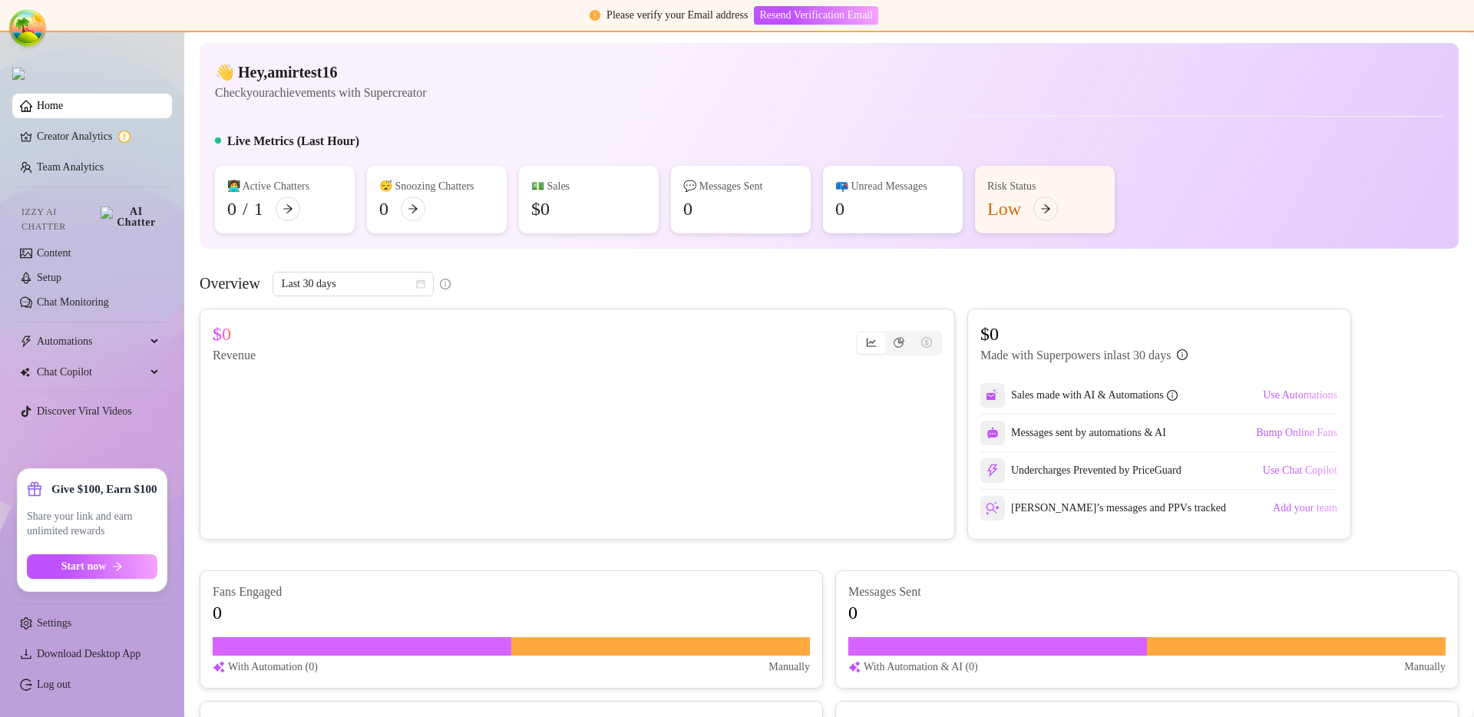
click at [114, 526] on span "Share your link and earn unlimited rewards" at bounding box center [92, 524] width 130 height 30
click at [105, 510] on span "Share your link and earn unlimited rewards" at bounding box center [92, 524] width 130 height 30
click at [105, 502] on div "Give $100, Earn $100 Share your link and earn unlimited rewards Start now" at bounding box center [92, 529] width 130 height 97
click at [131, 570] on button "Start now" at bounding box center [92, 566] width 130 height 25
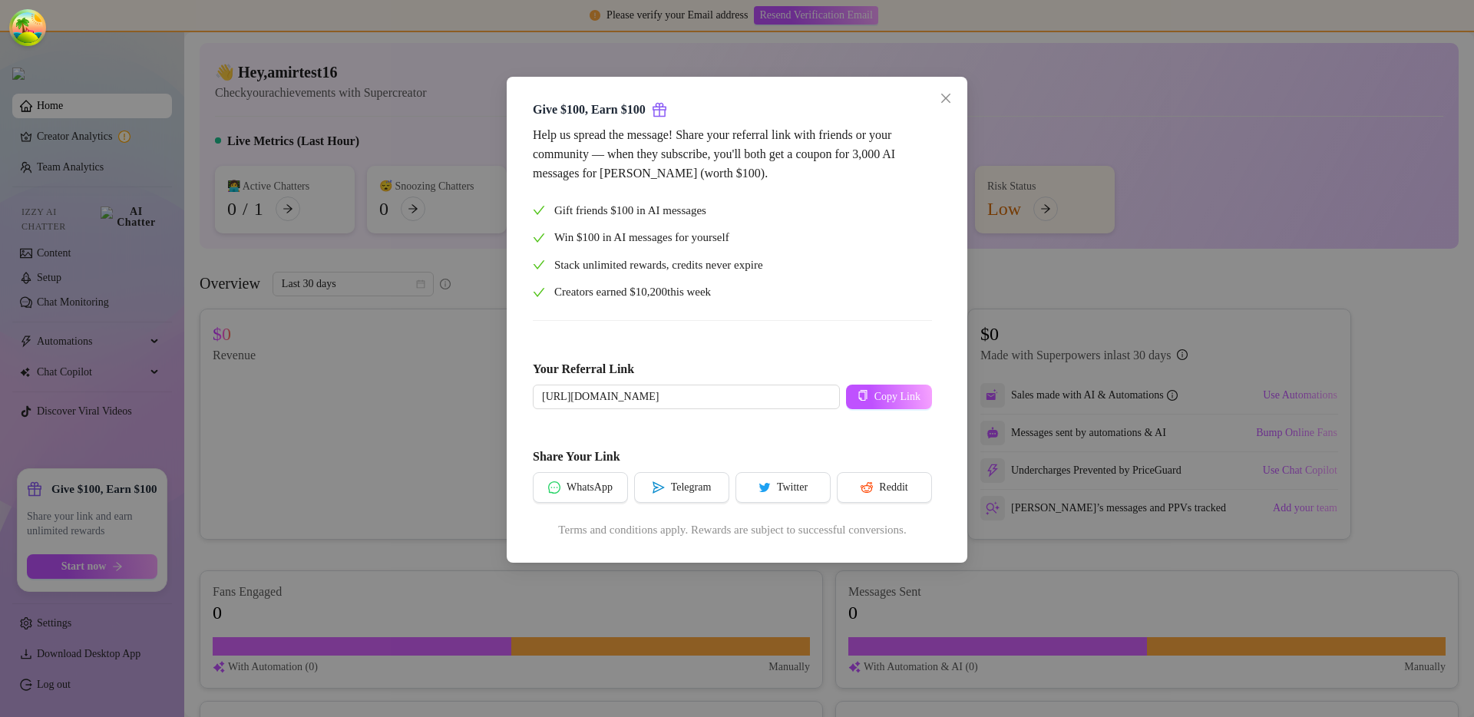
click at [213, 541] on div "Give $100, Earn $100 Help us spread the message! Share your referral link with …" at bounding box center [737, 358] width 1474 height 717
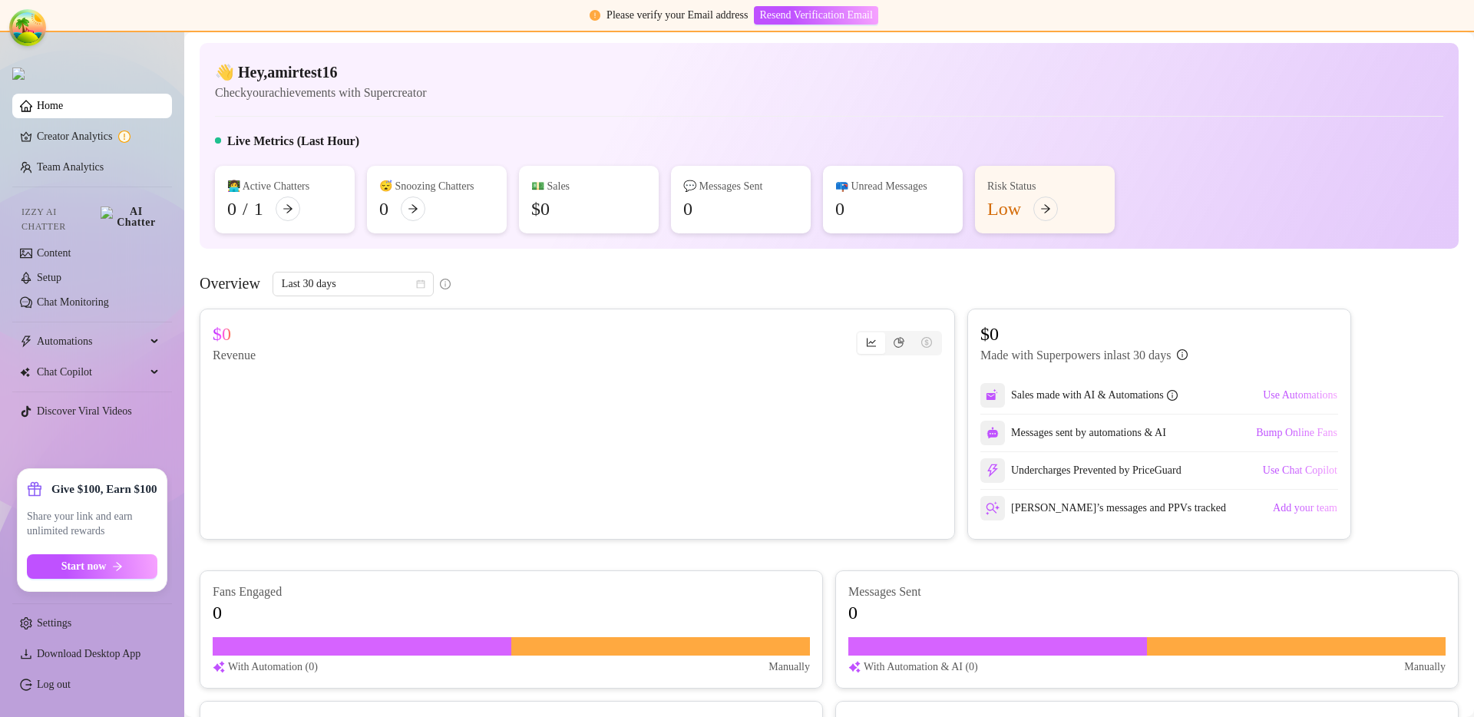
click at [104, 582] on div "Give $100, Earn $100 Share your link and earn unlimited rewards Start now" at bounding box center [92, 530] width 149 height 122
click at [109, 573] on button "Start now" at bounding box center [92, 566] width 130 height 25
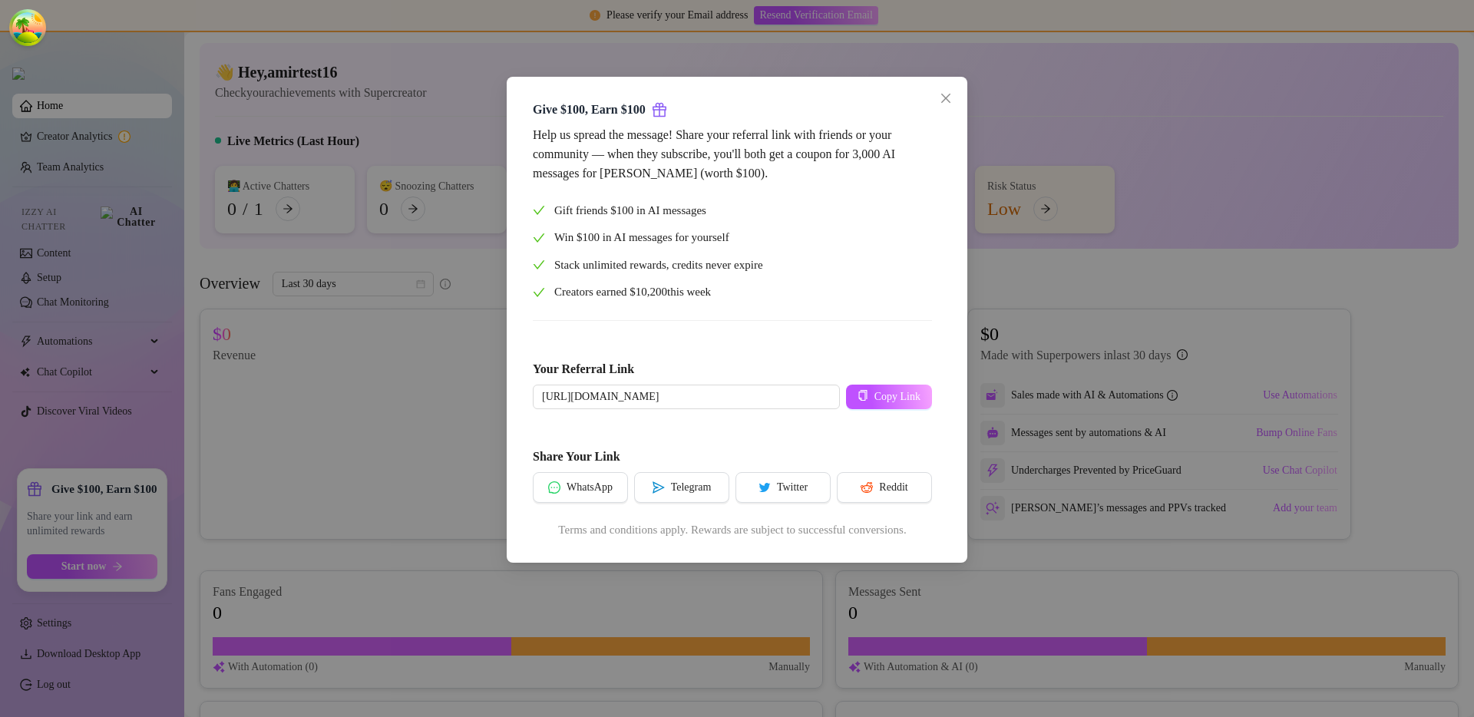
click at [272, 510] on div "Give $100, Earn $100 Help us spread the message! Share your referral link with …" at bounding box center [737, 358] width 1474 height 717
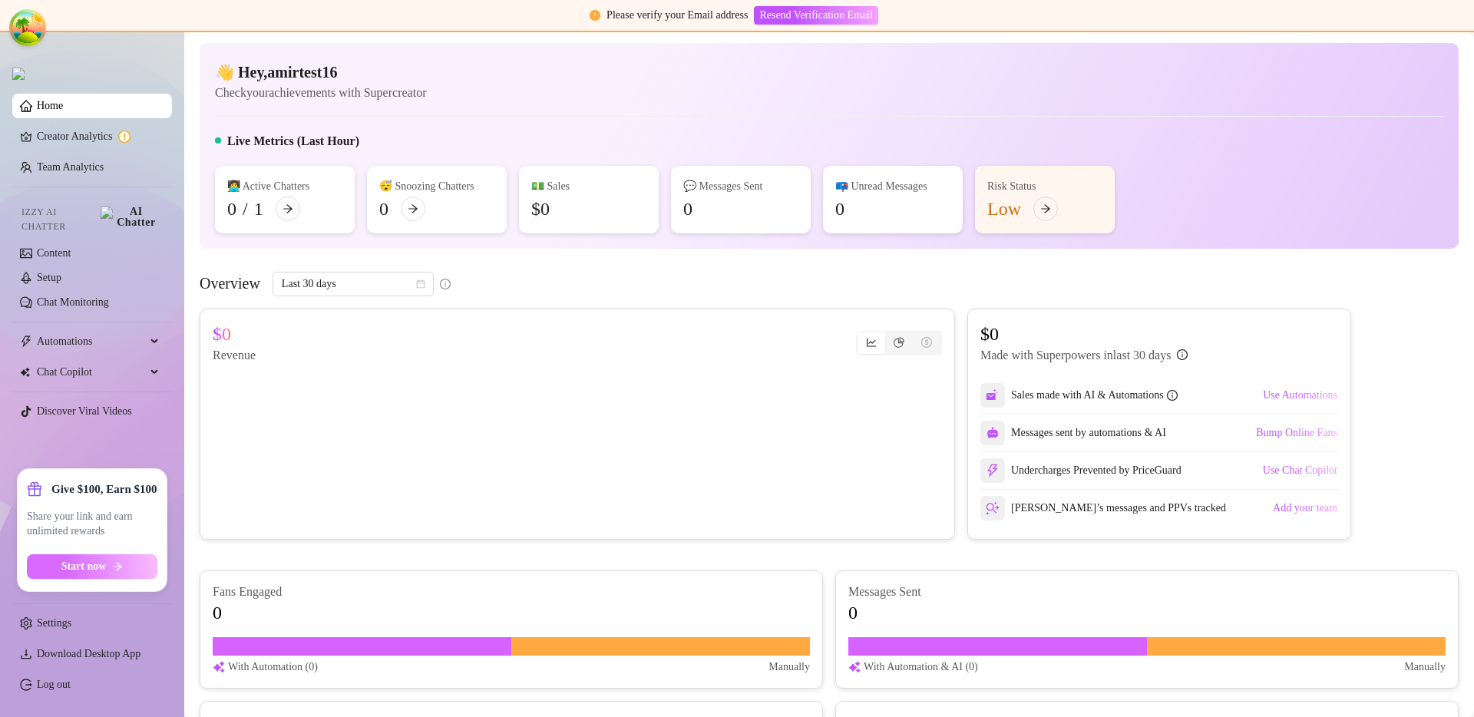
click at [58, 563] on button "Start now" at bounding box center [92, 566] width 130 height 25
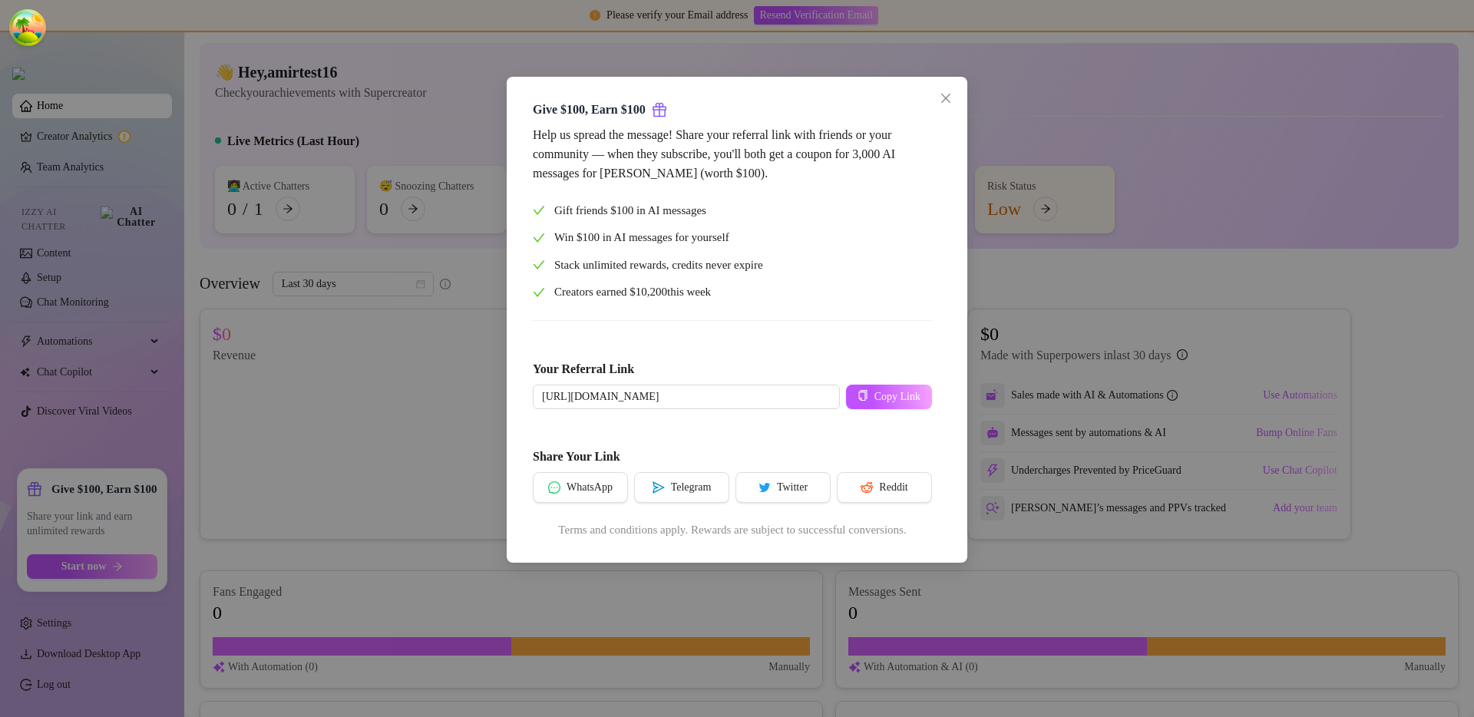
click at [225, 528] on div "Give $100, Earn $100 Help us spread the message! Share your referral link with …" at bounding box center [737, 358] width 1474 height 717
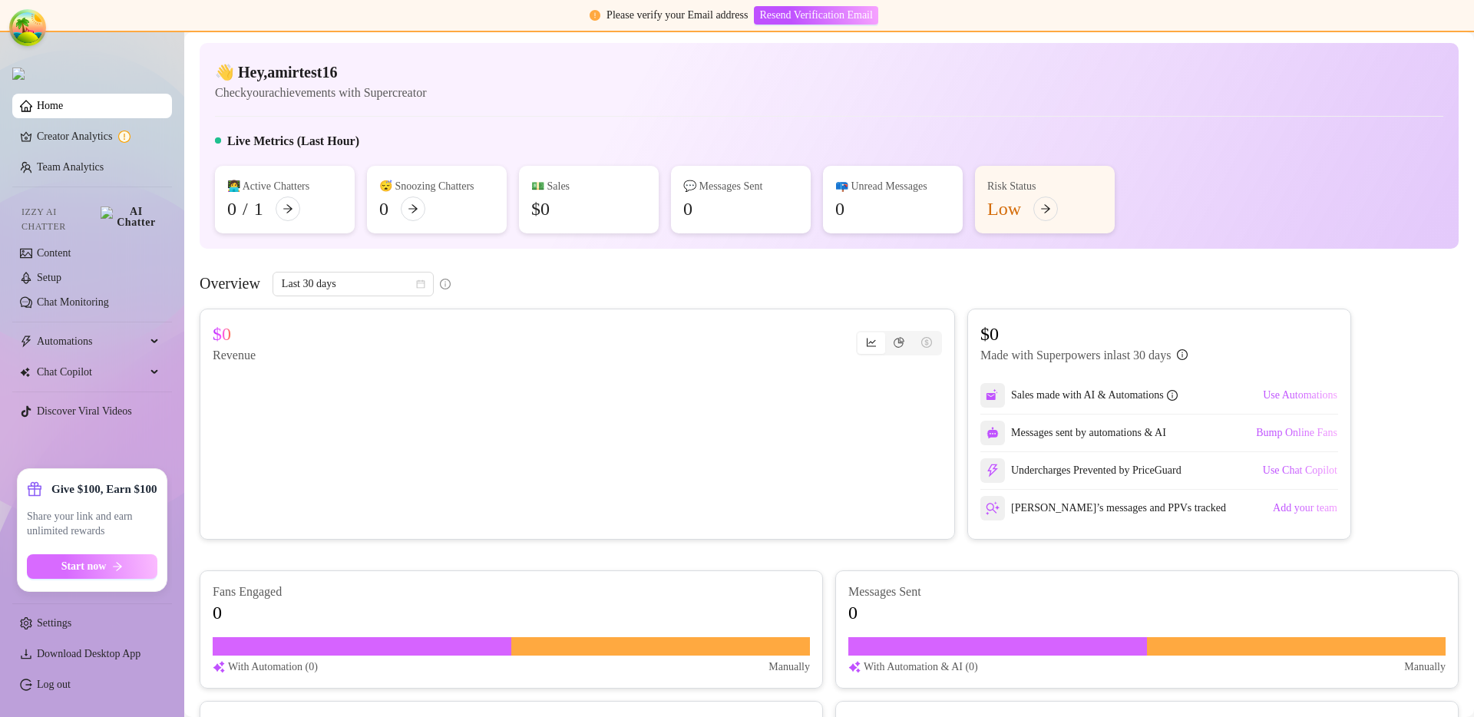
click at [92, 562] on span "Start now" at bounding box center [83, 566] width 45 height 12
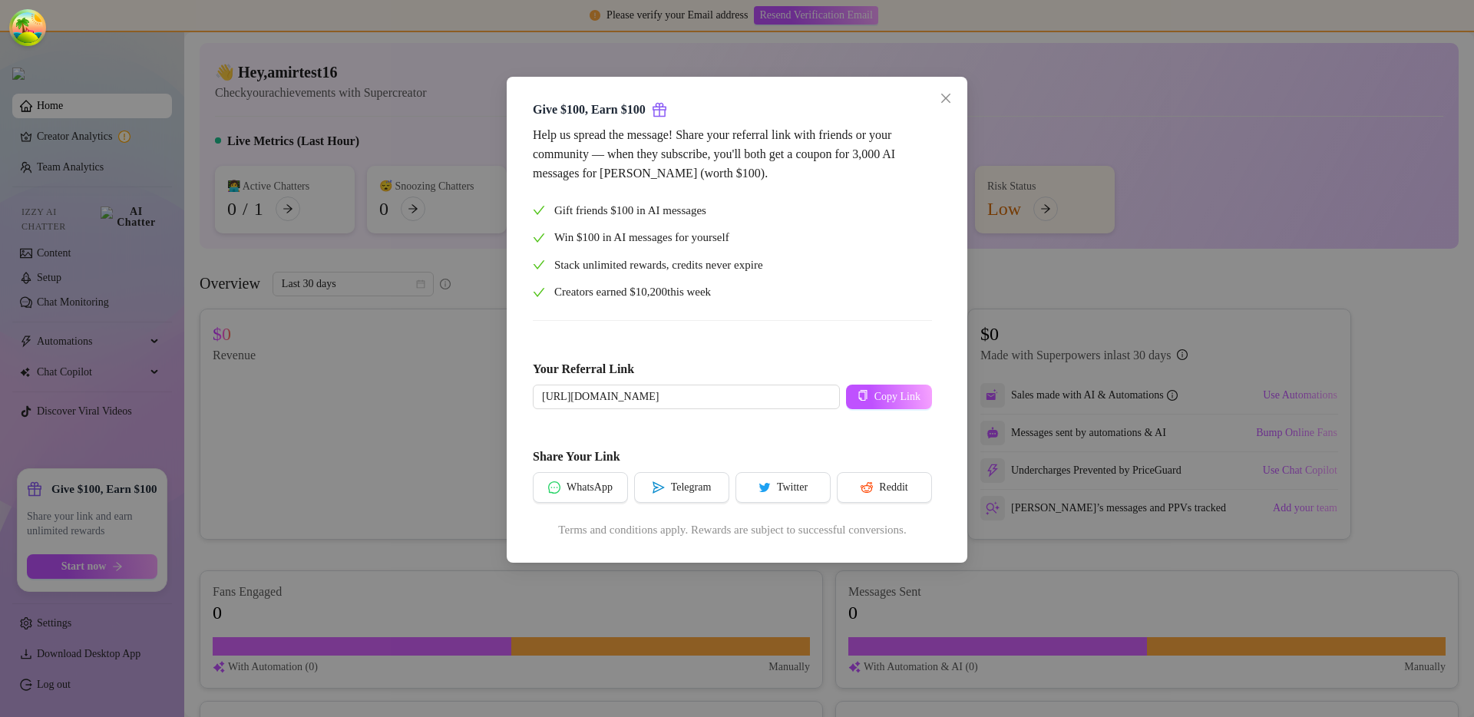
click at [238, 514] on div "Give $100, Earn $100 Help us spread the message! Share your referral link with …" at bounding box center [737, 358] width 1474 height 717
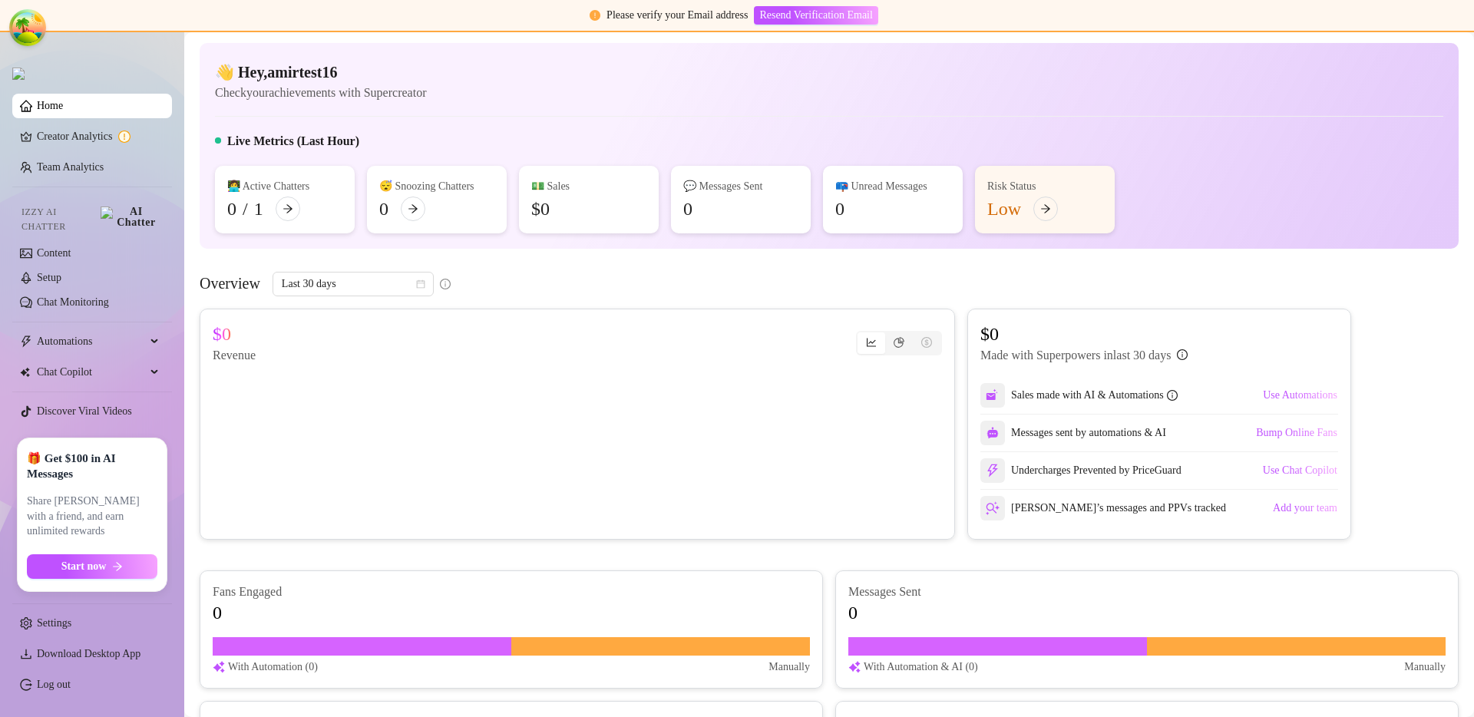
click at [108, 519] on span "Share Izzy with a friend, and earn unlimited rewards" at bounding box center [92, 516] width 130 height 45
click at [103, 481] on strong "🎁 Get $100 in AI Messages" at bounding box center [92, 466] width 130 height 31
click at [108, 563] on button "Start now" at bounding box center [92, 566] width 130 height 25
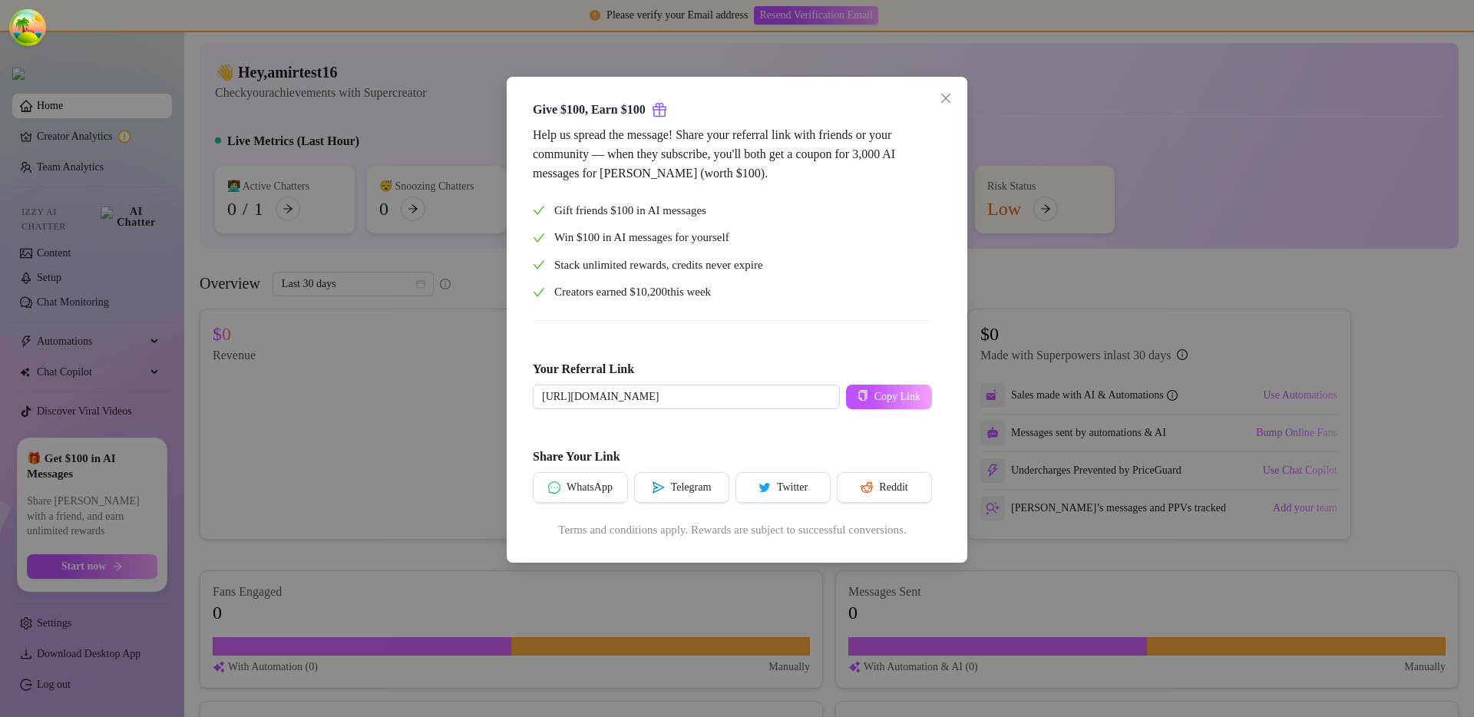
click at [236, 457] on div "Give $100, Earn $100 Help us spread the message! Share your referral link with …" at bounding box center [737, 358] width 1474 height 717
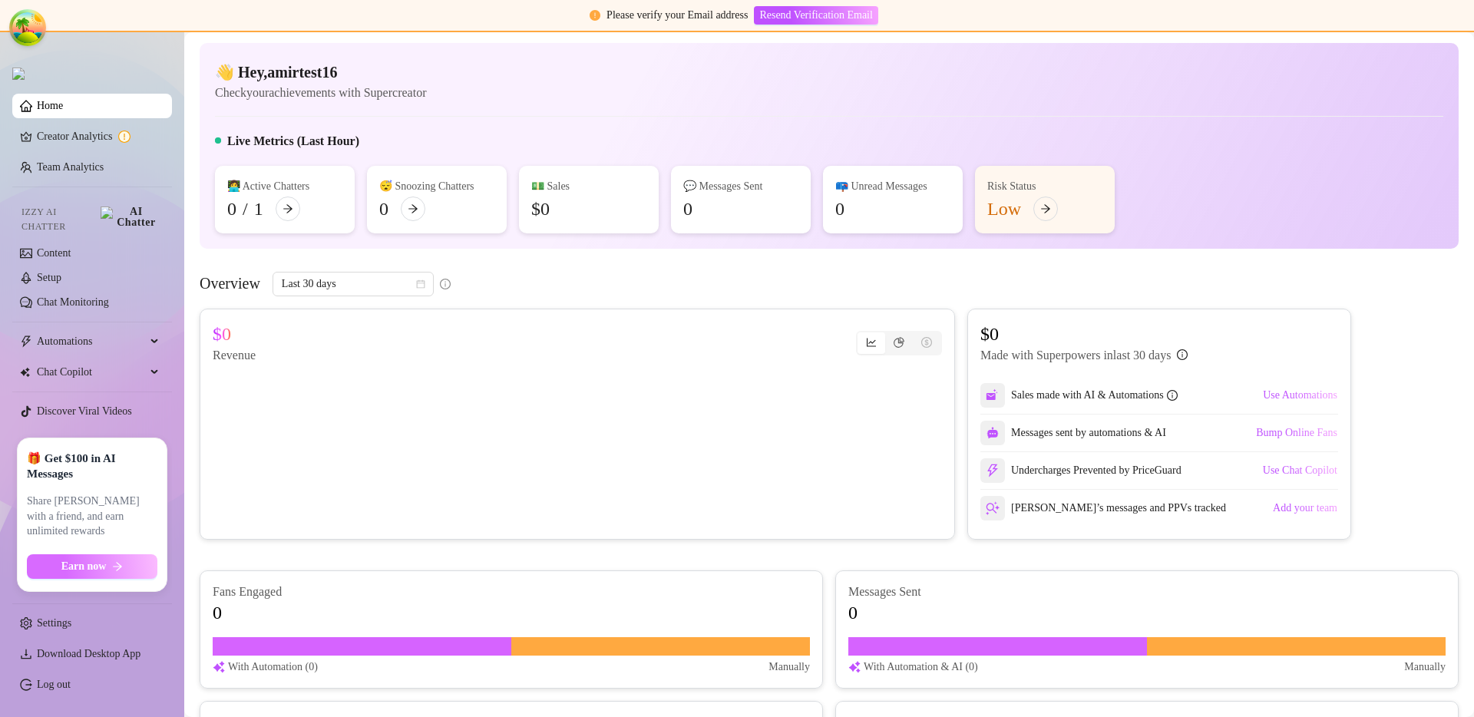
click at [122, 573] on button "Earn now" at bounding box center [92, 566] width 130 height 25
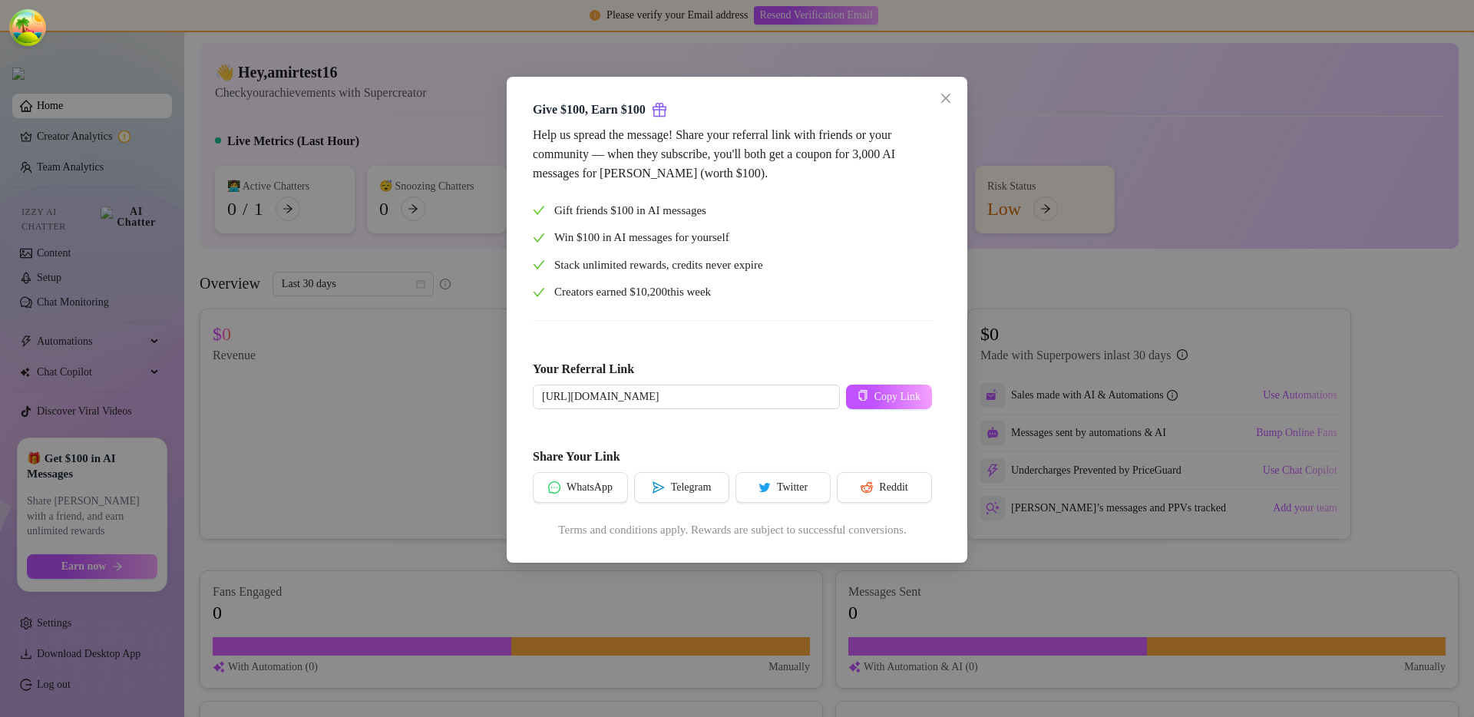
click at [275, 500] on div "Give $100, Earn $100 Help us spread the message! Share your referral link with …" at bounding box center [737, 358] width 1474 height 717
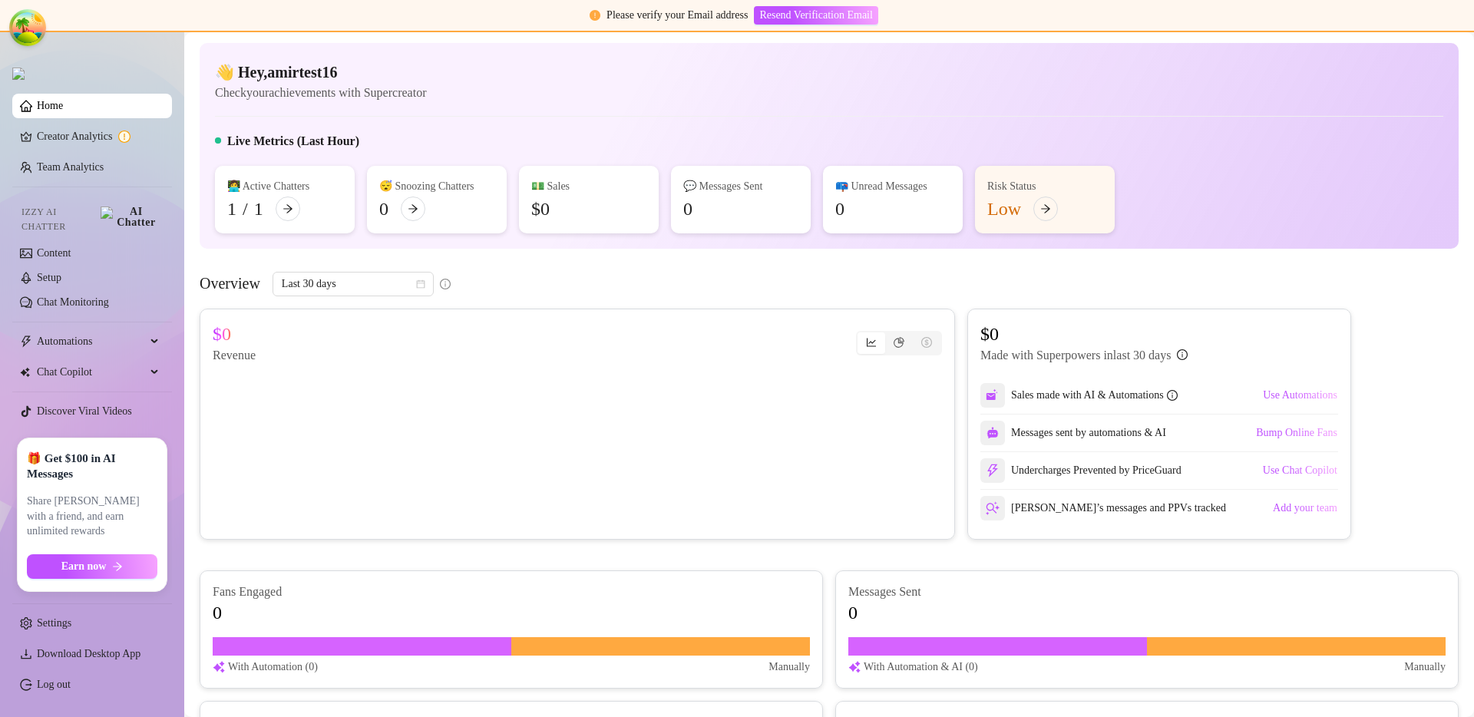
click at [1226, 137] on div "Live Metrics (Last Hour)" at bounding box center [829, 144] width 1228 height 25
